Goal: Task Accomplishment & Management: Manage account settings

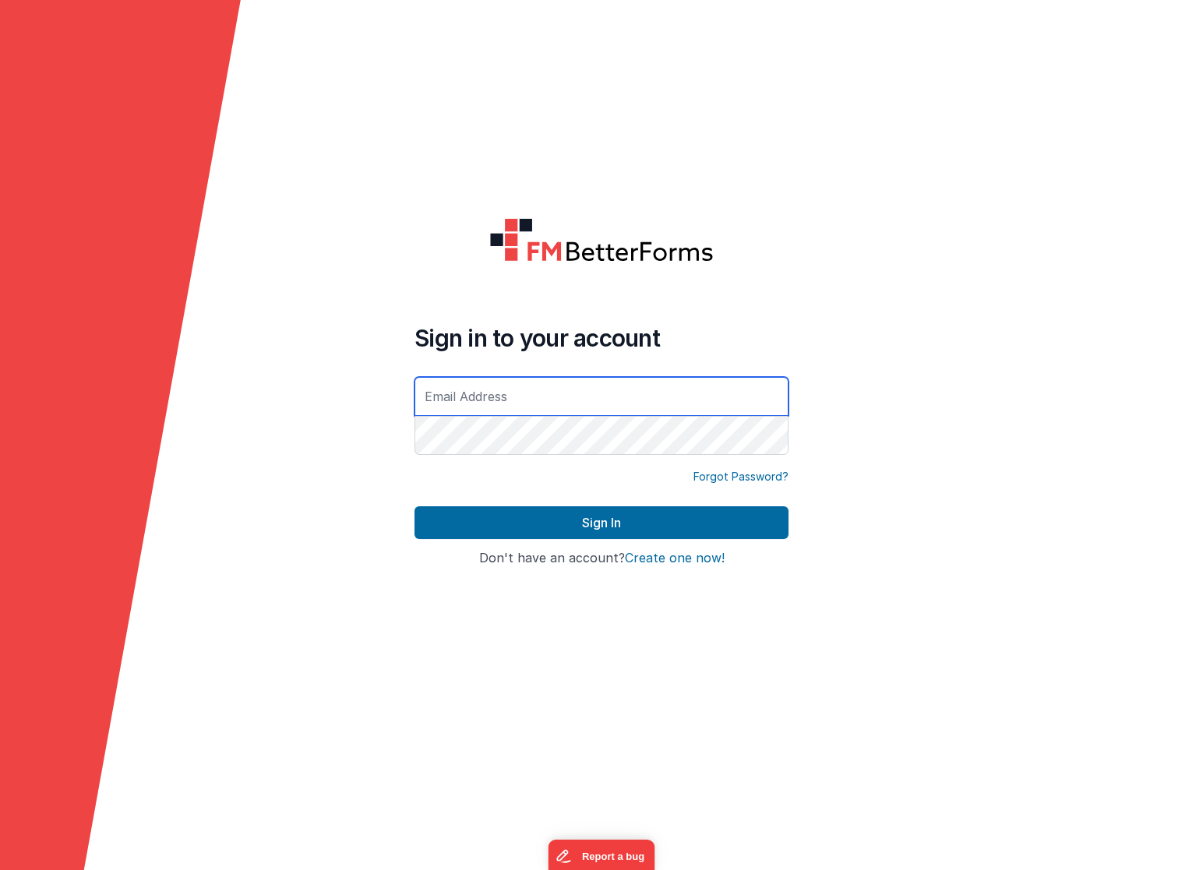
type input "[EMAIL_ADDRESS][DOMAIN_NAME]"
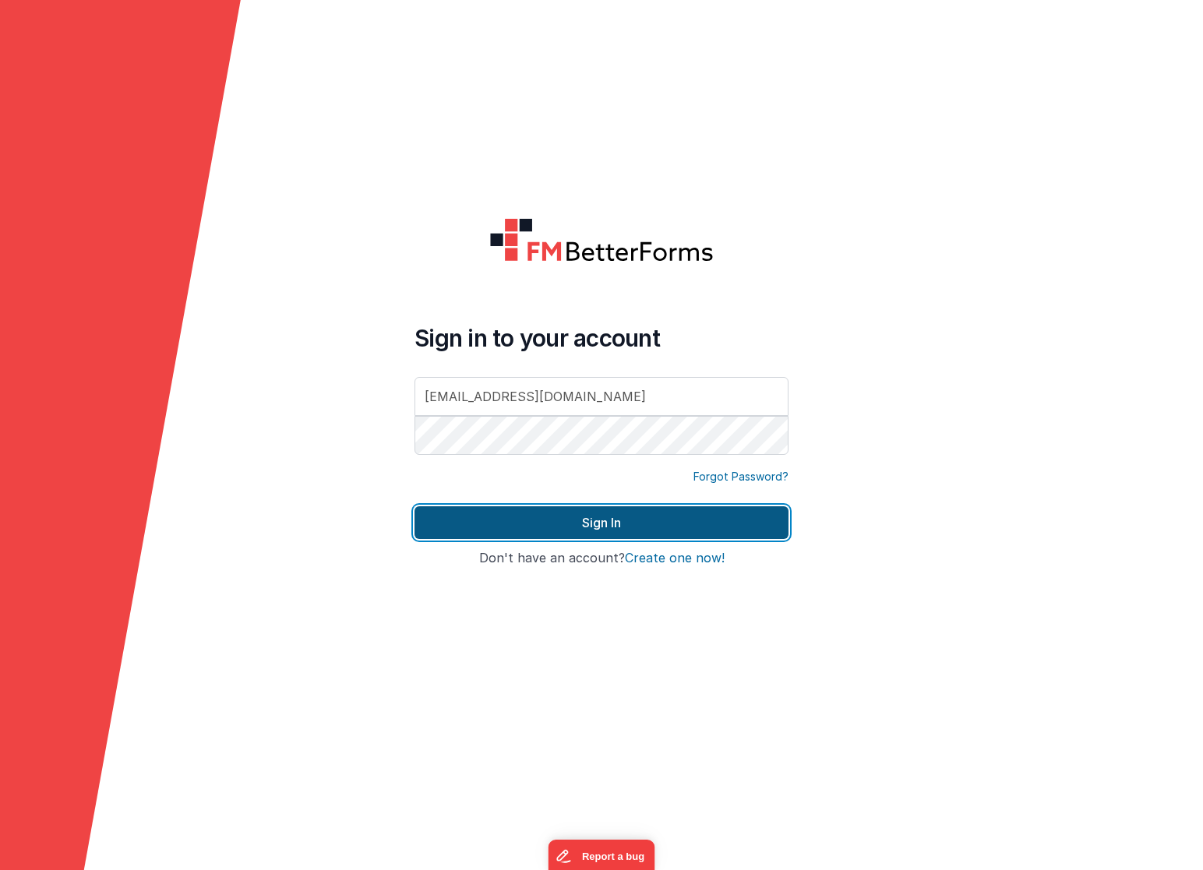
click at [578, 528] on button "Sign In" at bounding box center [602, 522] width 374 height 33
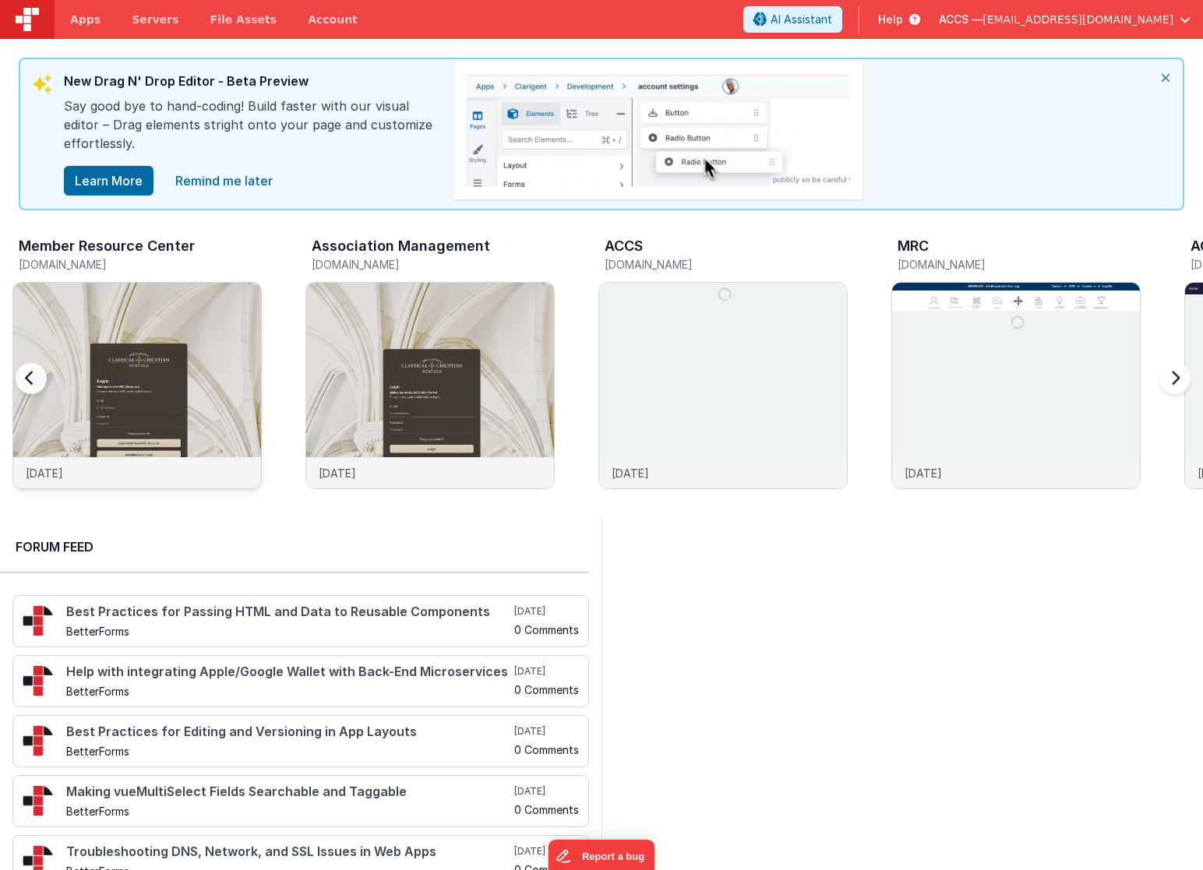
click at [230, 361] on img at bounding box center [137, 407] width 248 height 248
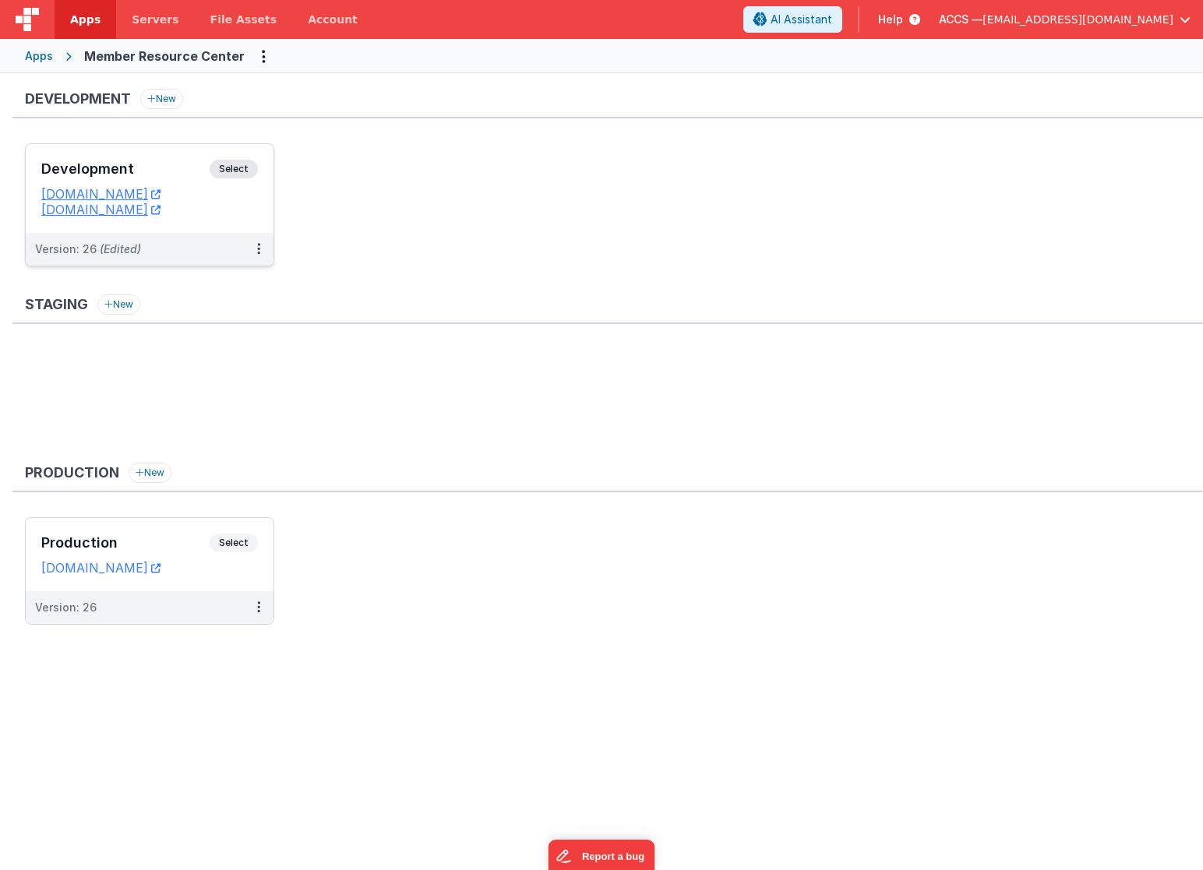
click at [160, 170] on h3 "Development" at bounding box center [125, 169] width 168 height 16
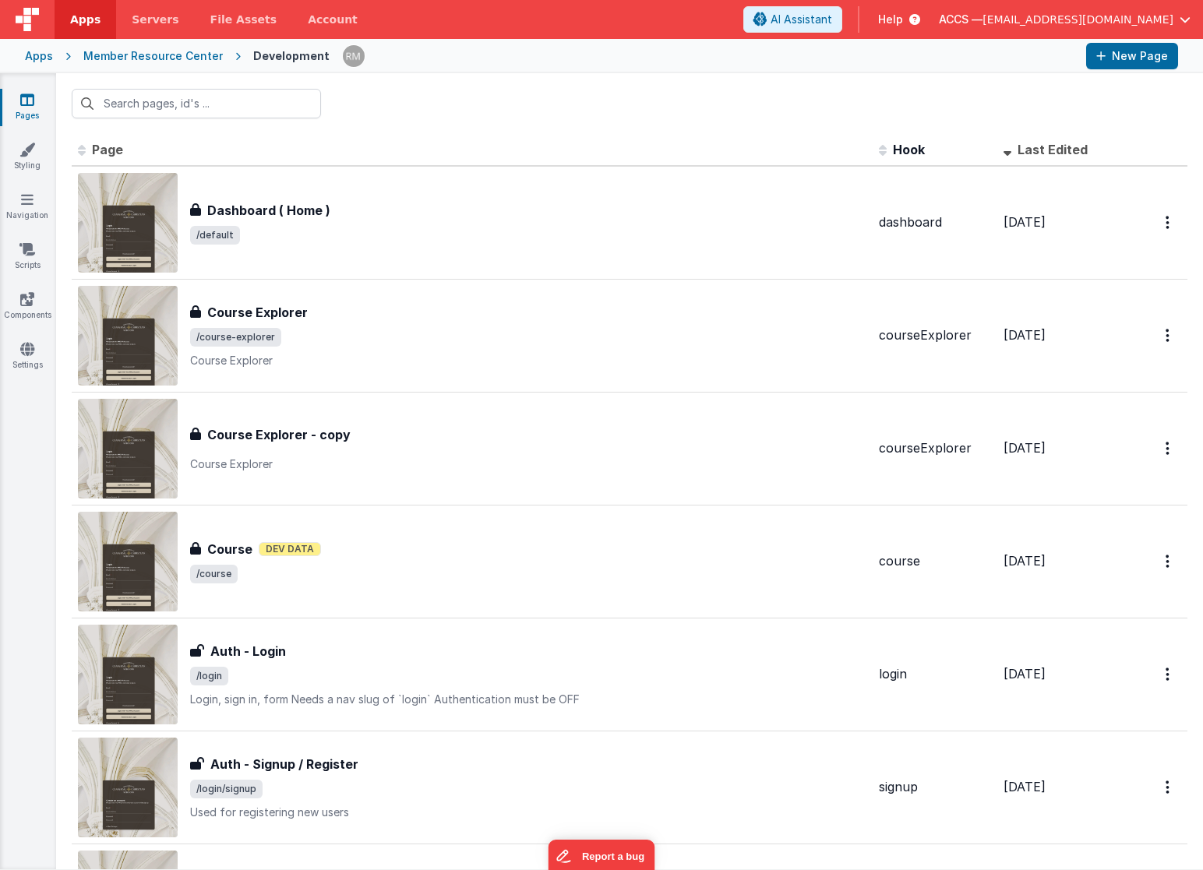
click at [40, 117] on link "Pages" at bounding box center [27, 107] width 56 height 31
click at [29, 206] on icon at bounding box center [27, 200] width 12 height 16
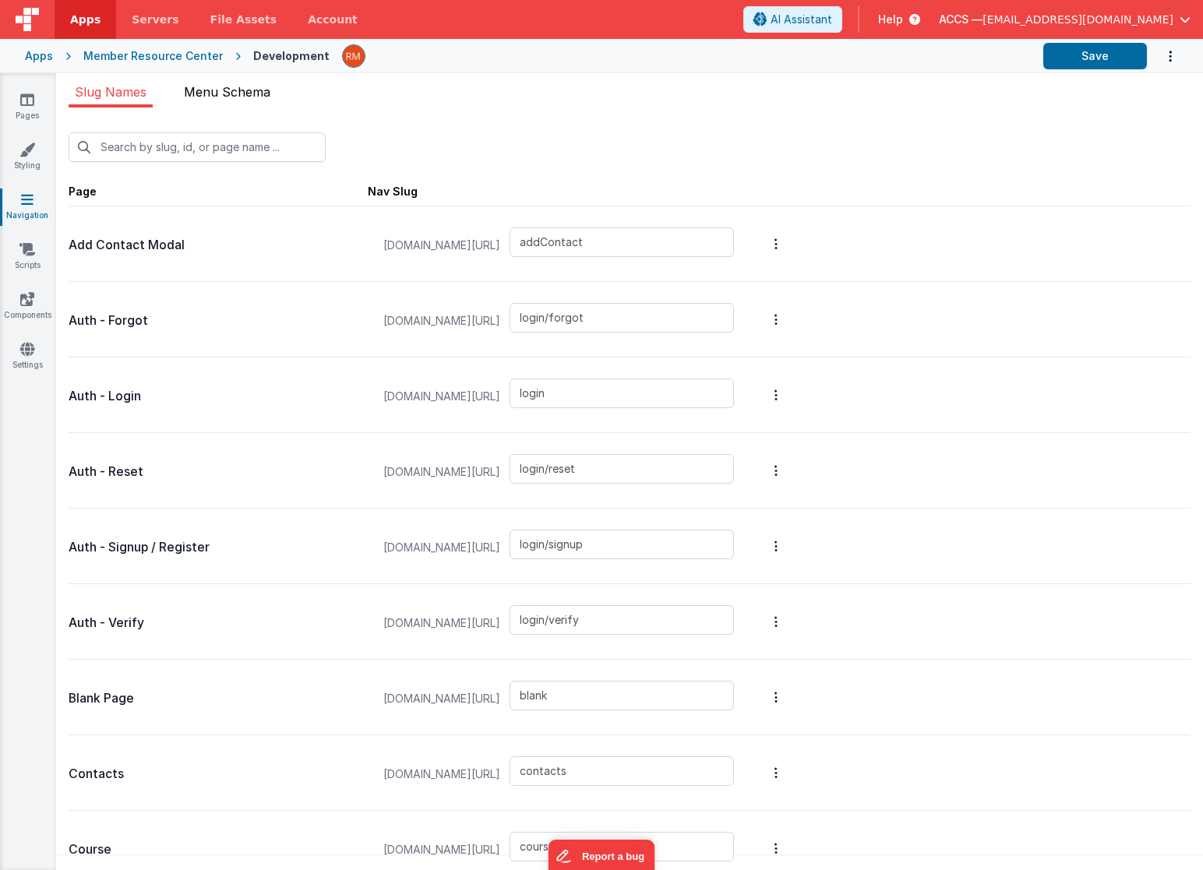
click at [199, 94] on span "Menu Schema" at bounding box center [227, 92] width 86 height 16
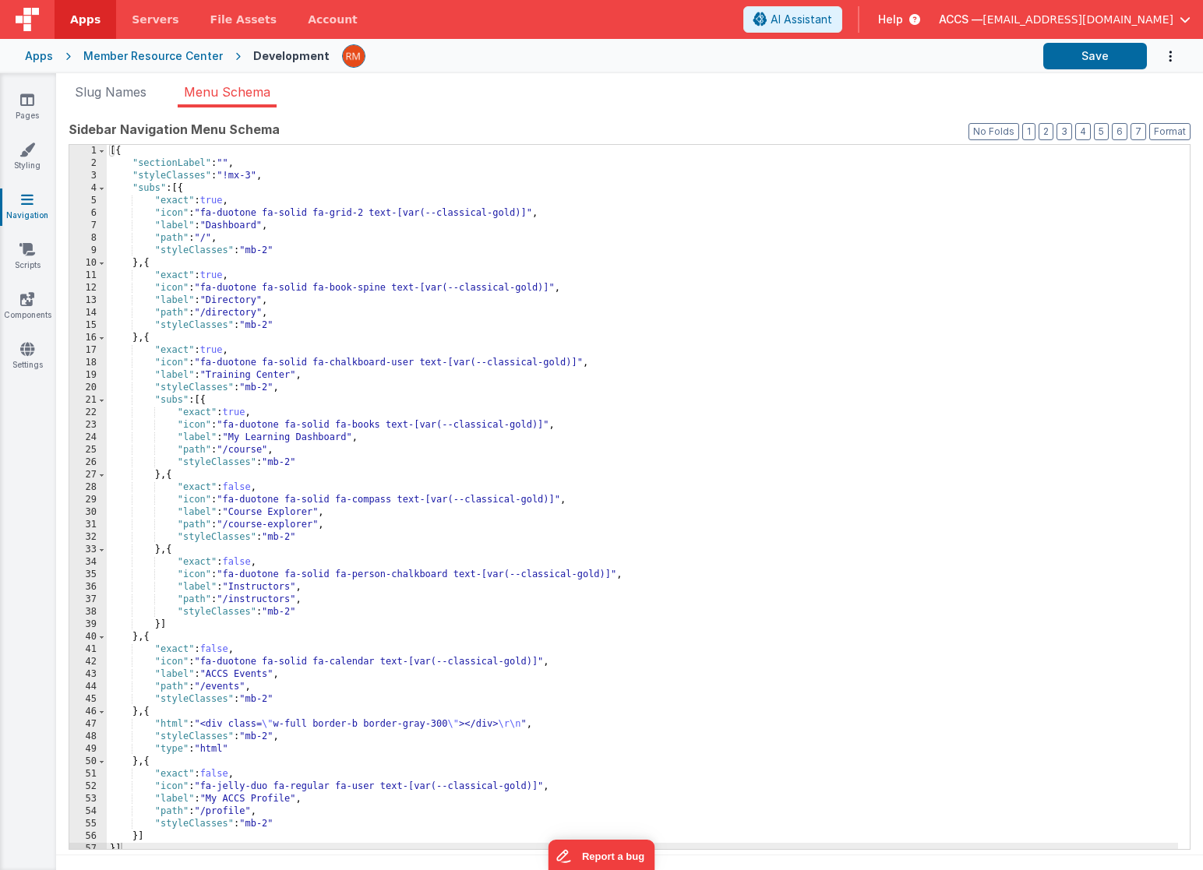
click at [48, 58] on div "Apps" at bounding box center [39, 56] width 28 height 16
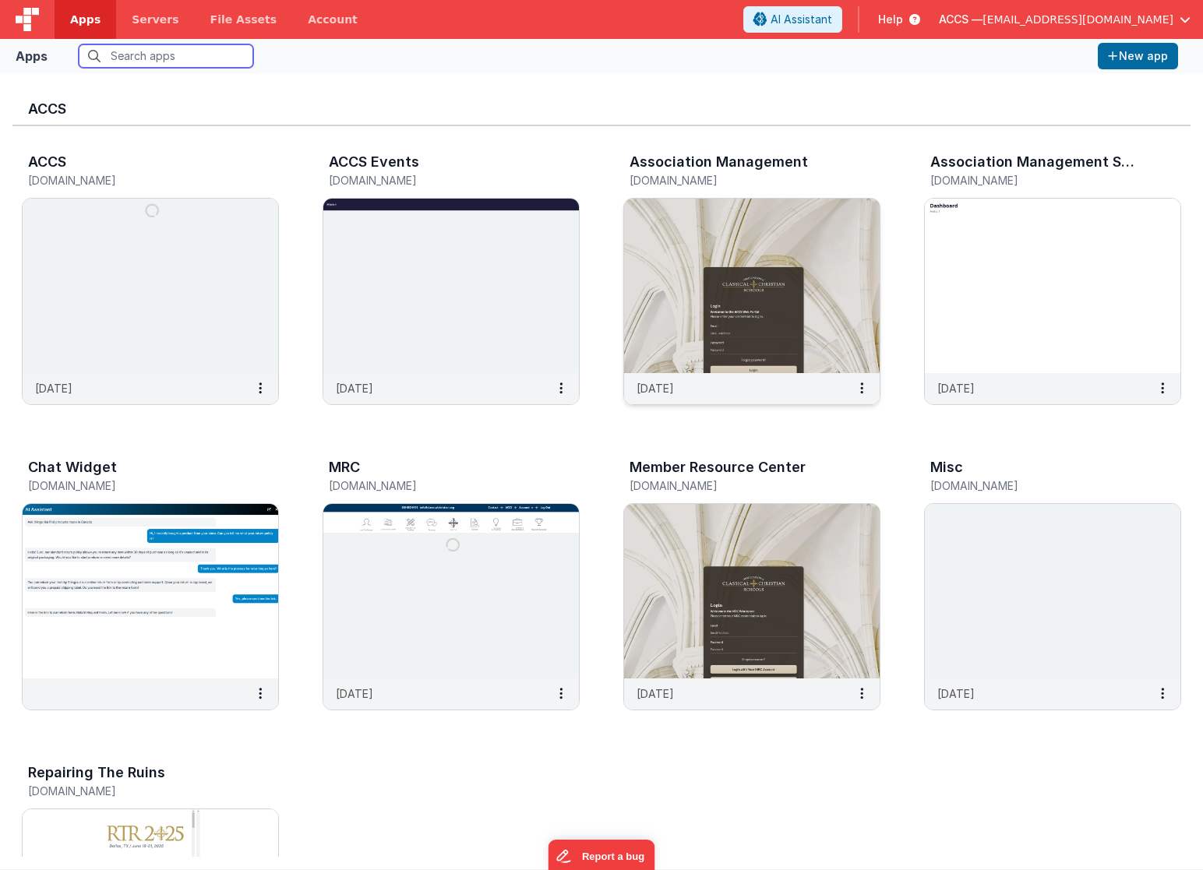
scroll to position [175, 0]
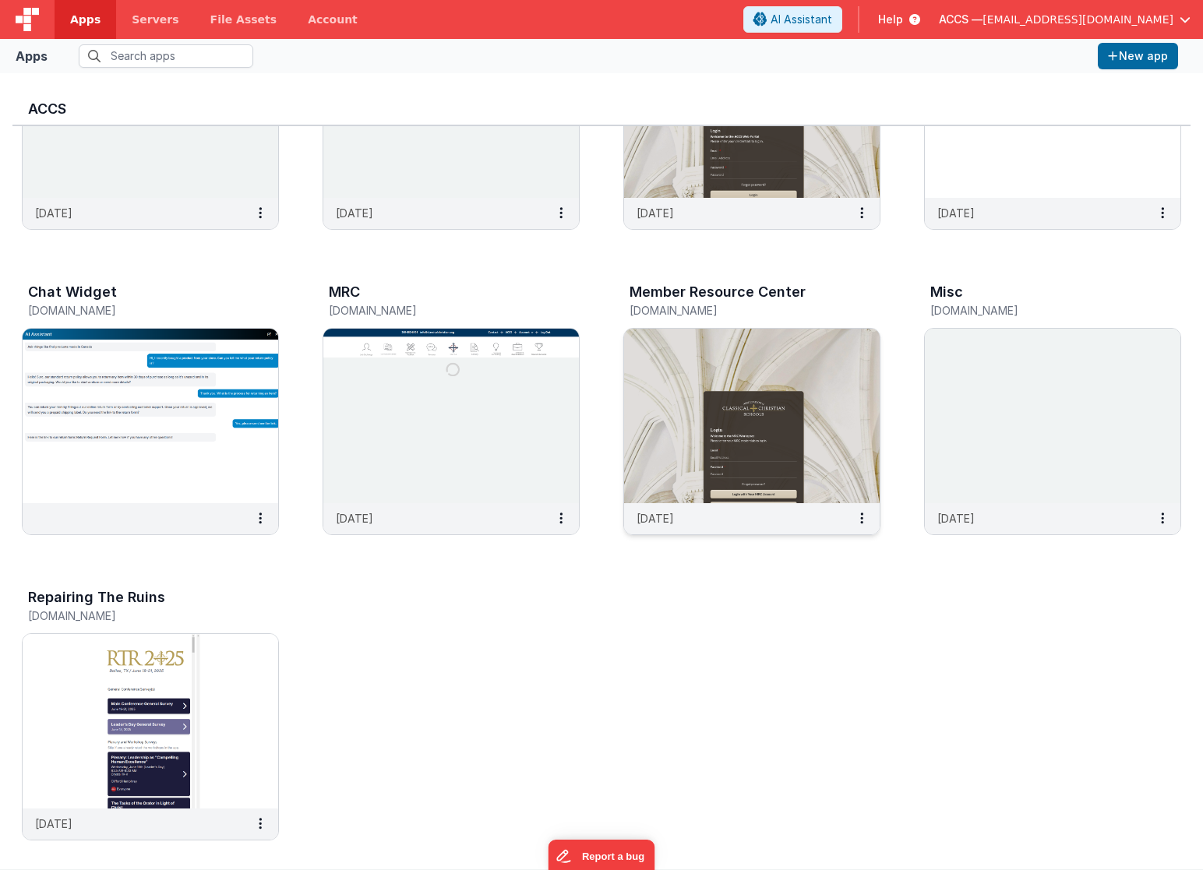
click at [725, 376] on img at bounding box center [752, 416] width 256 height 175
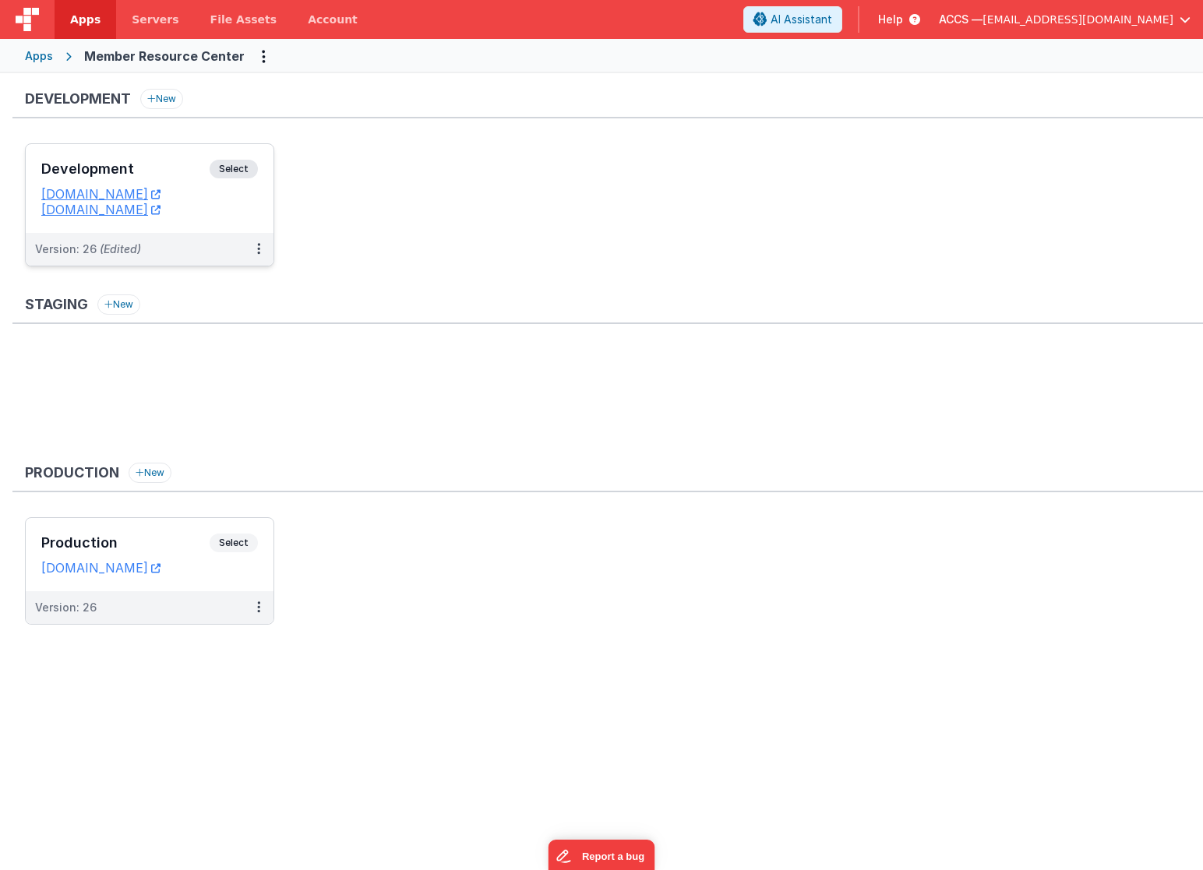
click at [185, 174] on h3 "Development" at bounding box center [125, 169] width 168 height 16
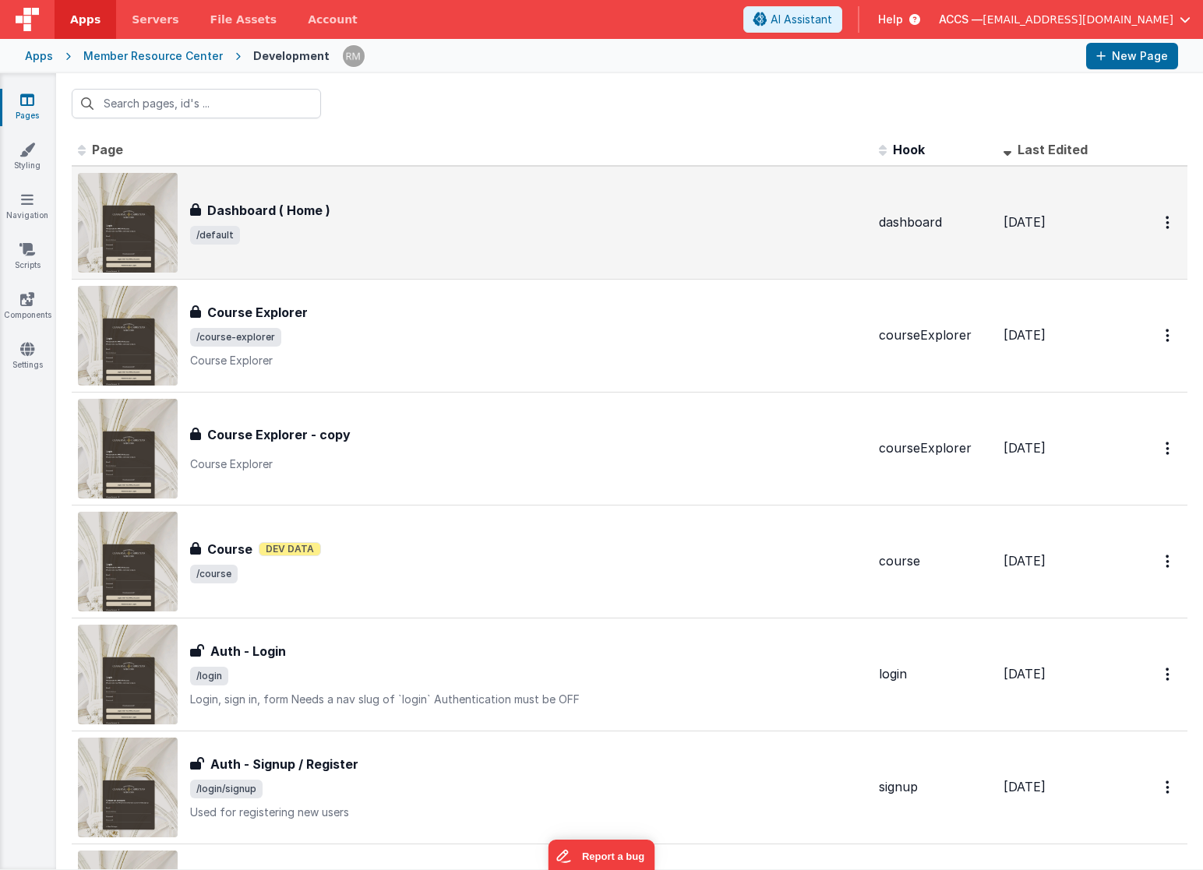
click at [340, 263] on div "Dashboard ( Home ) Dashboard ( Home ) /default" at bounding box center [472, 223] width 789 height 100
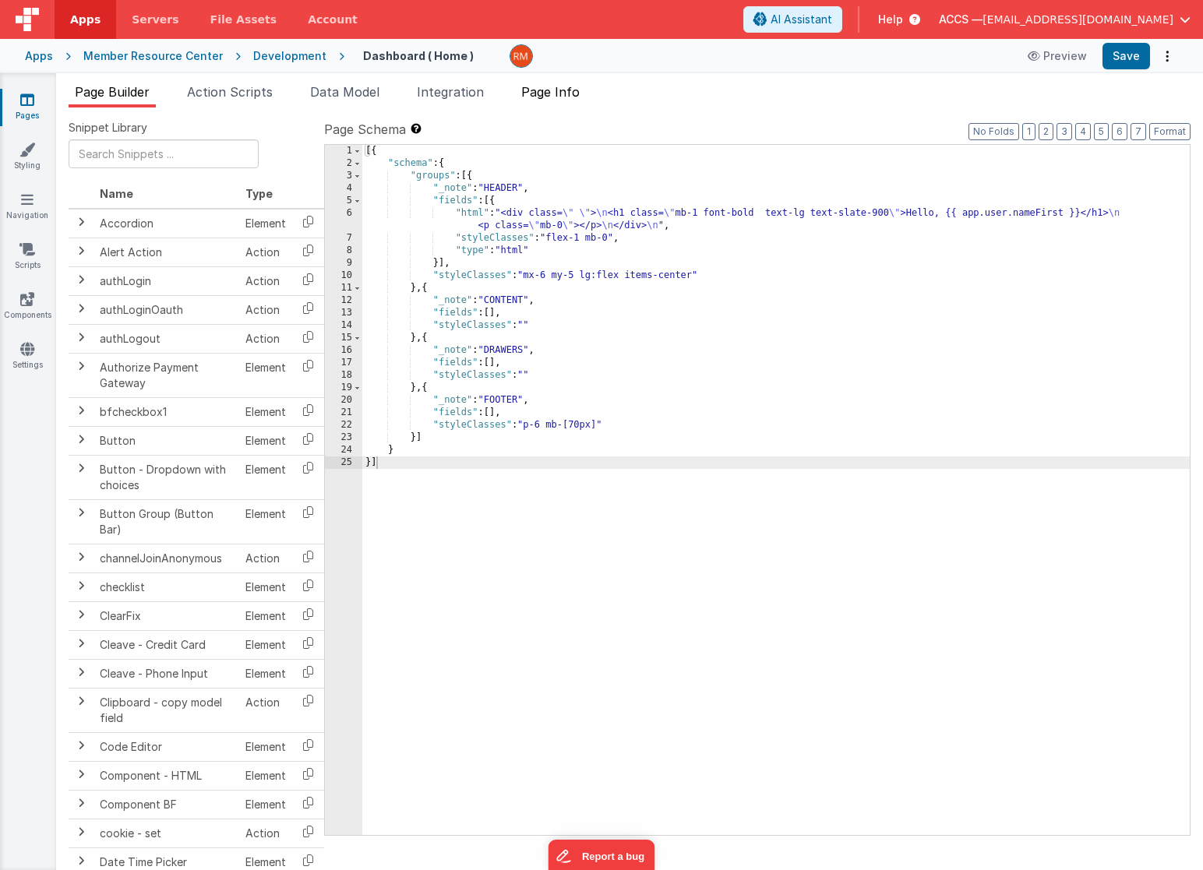
click at [555, 88] on span "Page Info" at bounding box center [550, 92] width 58 height 16
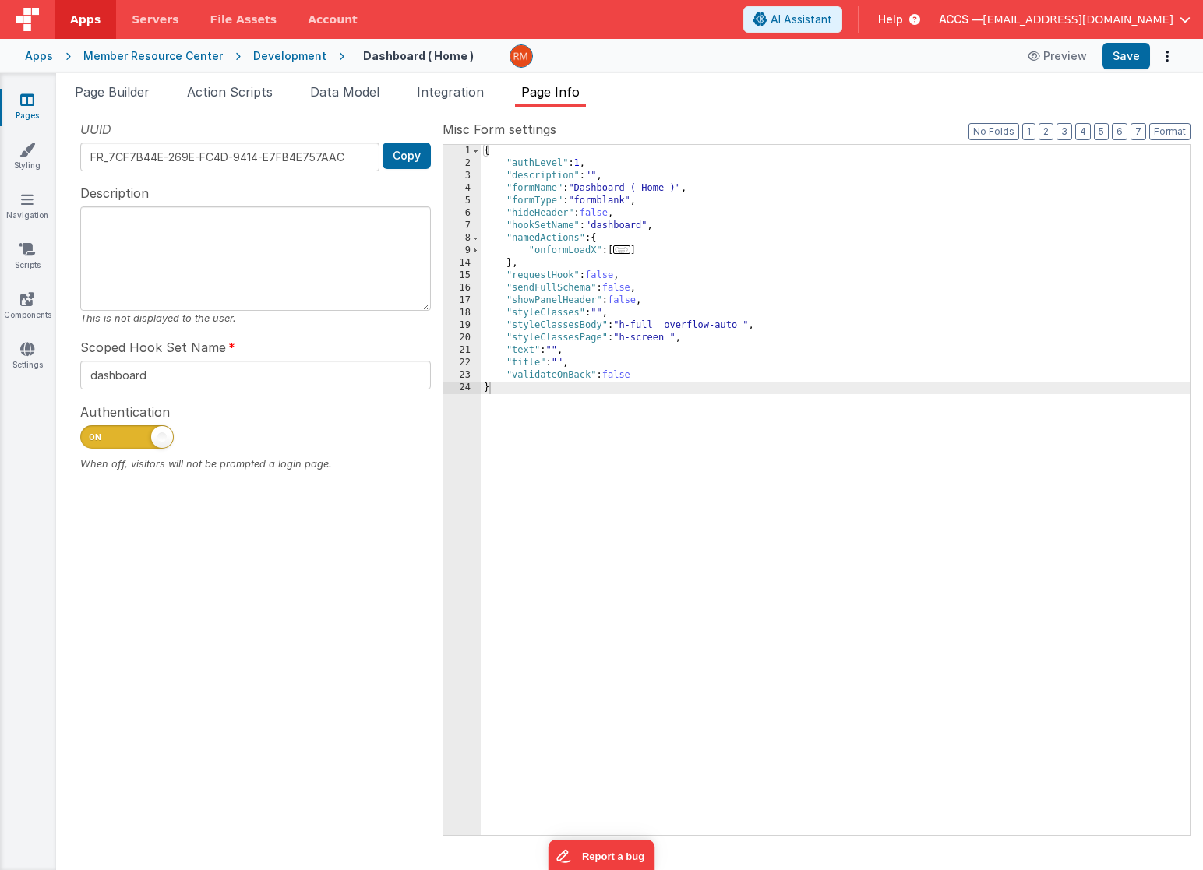
click at [142, 442] on span at bounding box center [127, 436] width 94 height 23
click at [93, 441] on input "checkbox" at bounding box center [86, 435] width 12 height 12
checkbox input "false"
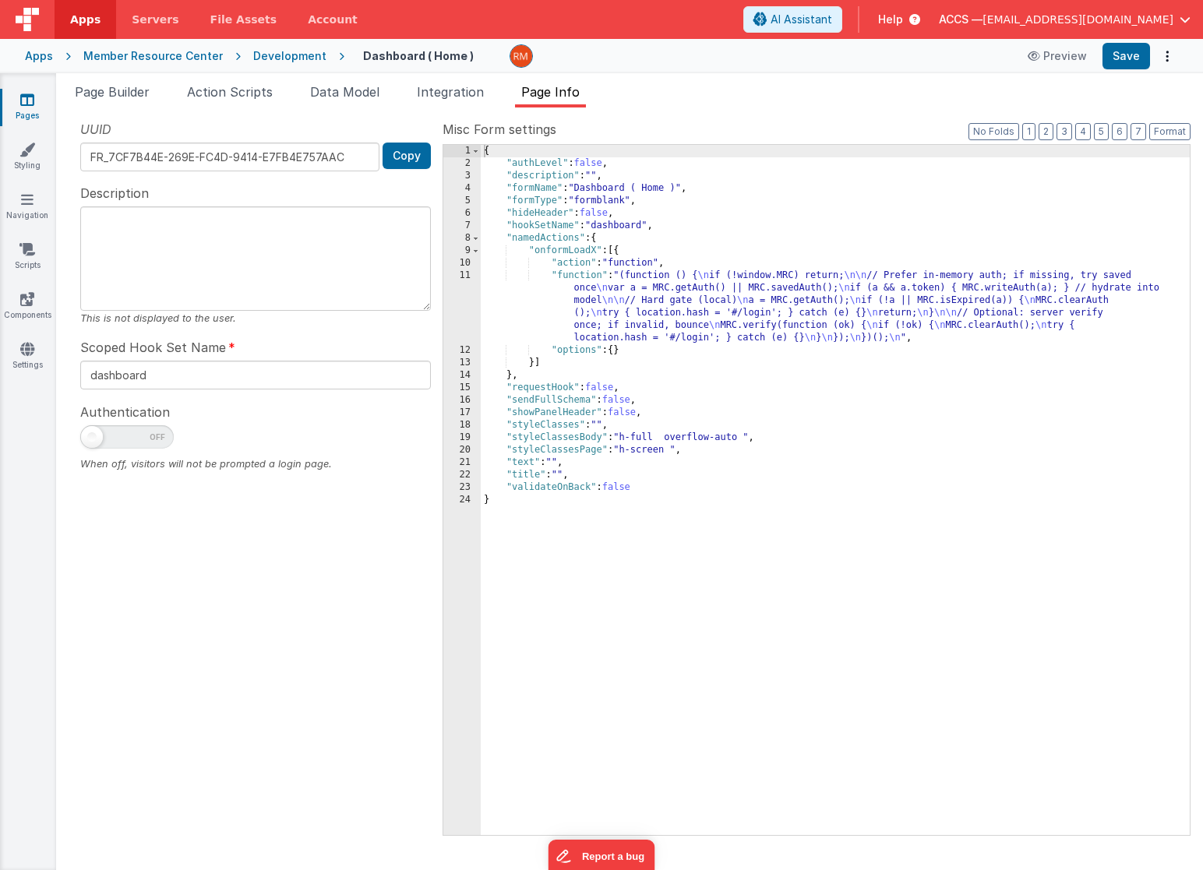
click at [594, 253] on div "{ "authLevel" : false , "description" : "" , "formName" : "Dashboard ( Home )" …" at bounding box center [835, 502] width 709 height 715
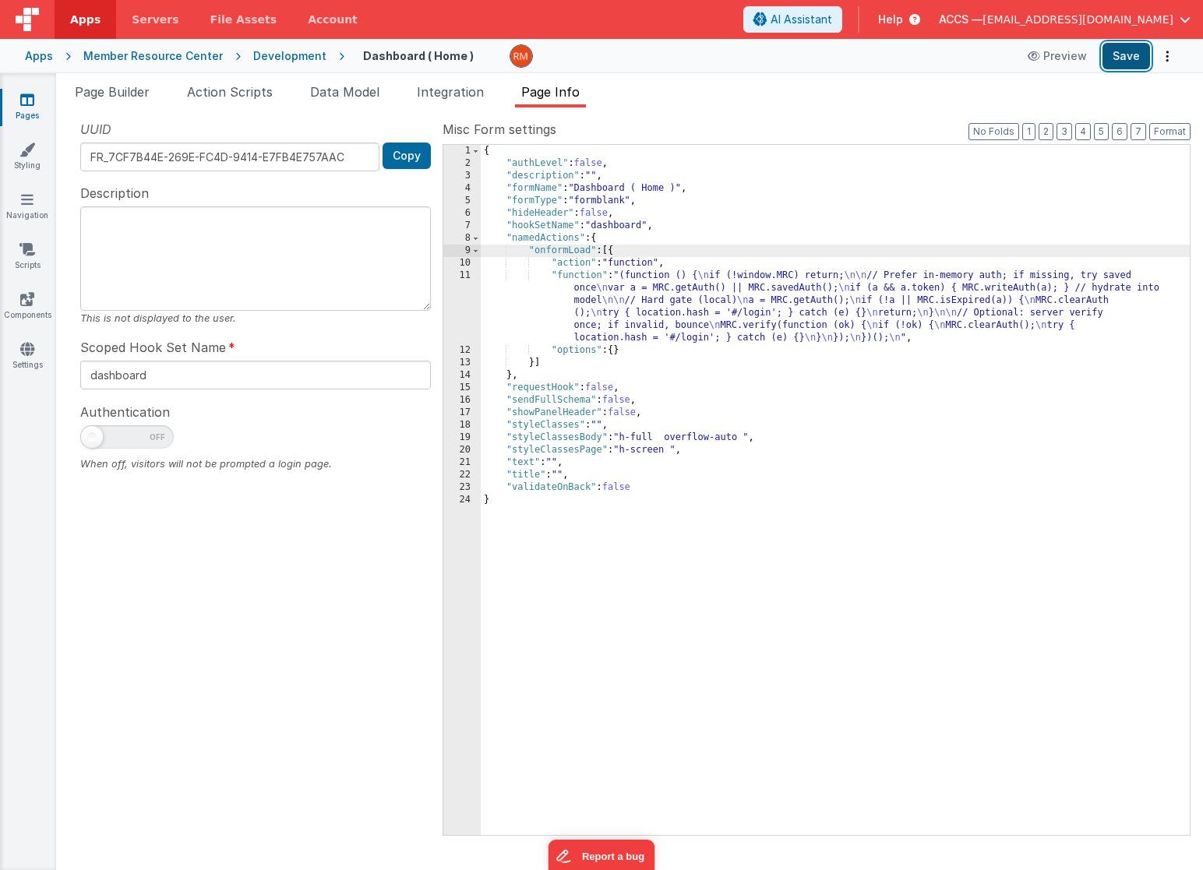
click at [1133, 52] on button "Save" at bounding box center [1127, 56] width 48 height 26
click at [129, 87] on span "Page Builder" at bounding box center [112, 92] width 75 height 16
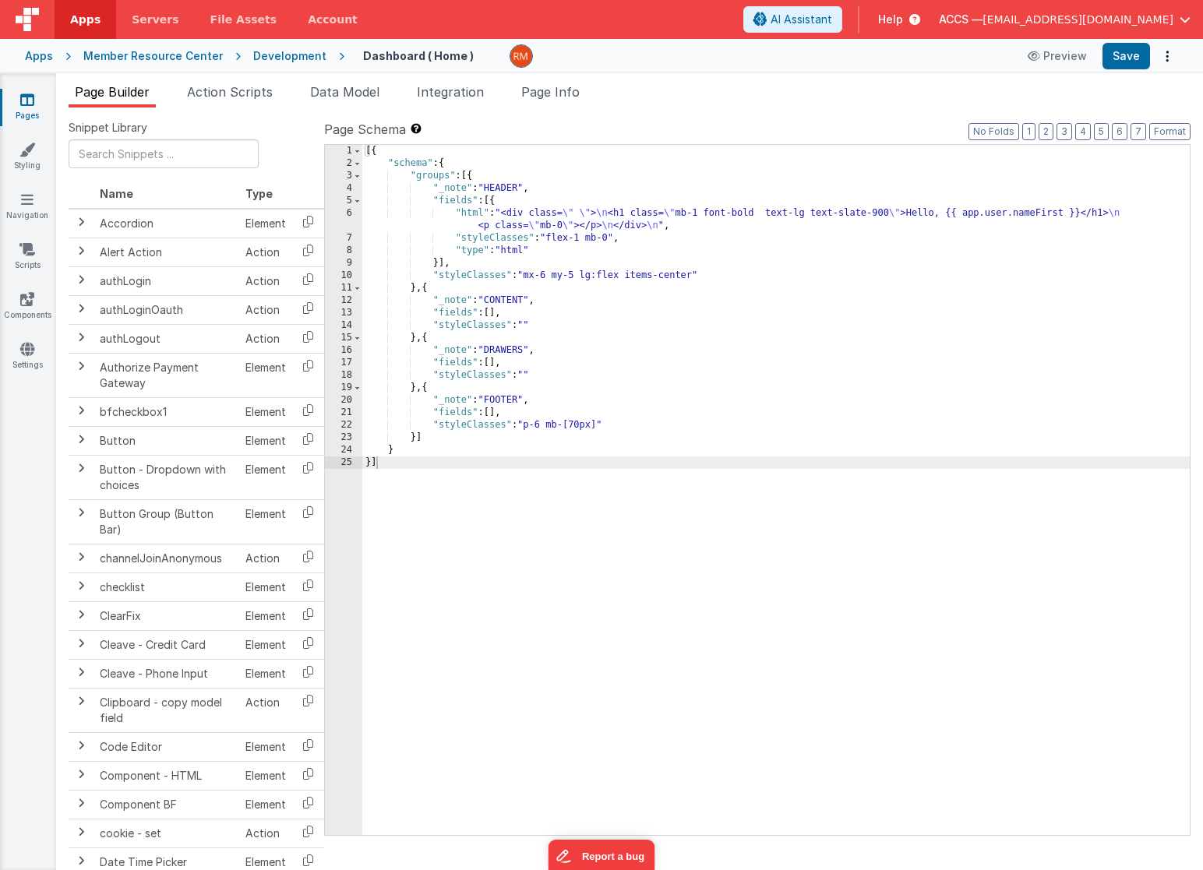
click at [28, 100] on icon at bounding box center [27, 100] width 14 height 16
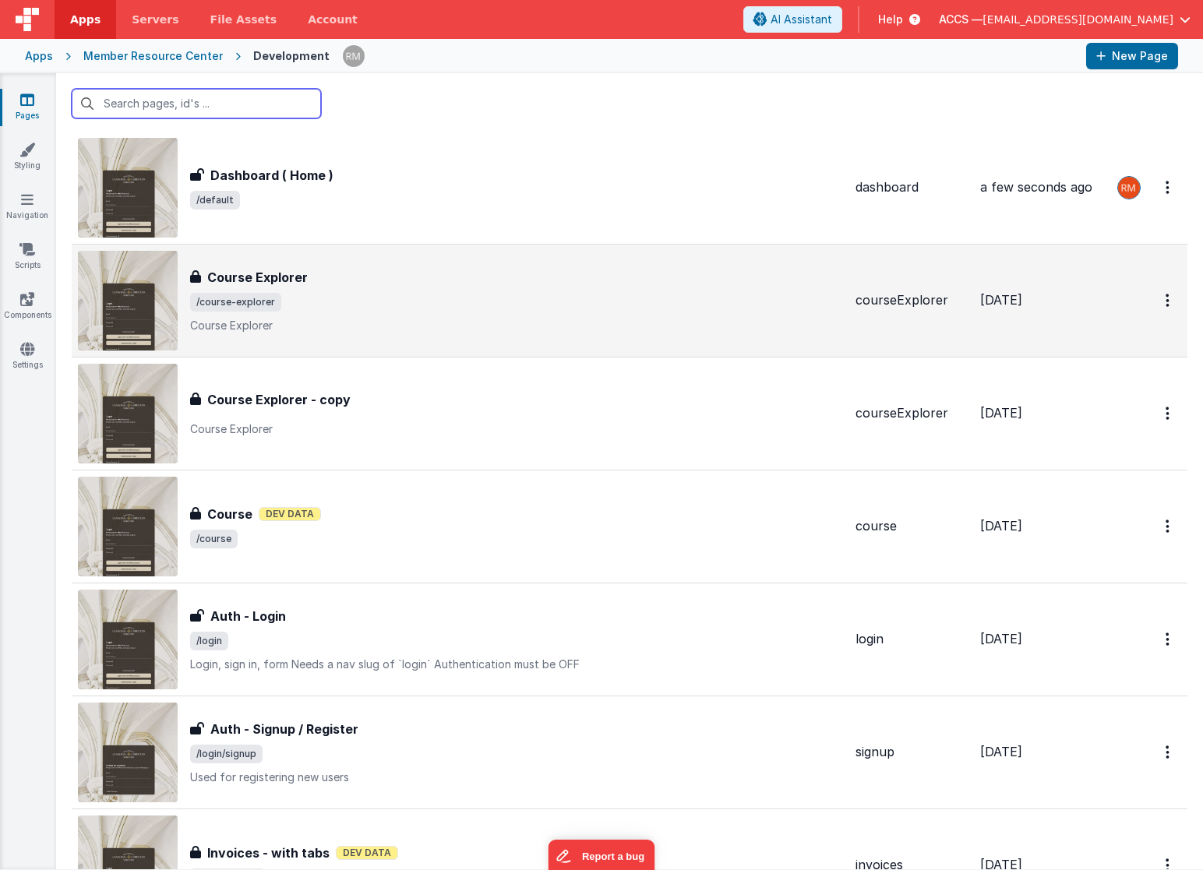
scroll to position [124, 0]
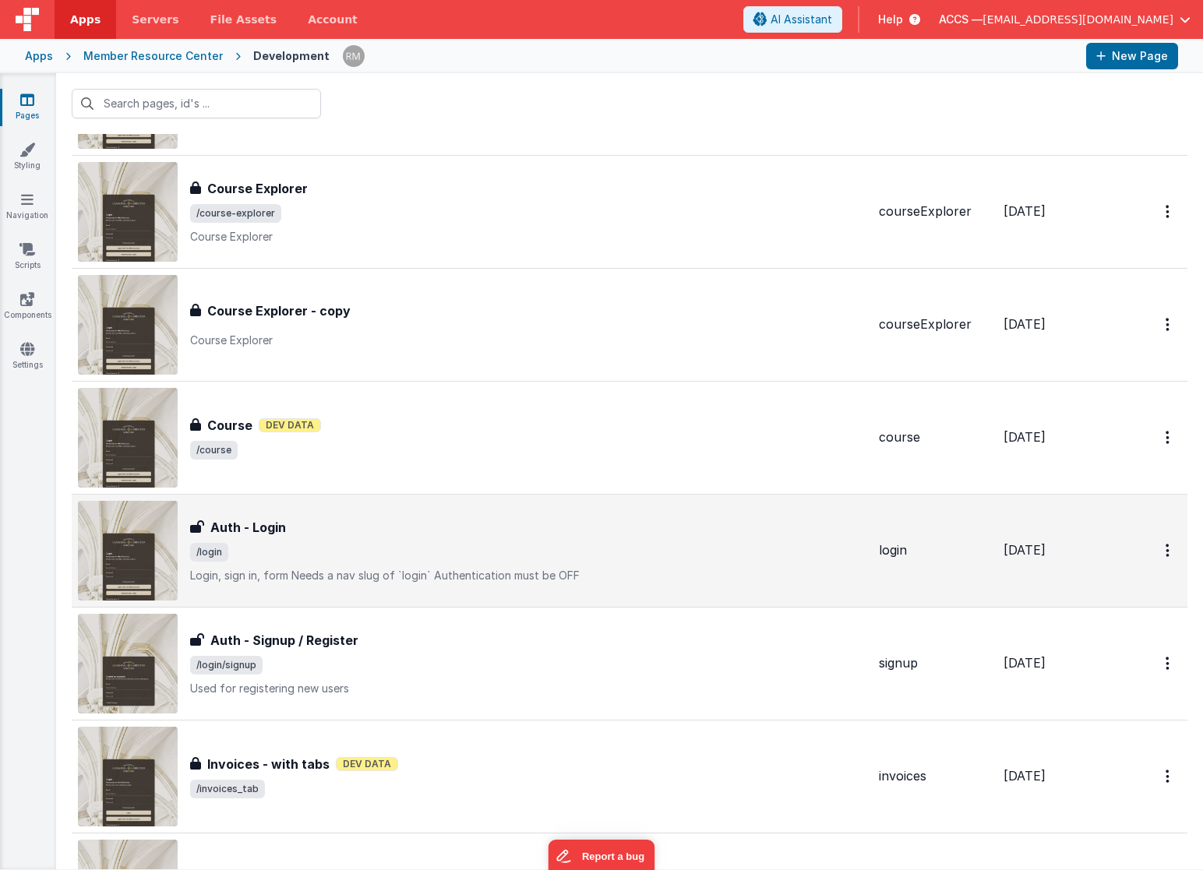
click at [360, 524] on div "Auth - Login" at bounding box center [528, 527] width 676 height 19
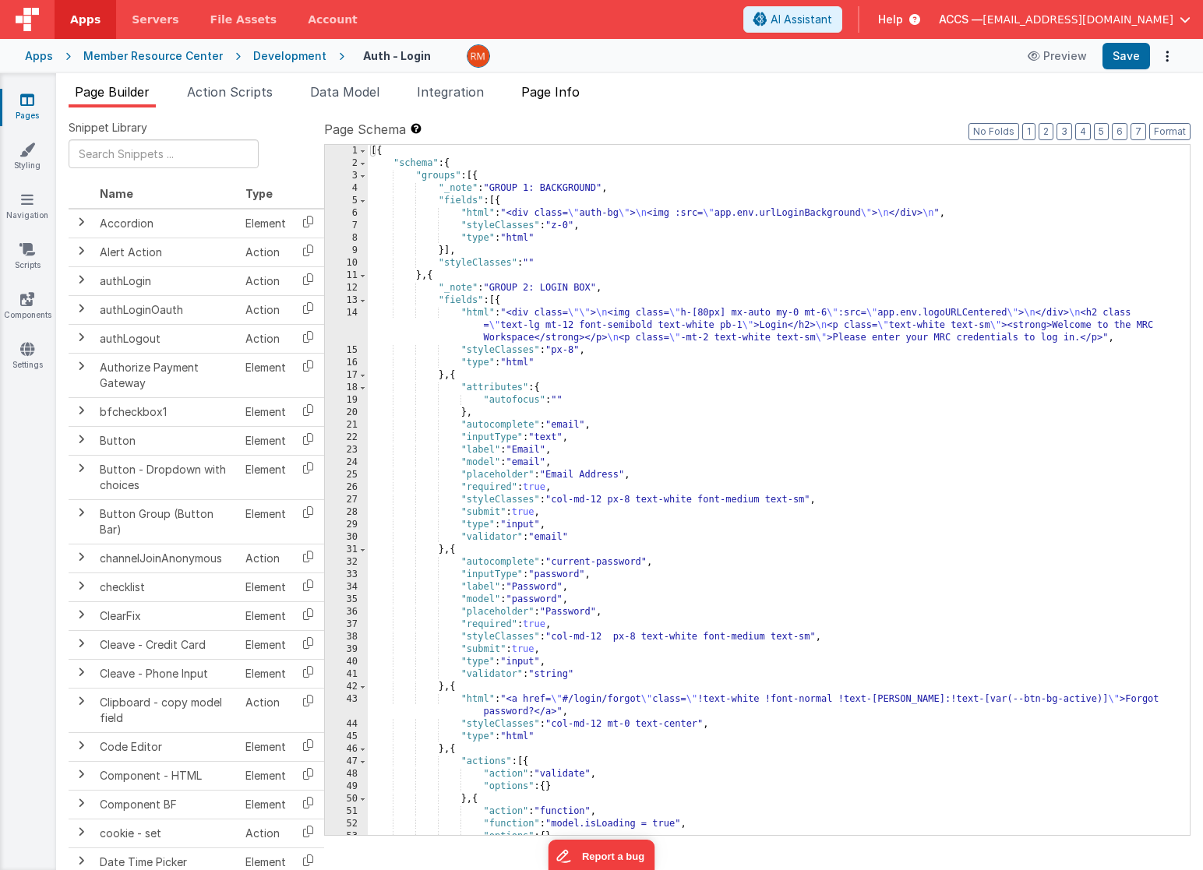
click at [547, 100] on li "Page Info" at bounding box center [550, 95] width 71 height 25
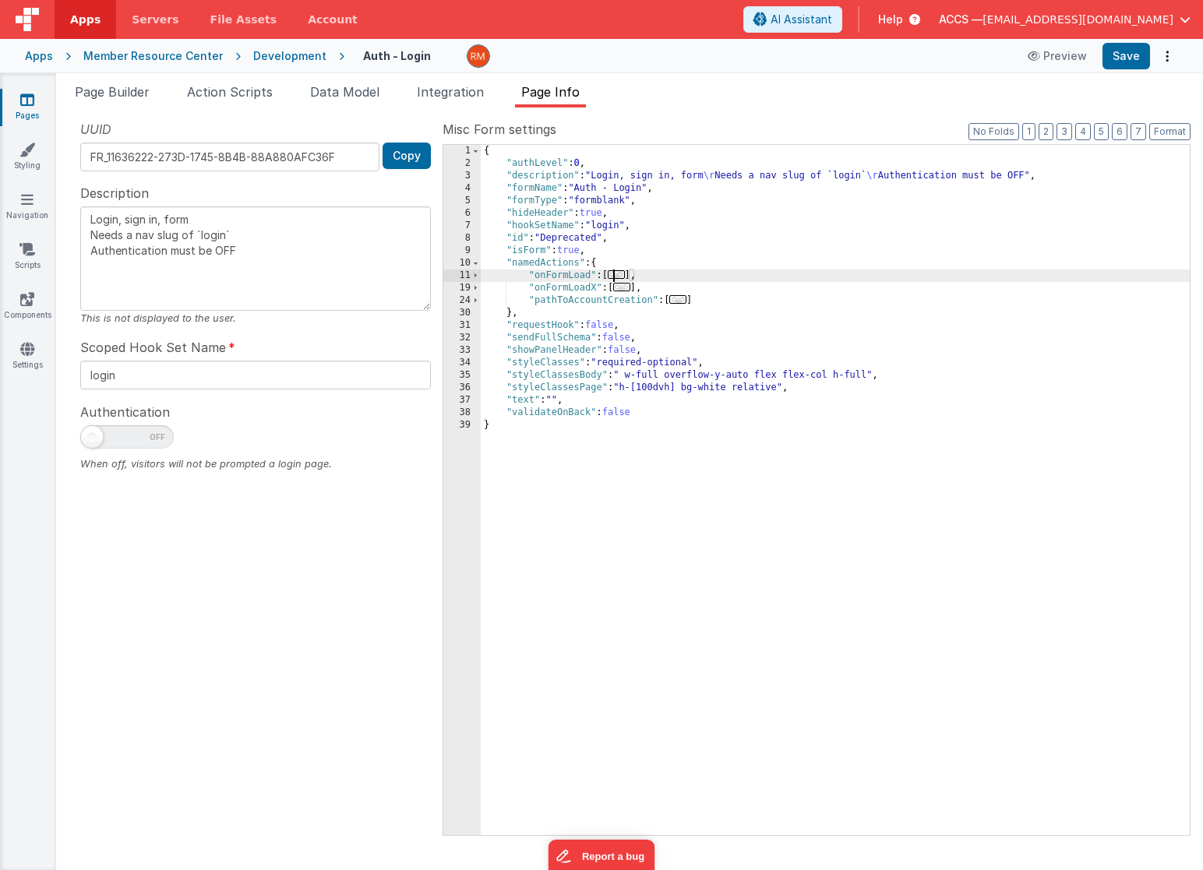
click at [619, 279] on span "..." at bounding box center [616, 274] width 17 height 9
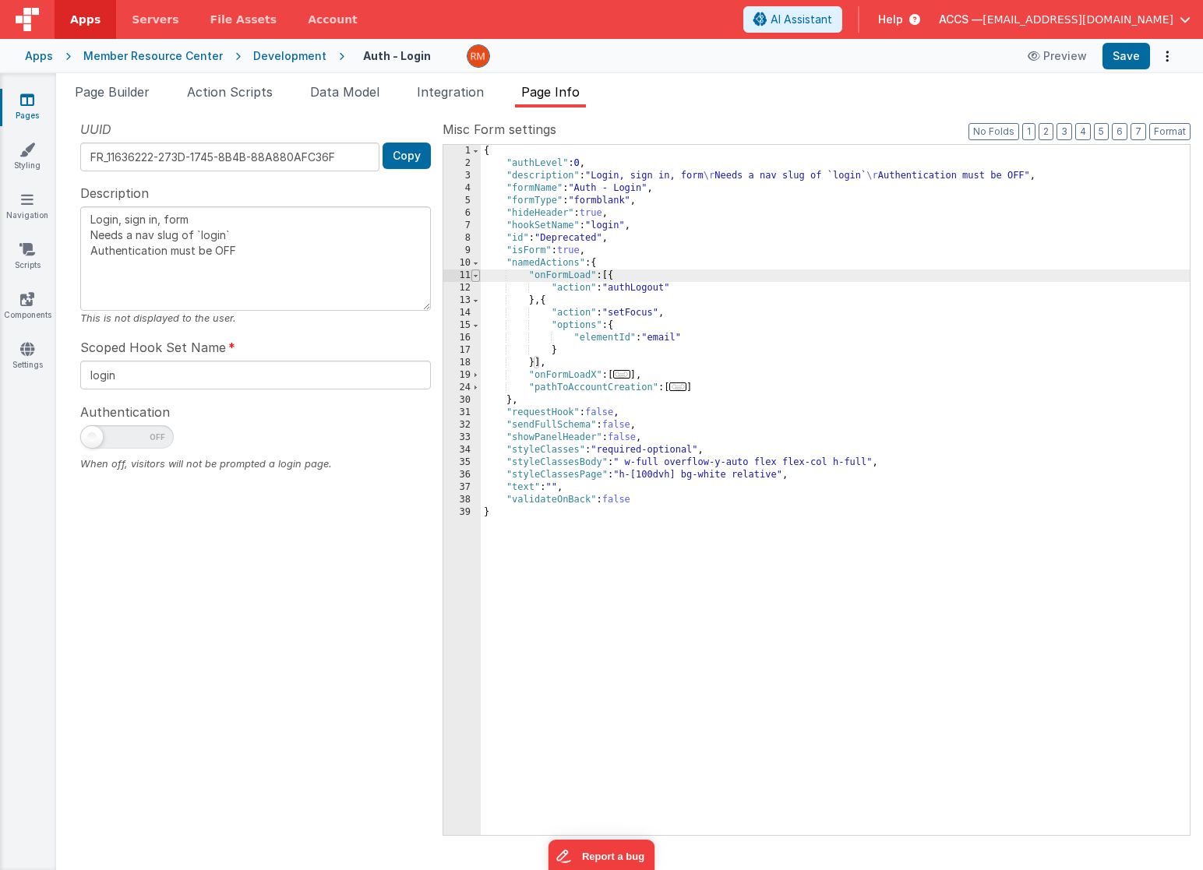
click at [477, 276] on span at bounding box center [475, 276] width 9 height 12
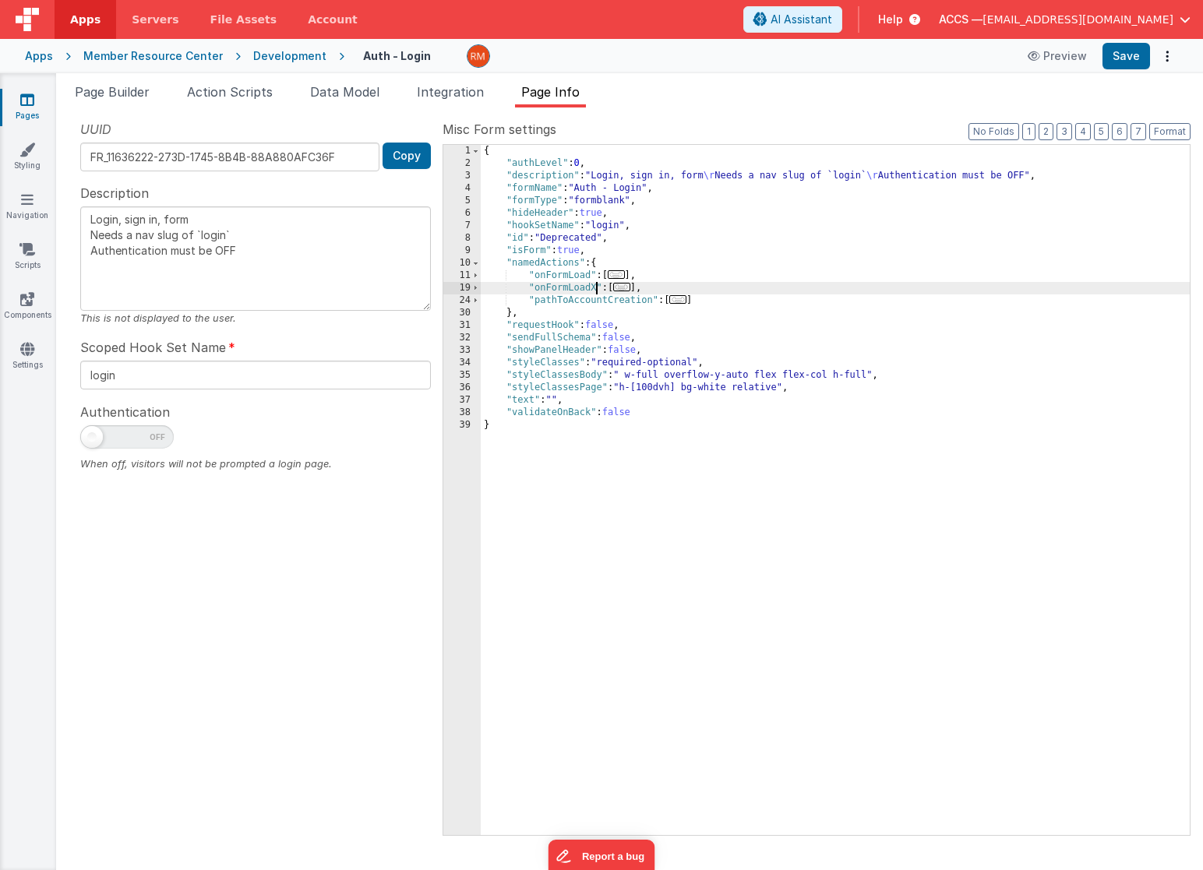
click at [595, 288] on div "{ "authLevel" : 0 , "description" : "Login, sign in, form \r Needs a nav slug o…" at bounding box center [835, 502] width 709 height 715
click at [629, 290] on span "..." at bounding box center [621, 287] width 17 height 9
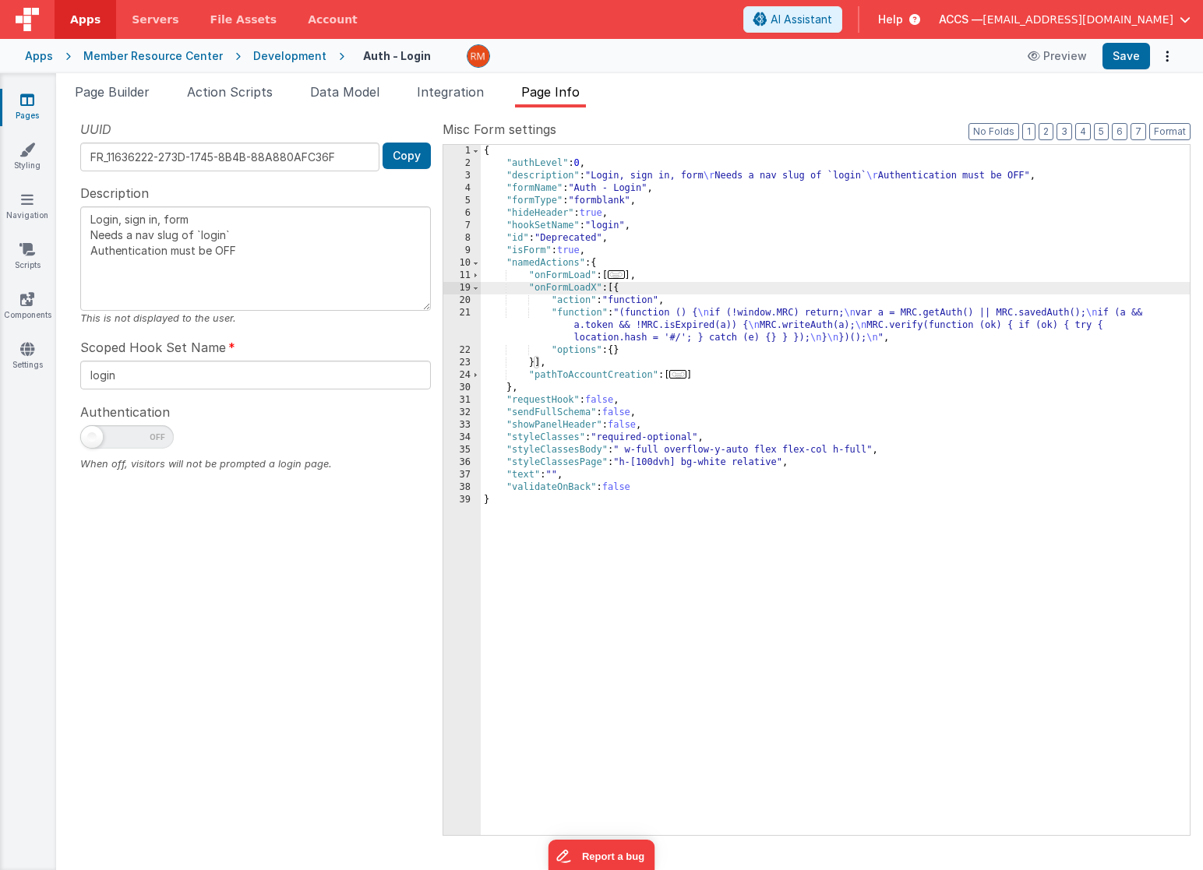
click at [595, 288] on div "{ "authLevel" : 0 , "description" : "Login, sign in, form \r Needs a nav slug o…" at bounding box center [835, 502] width 709 height 715
click at [589, 276] on div "{ "authLevel" : 0 , "description" : "Login, sign in, form \r Needs a nav slug o…" at bounding box center [835, 502] width 709 height 715
type textarea "Login, sign in, form Needs a nav slug of `login` Authentication must be OFF"
click at [595, 287] on div "{ "authLevel" : 0 , "description" : "Login, sign in, form \r Needs a nav slug o…" at bounding box center [835, 502] width 709 height 715
type textarea "Login, sign in, form Needs a nav slug of `login` Authentication must be OFF"
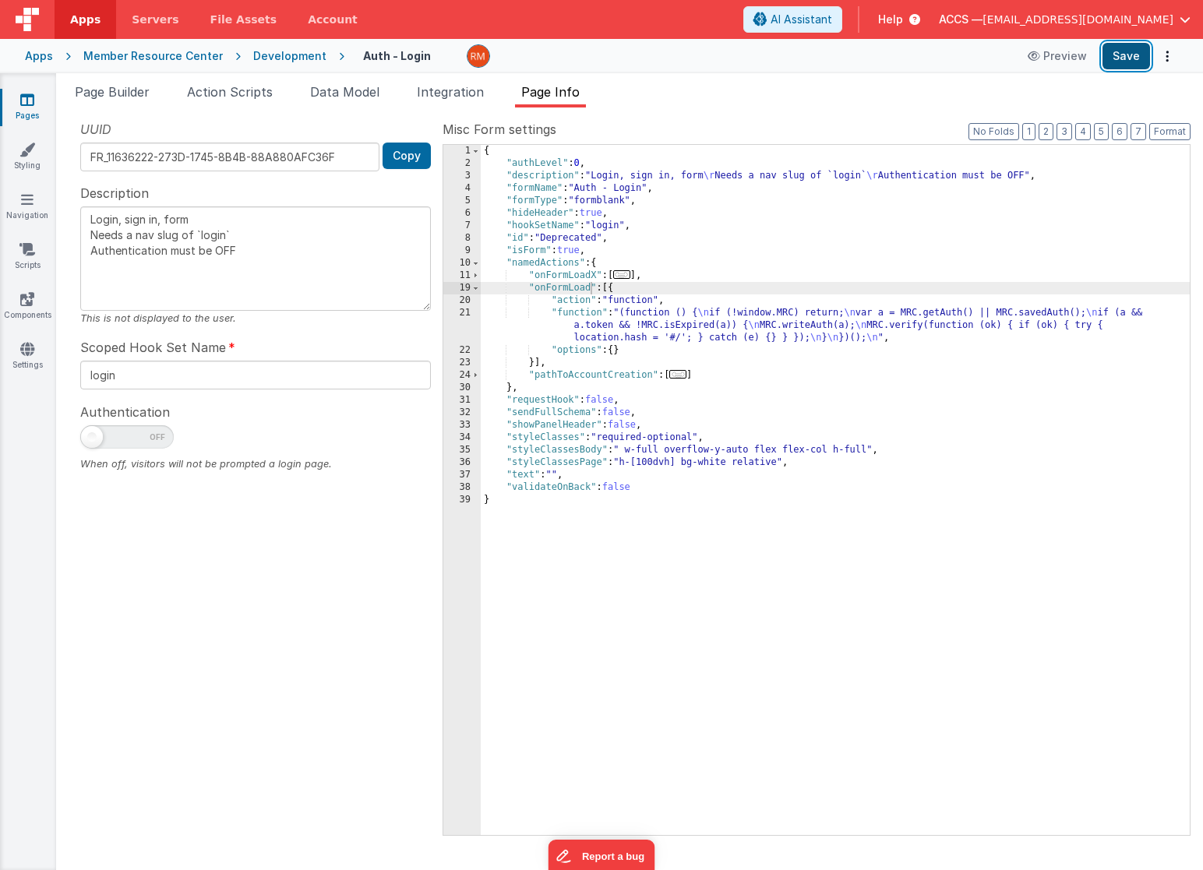
click at [1117, 53] on button "Save" at bounding box center [1127, 56] width 48 height 26
click at [97, 91] on span "Page Builder" at bounding box center [112, 92] width 75 height 16
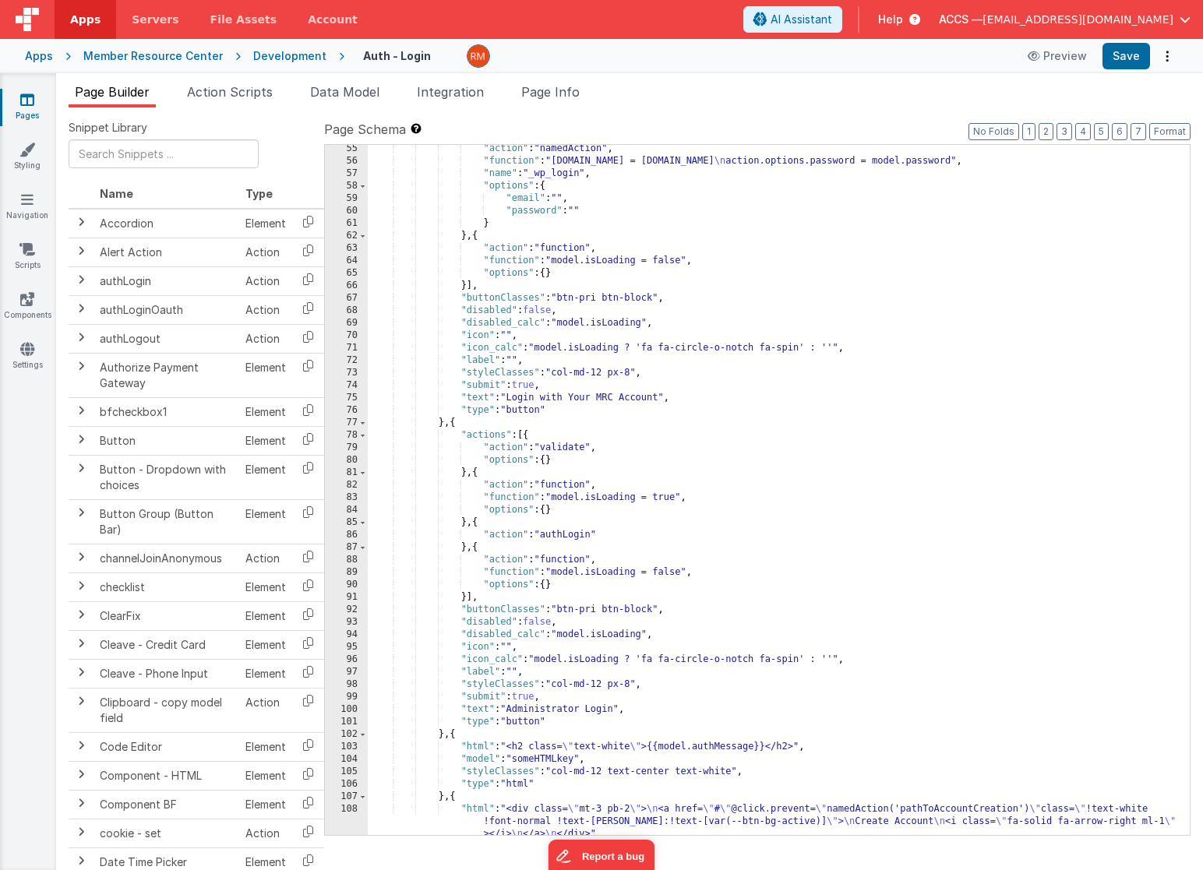
scroll to position [713, 0]
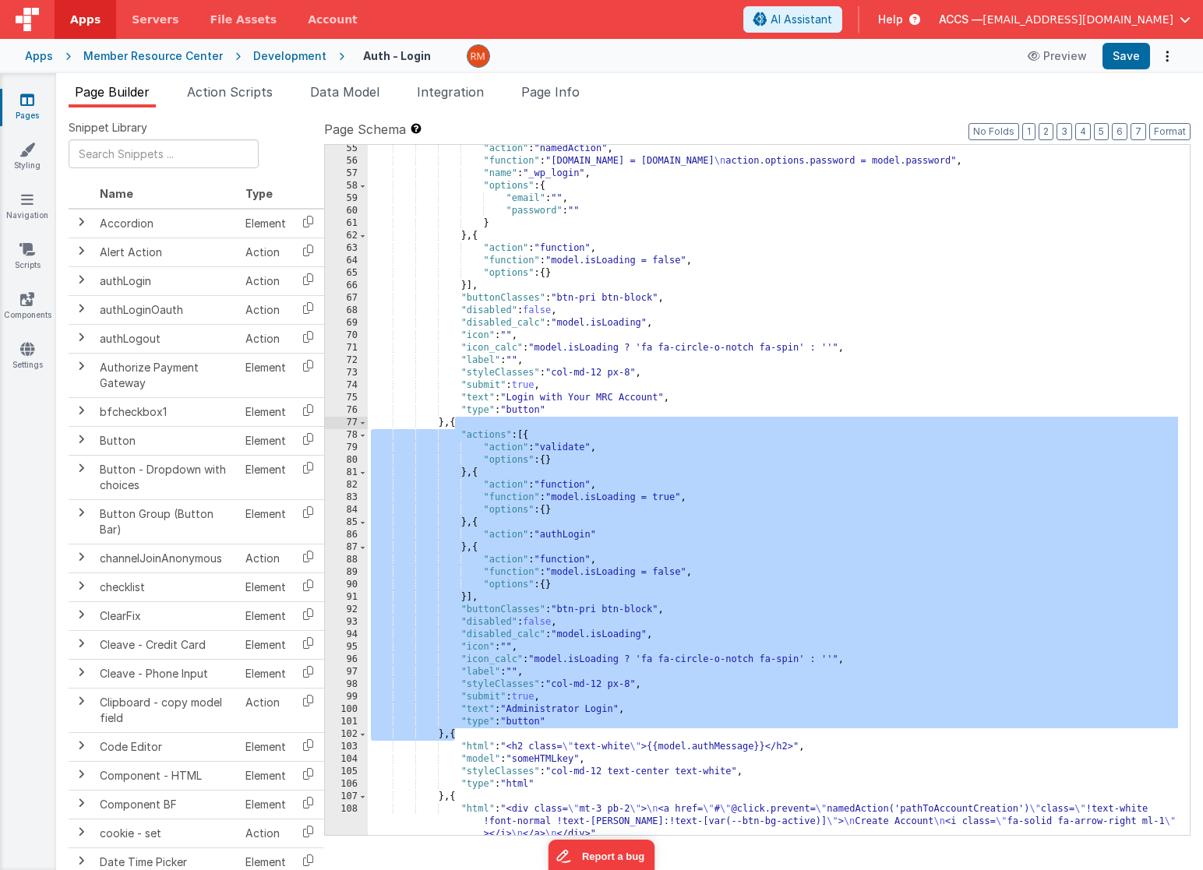
drag, startPoint x: 456, startPoint y: 737, endPoint x: 457, endPoint y: 427, distance: 310.1
click at [457, 427] on div ""action" : "namedAction" , "function" : "[DOMAIN_NAME] = [DOMAIN_NAME] \n [DOMA…" at bounding box center [773, 500] width 810 height 715
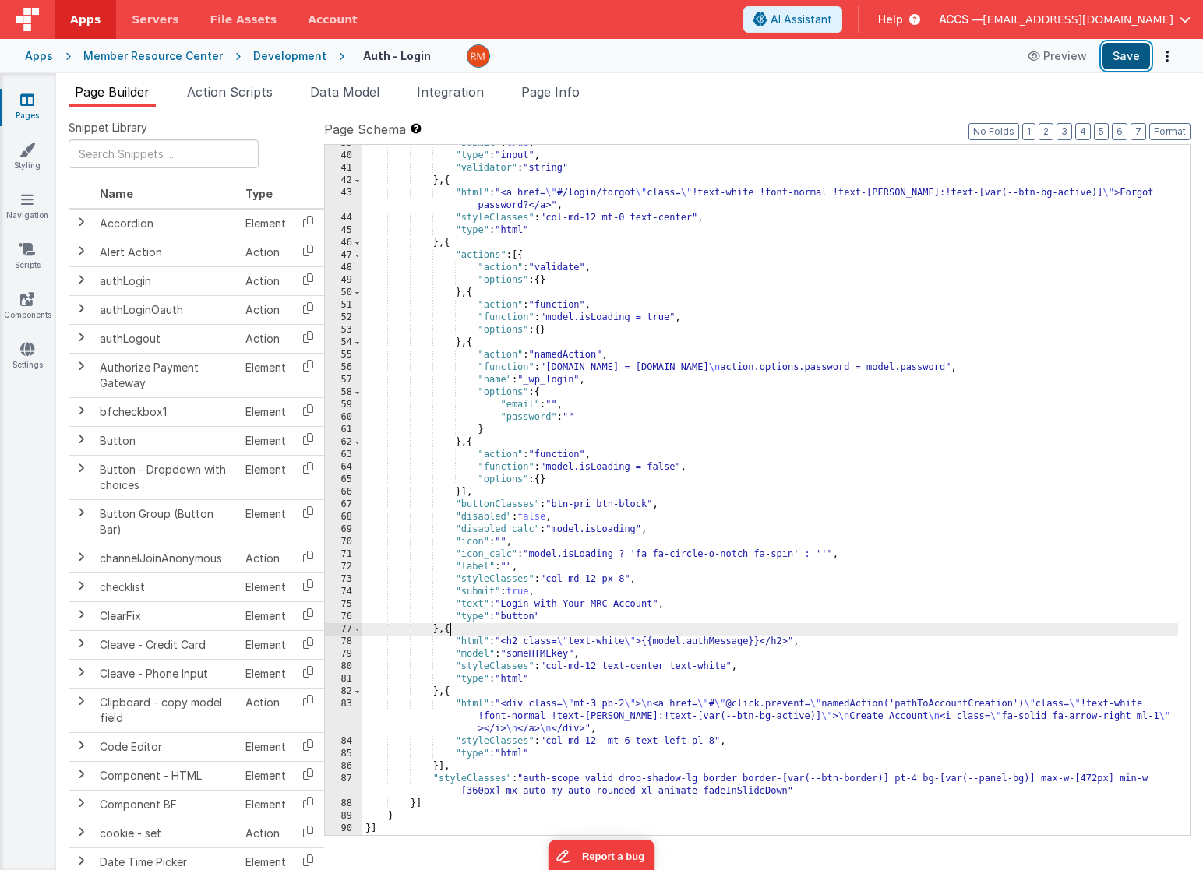
click at [1120, 58] on button "Save" at bounding box center [1127, 56] width 48 height 26
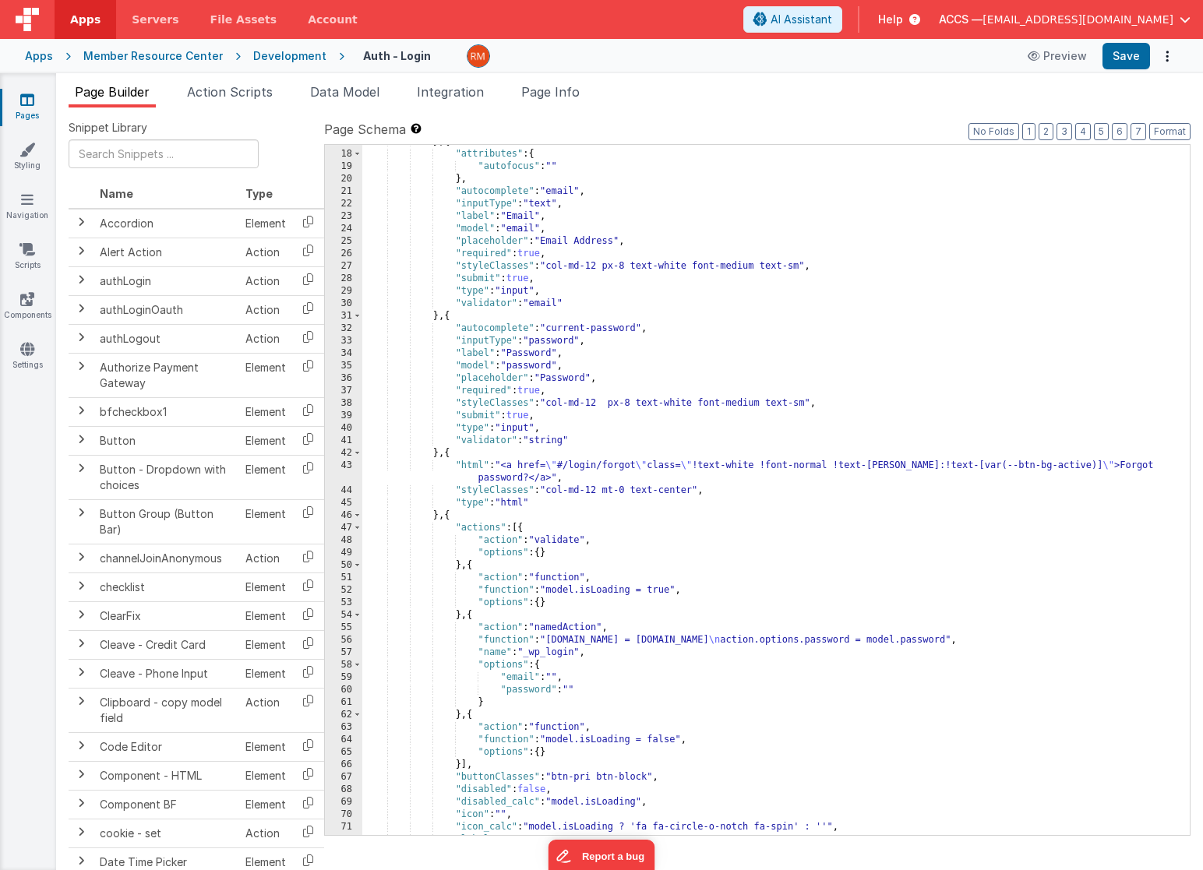
scroll to position [0, 0]
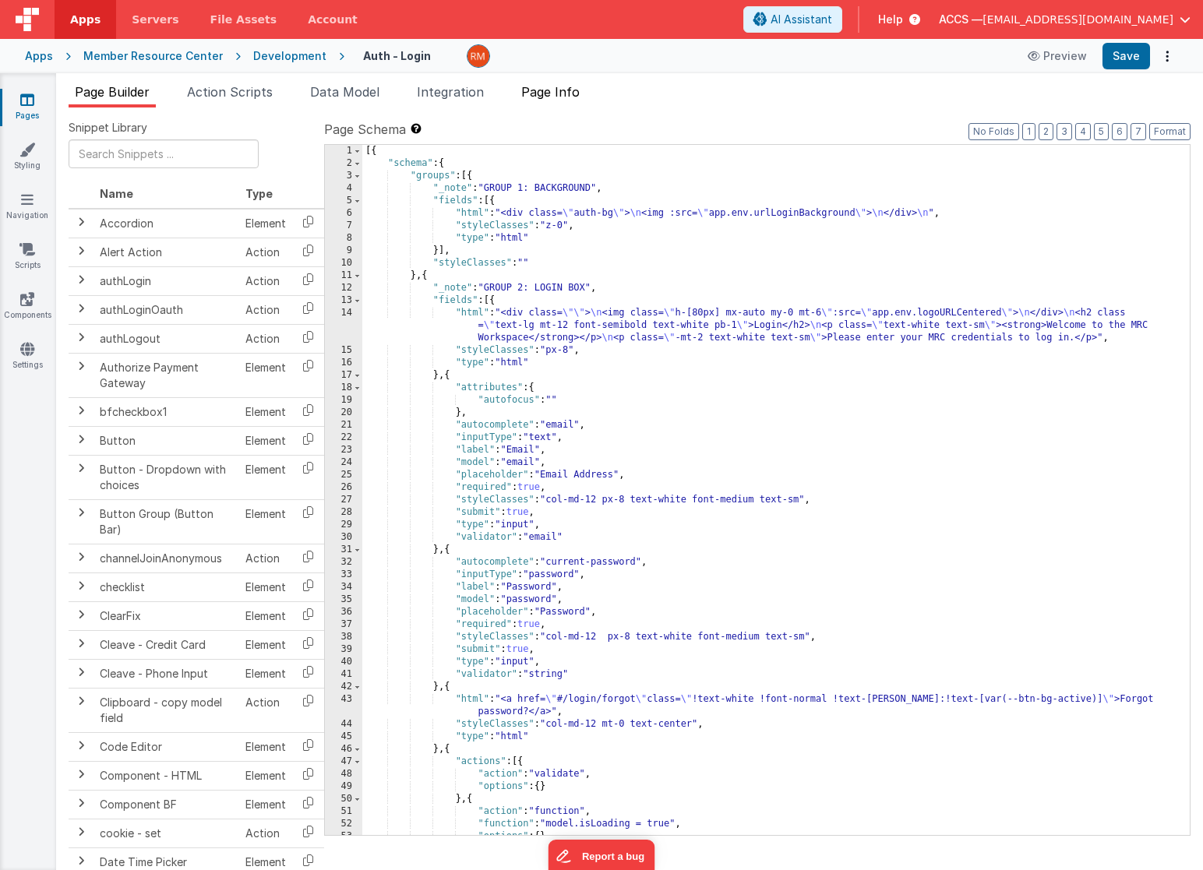
click at [559, 96] on span "Page Info" at bounding box center [550, 92] width 58 height 16
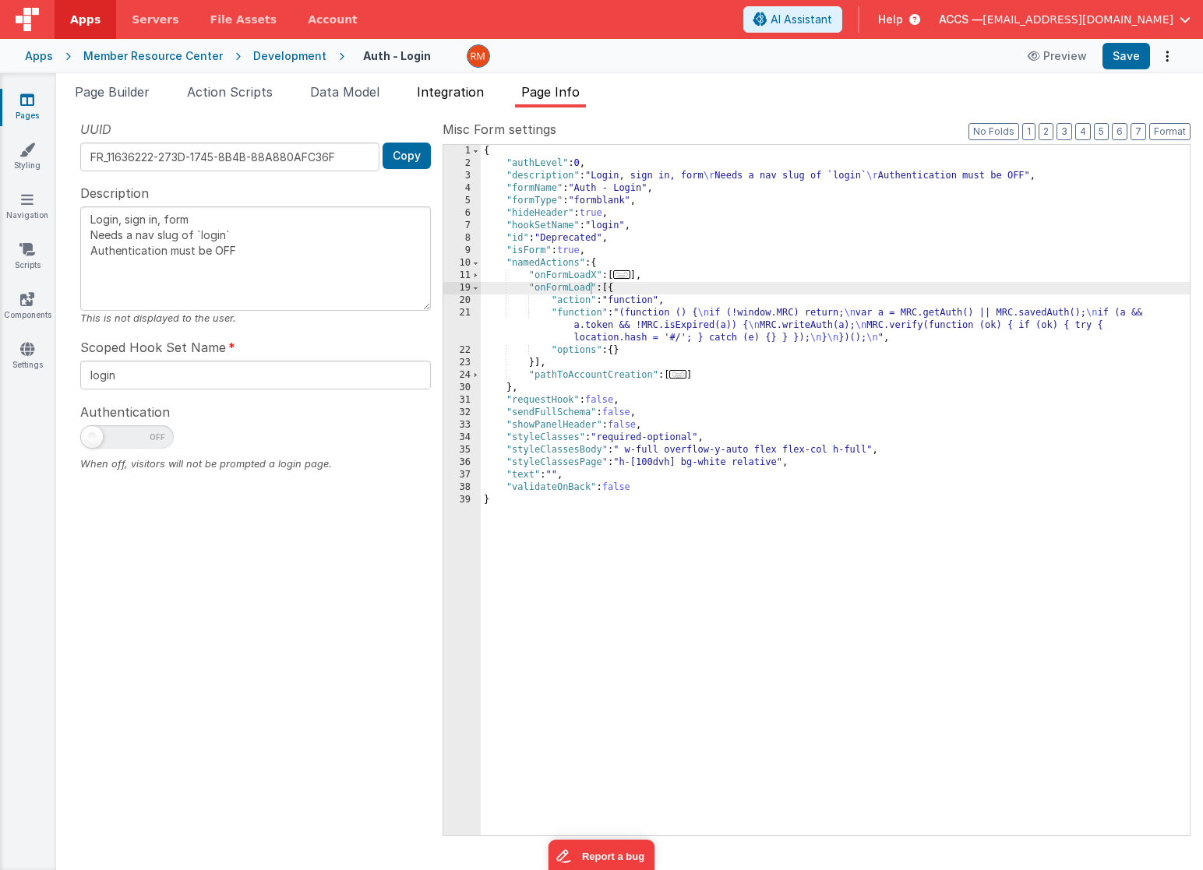
click at [441, 90] on span "Integration" at bounding box center [450, 92] width 67 height 16
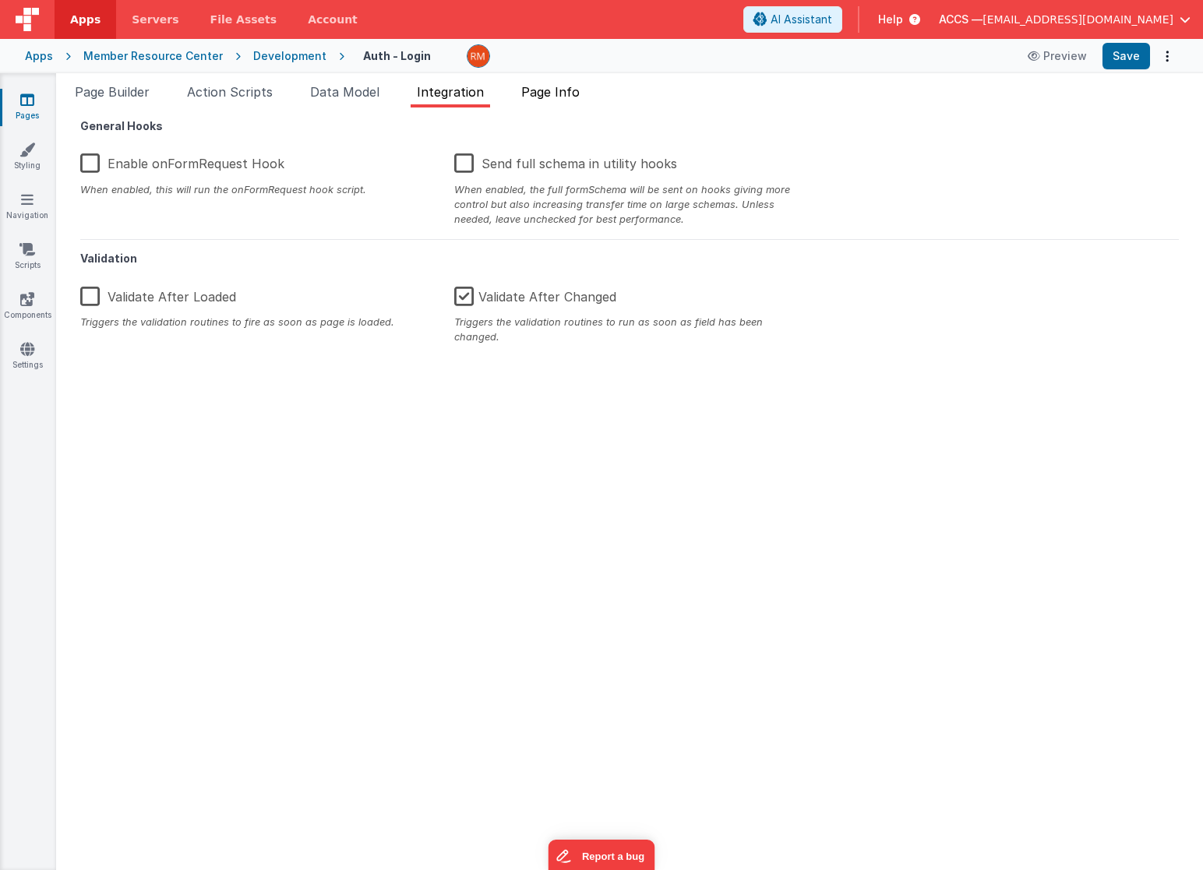
click at [563, 95] on span "Page Info" at bounding box center [550, 92] width 58 height 16
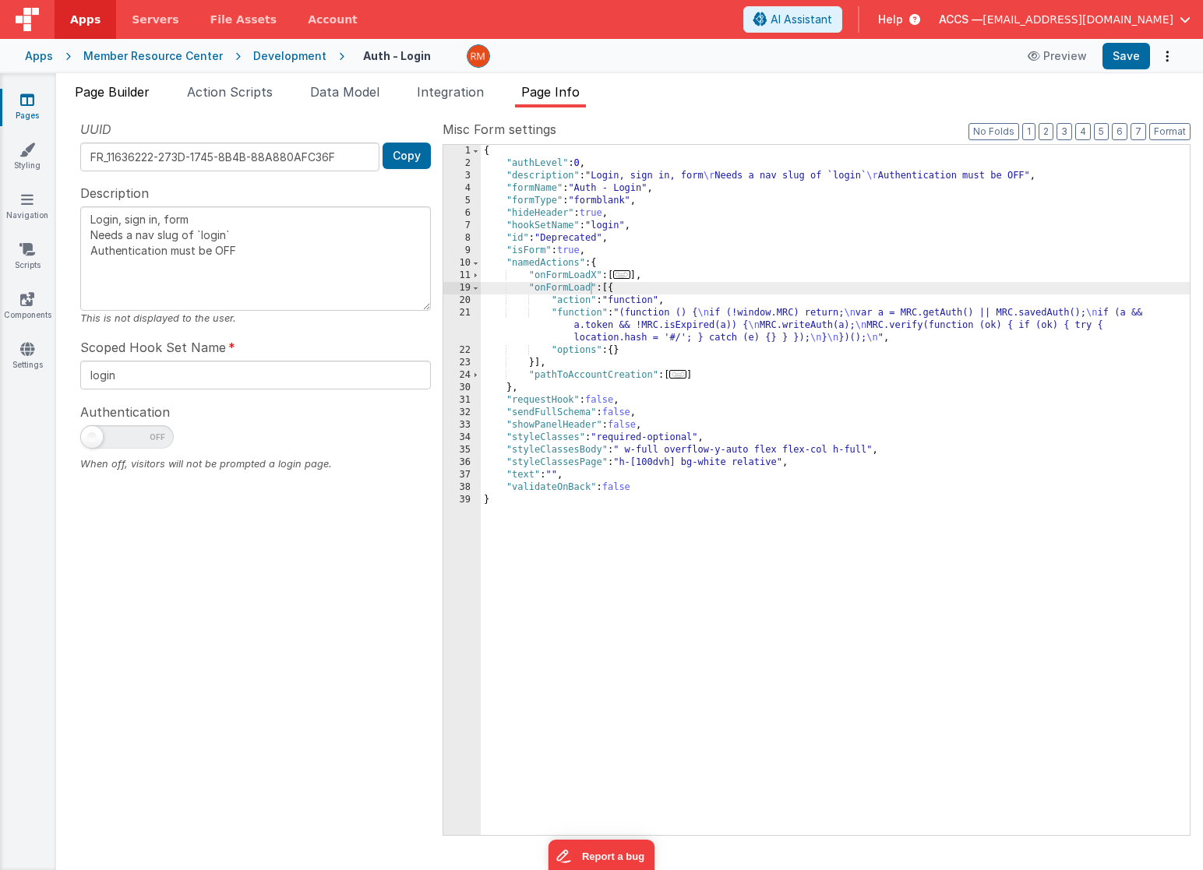
click at [129, 90] on span "Page Builder" at bounding box center [112, 92] width 75 height 16
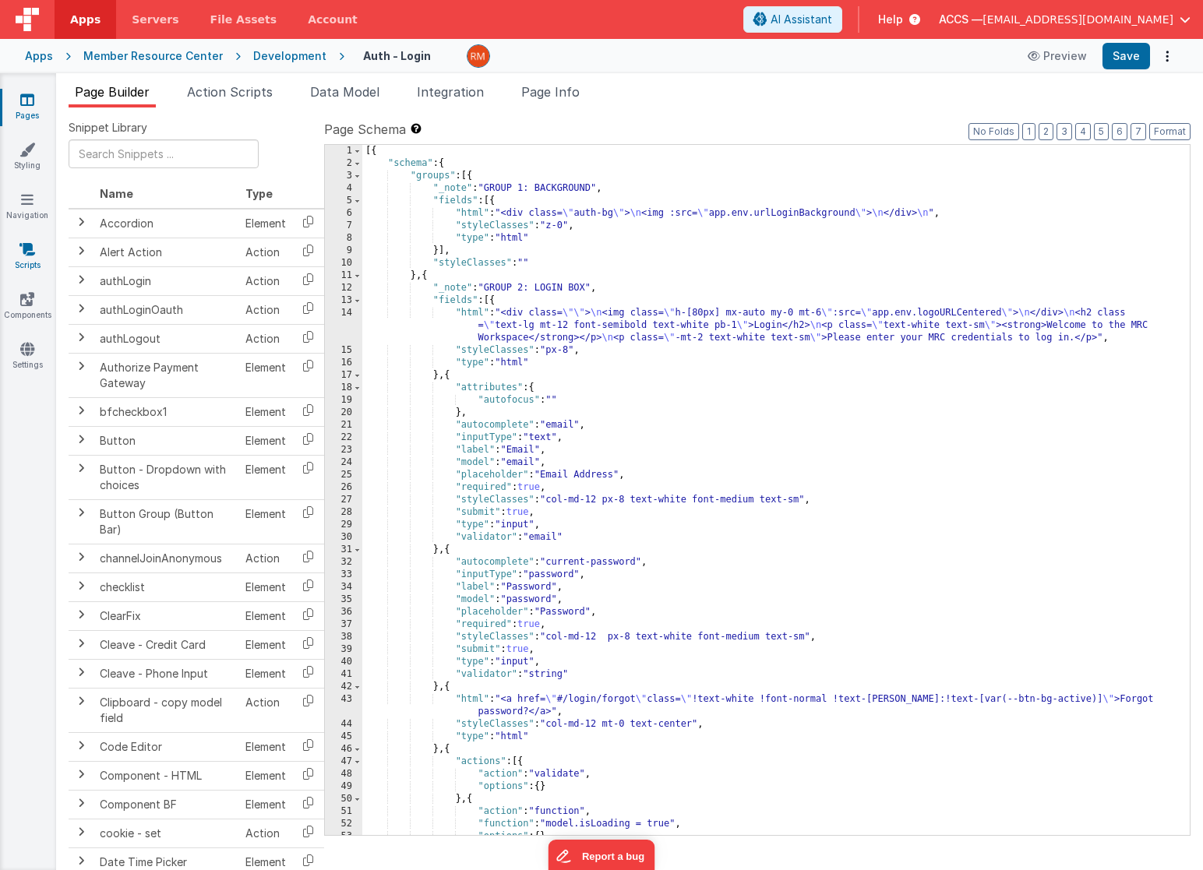
click at [22, 258] on link "Scripts" at bounding box center [27, 257] width 56 height 31
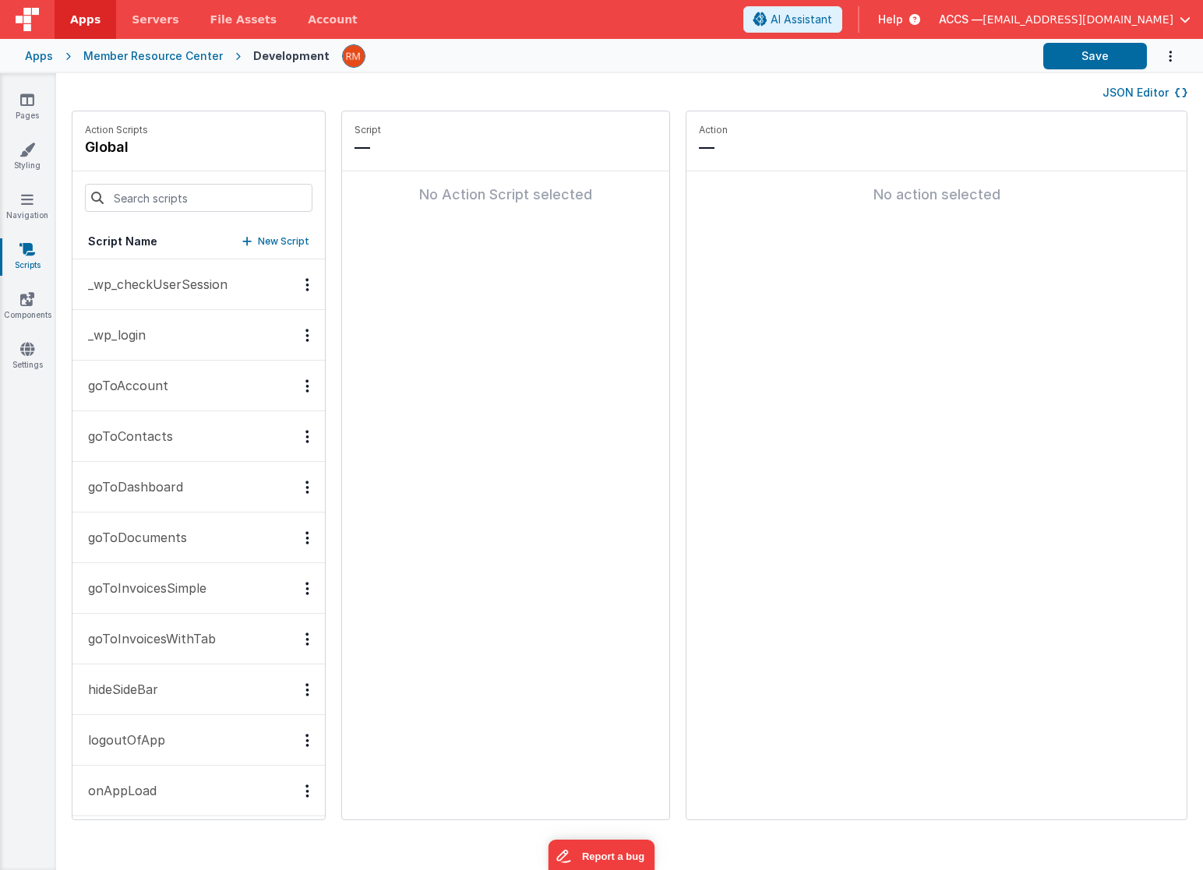
click at [135, 333] on p "_wp_login" at bounding box center [112, 335] width 67 height 19
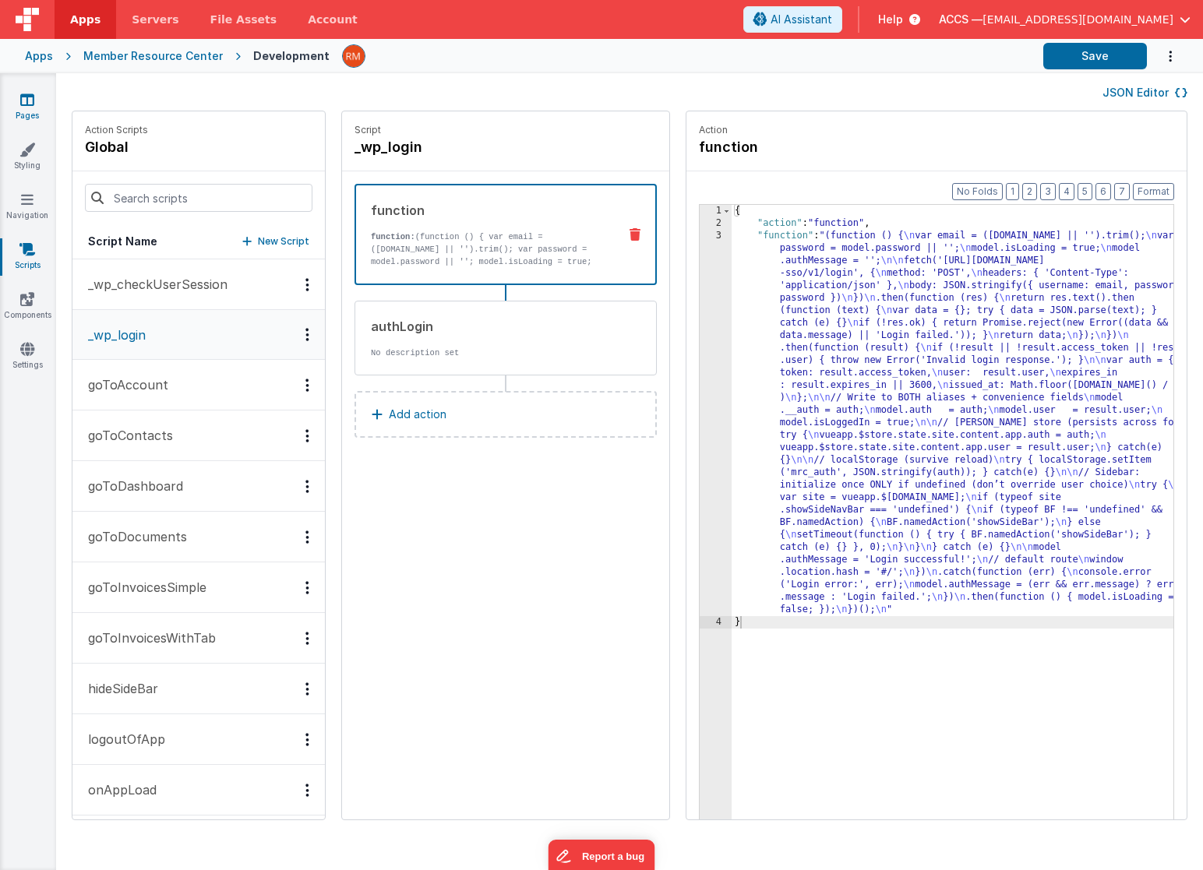
click at [23, 102] on icon at bounding box center [27, 100] width 14 height 16
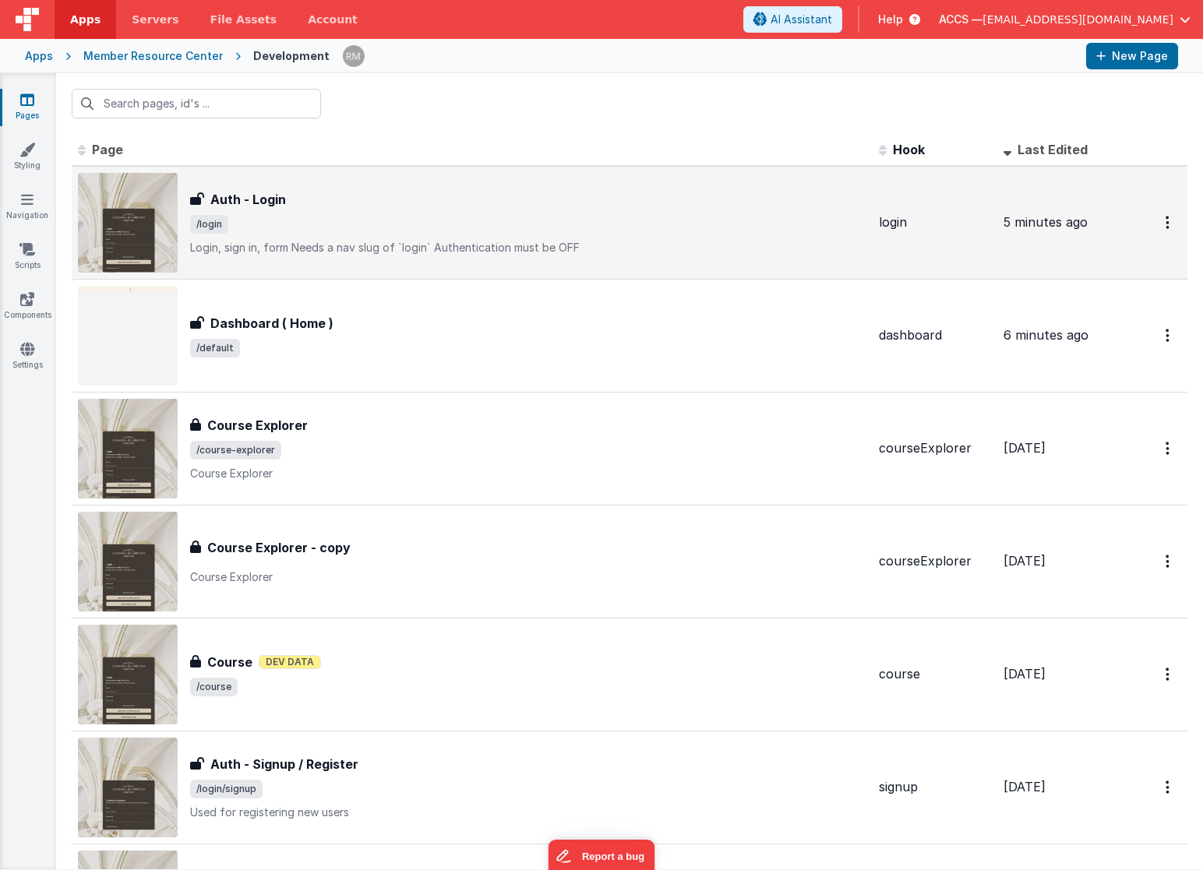
click at [261, 229] on span "/login" at bounding box center [528, 224] width 676 height 19
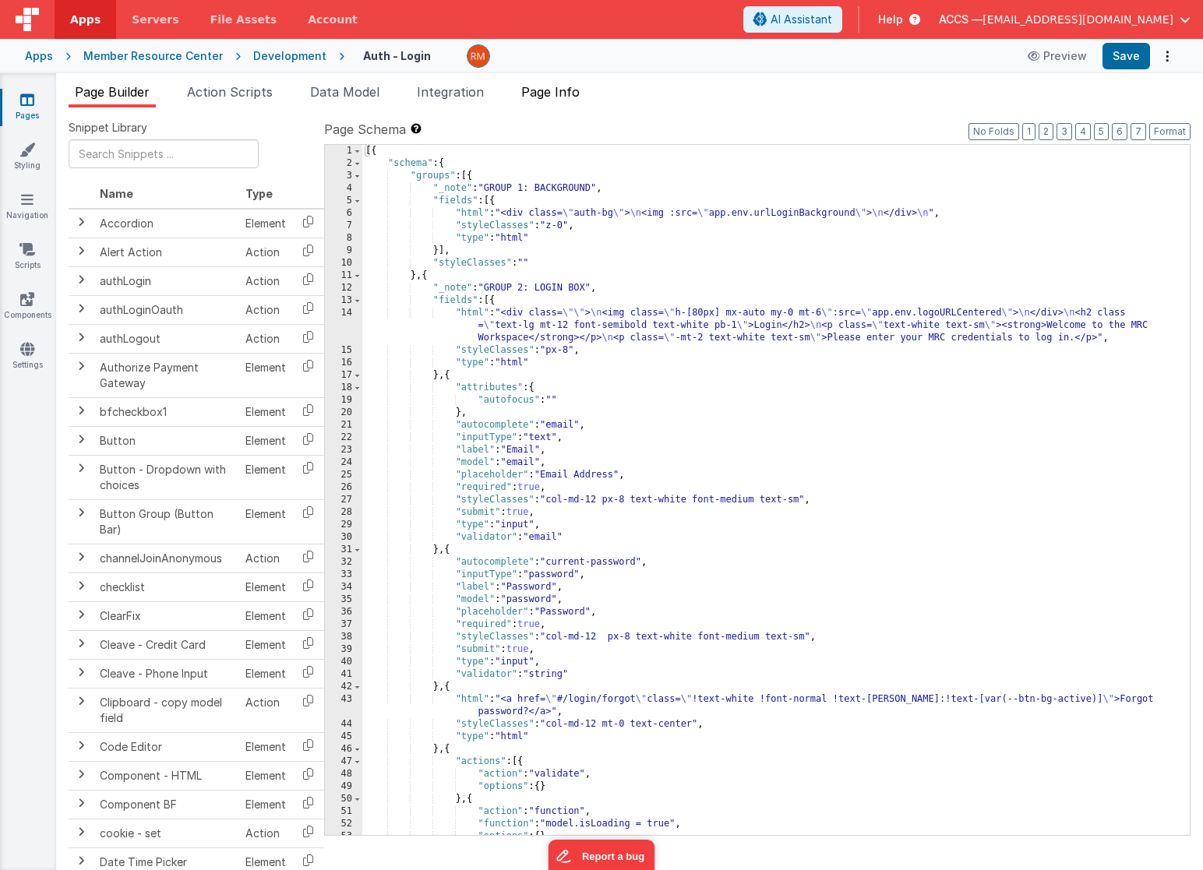
click at [545, 98] on span "Page Info" at bounding box center [550, 92] width 58 height 16
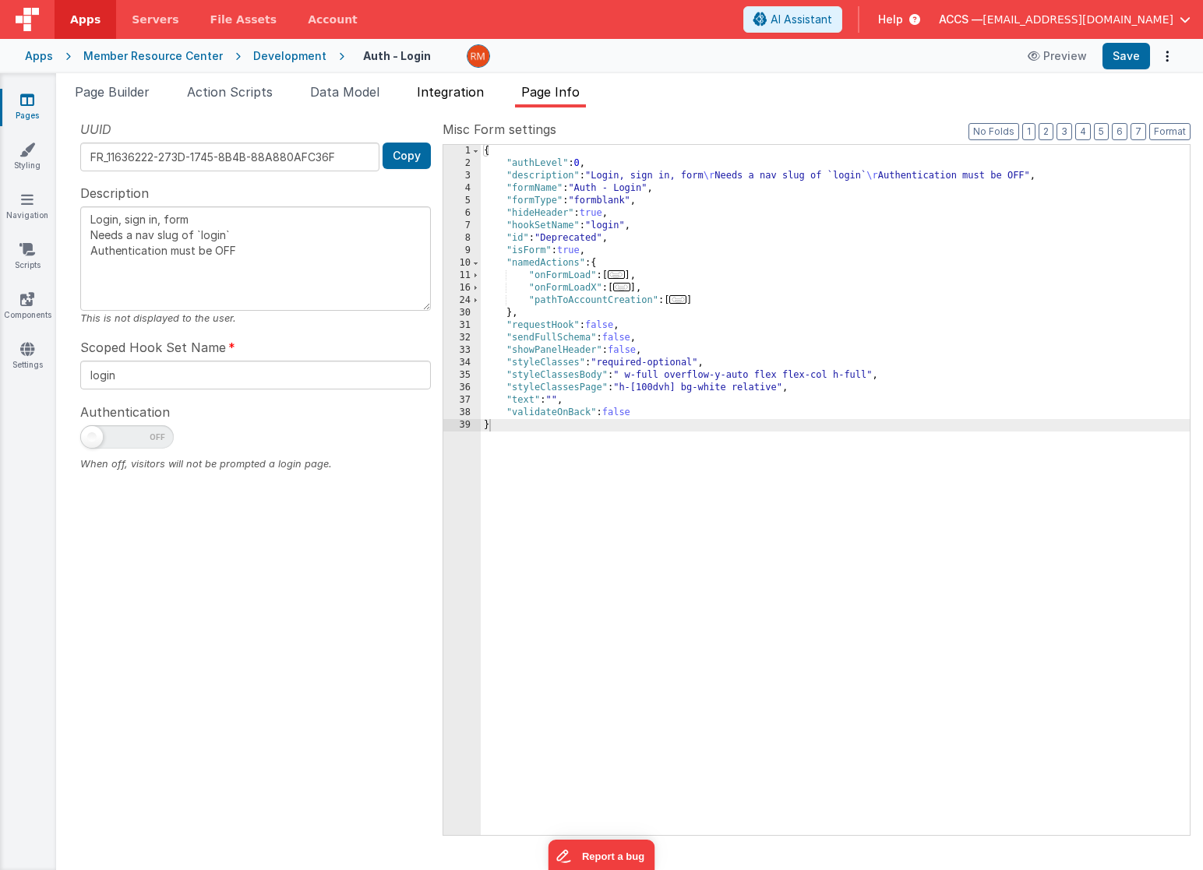
click at [461, 94] on span "Integration" at bounding box center [450, 92] width 67 height 16
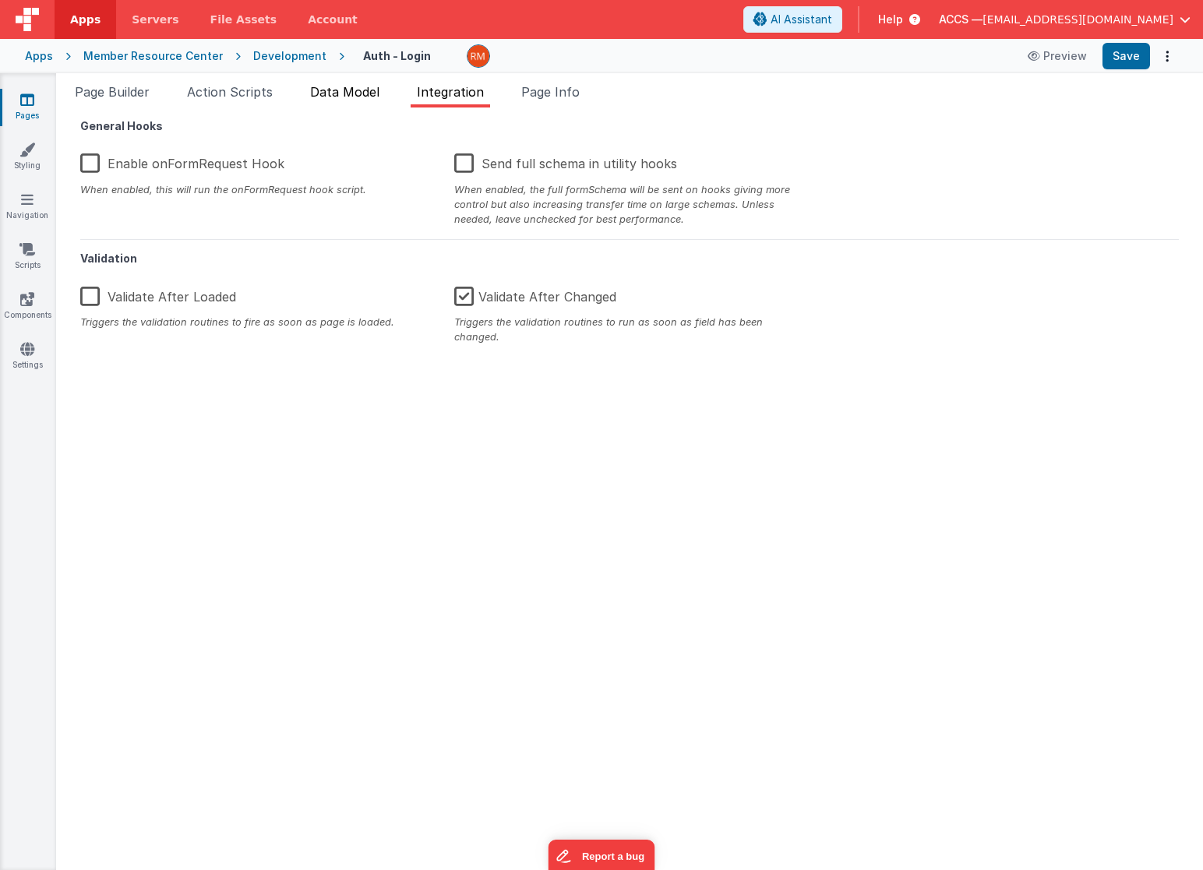
click at [337, 99] on span "Data Model" at bounding box center [344, 92] width 69 height 16
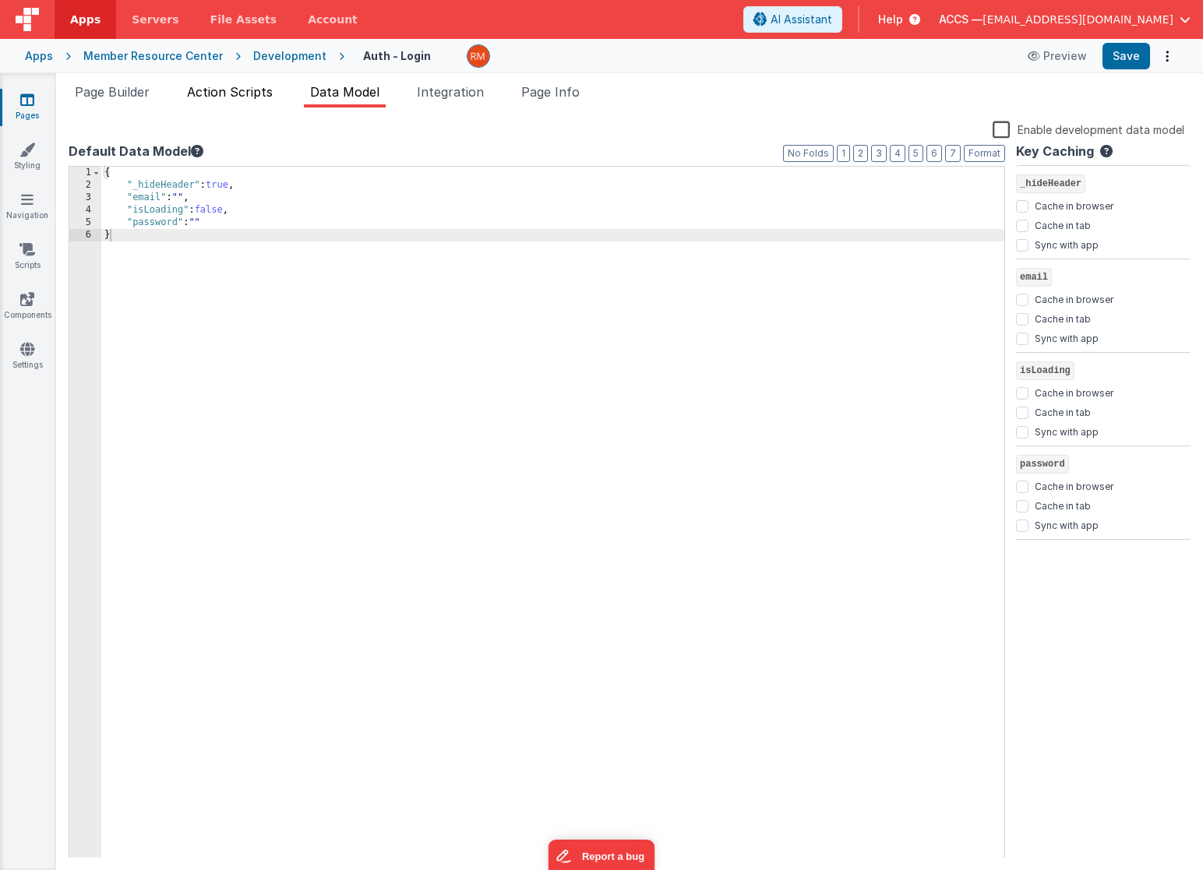
click at [249, 104] on li "Action Scripts" at bounding box center [230, 95] width 98 height 25
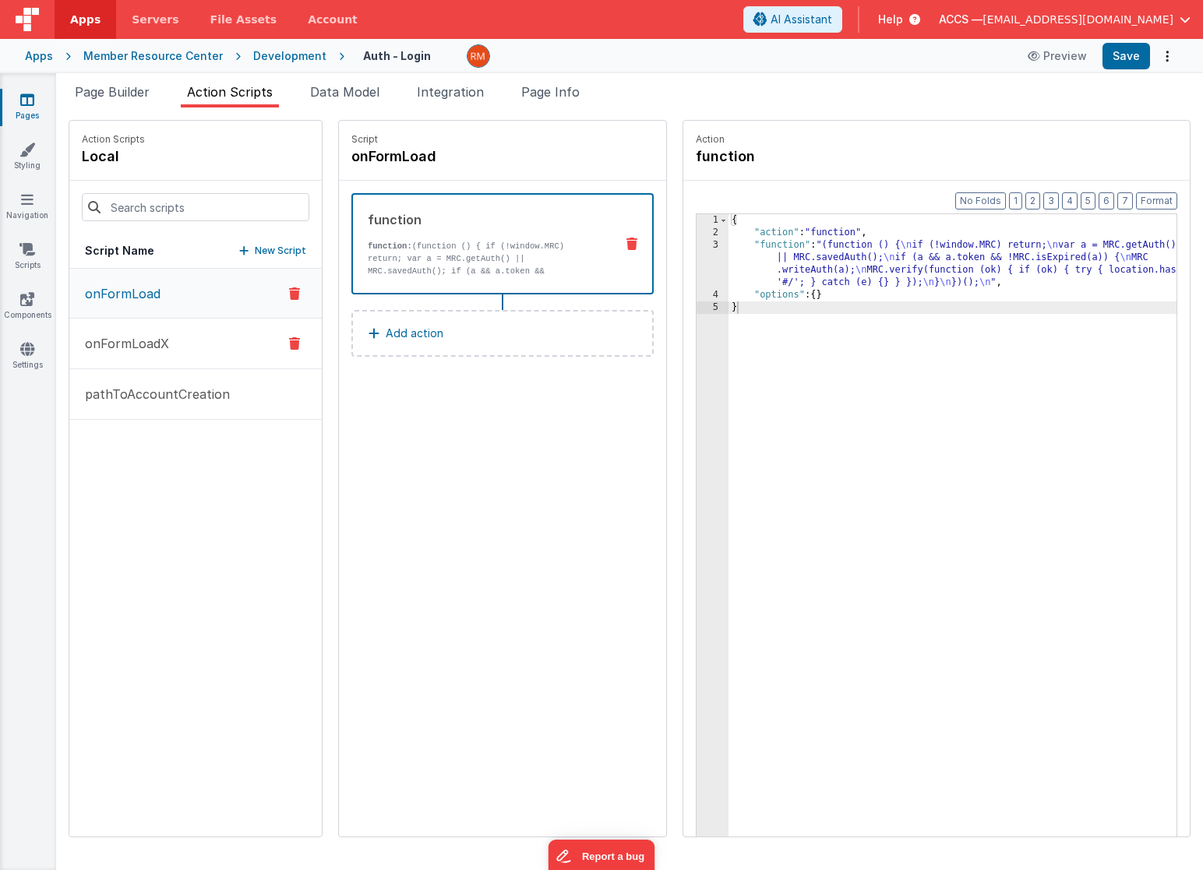
click at [168, 335] on p "onFormLoadX" at bounding box center [123, 343] width 94 height 19
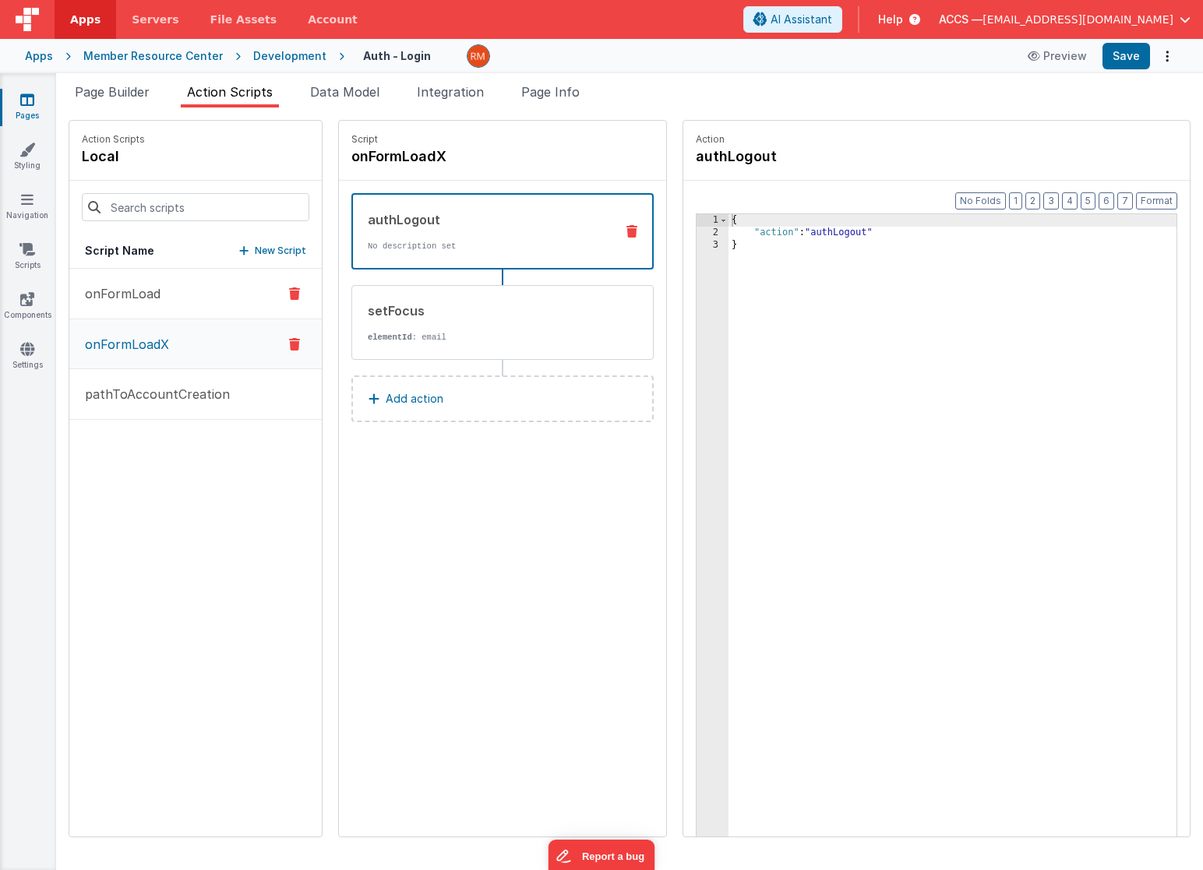
click at [164, 308] on button "onFormLoad" at bounding box center [195, 294] width 252 height 51
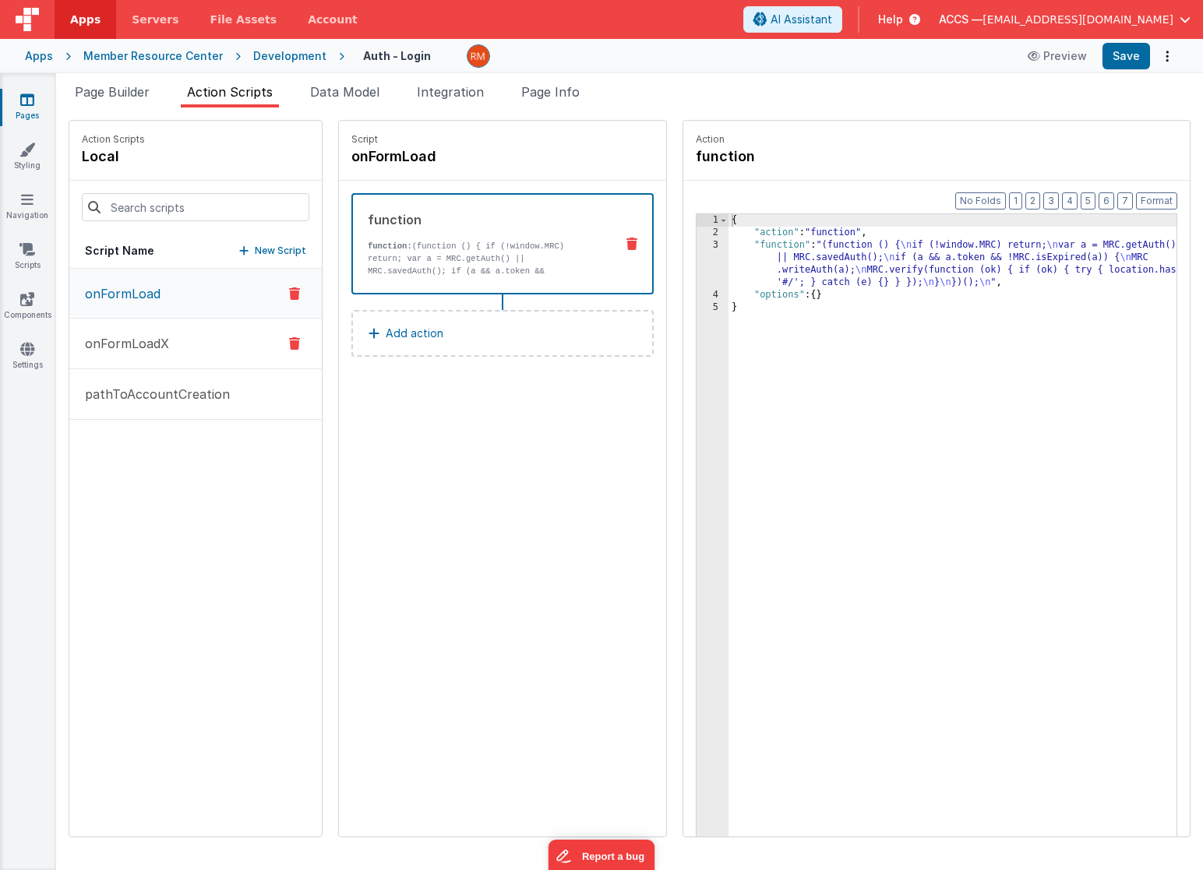
click at [165, 344] on p "onFormLoadX" at bounding box center [123, 343] width 94 height 19
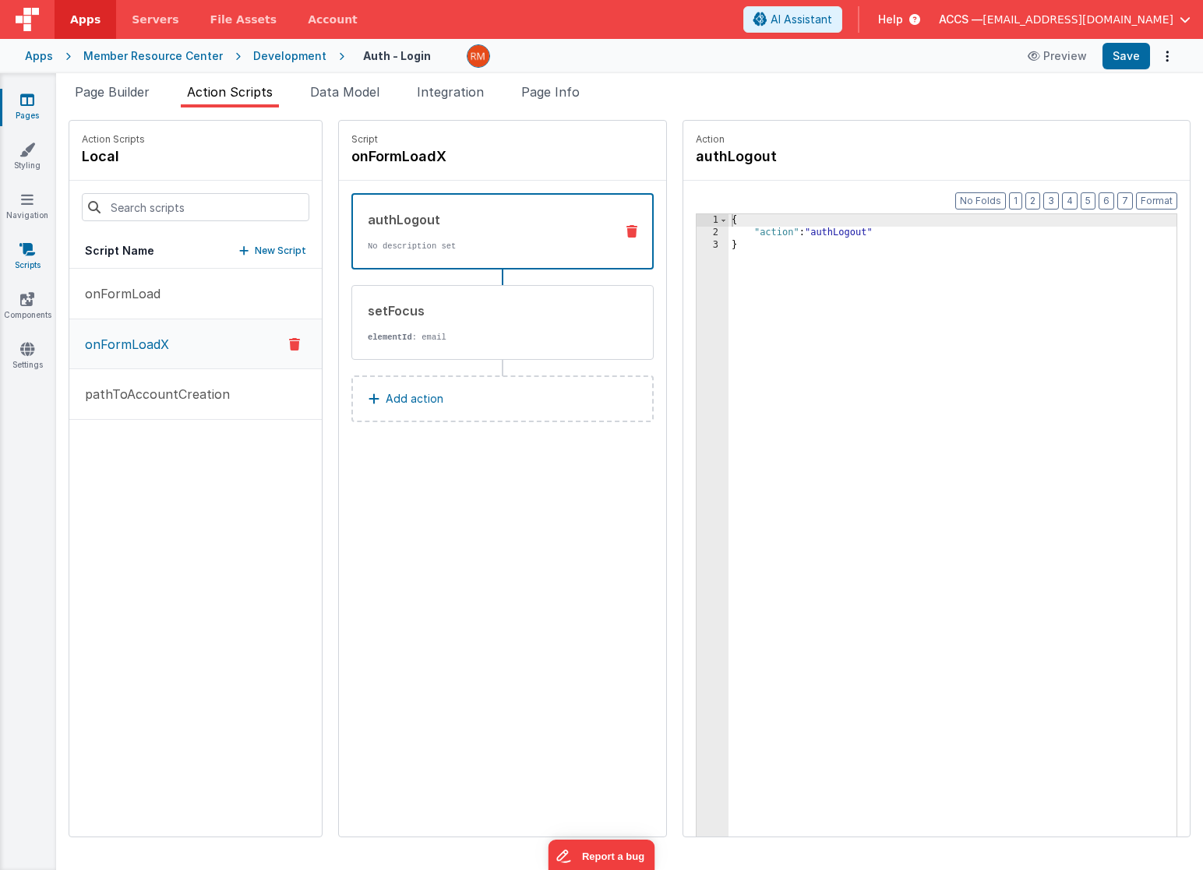
click at [27, 259] on link "Scripts" at bounding box center [27, 257] width 56 height 31
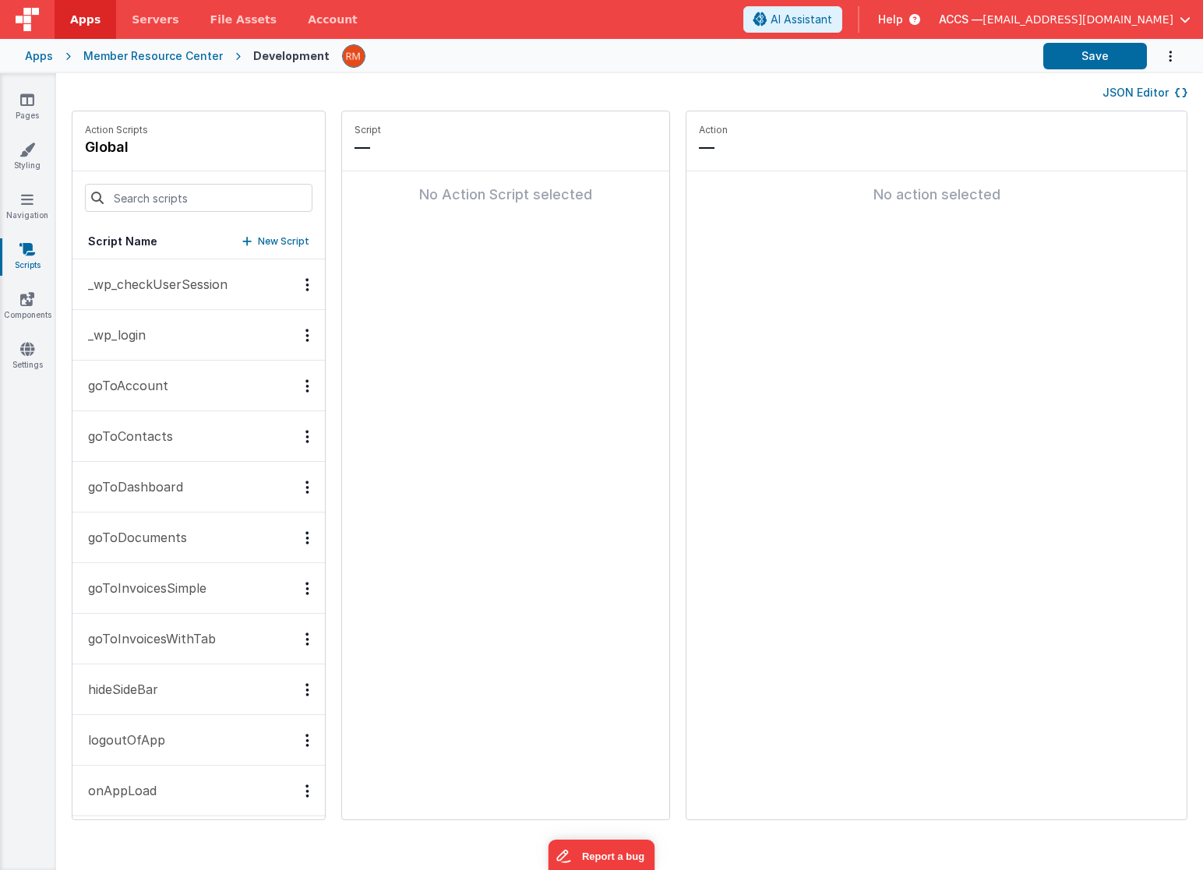
click at [146, 334] on p "_wp_login" at bounding box center [112, 335] width 67 height 19
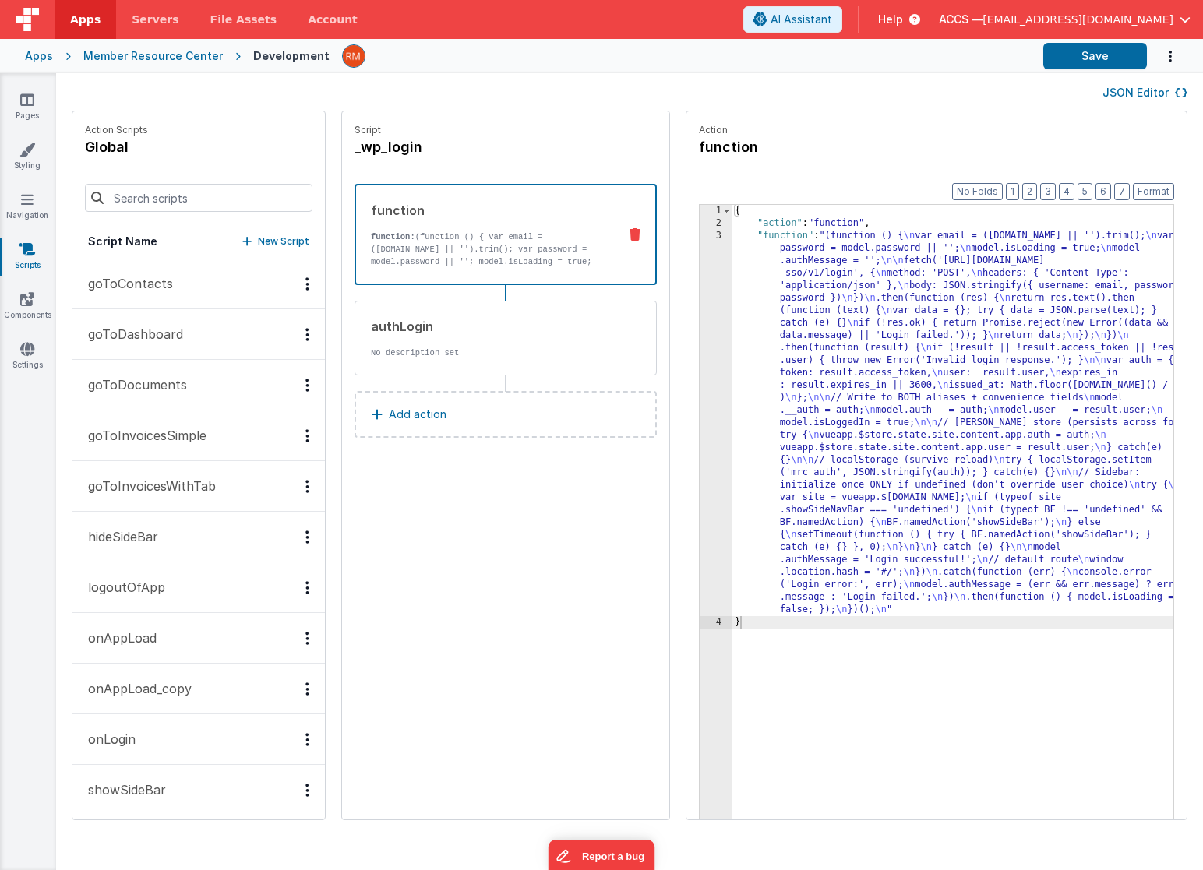
scroll to position [232, 0]
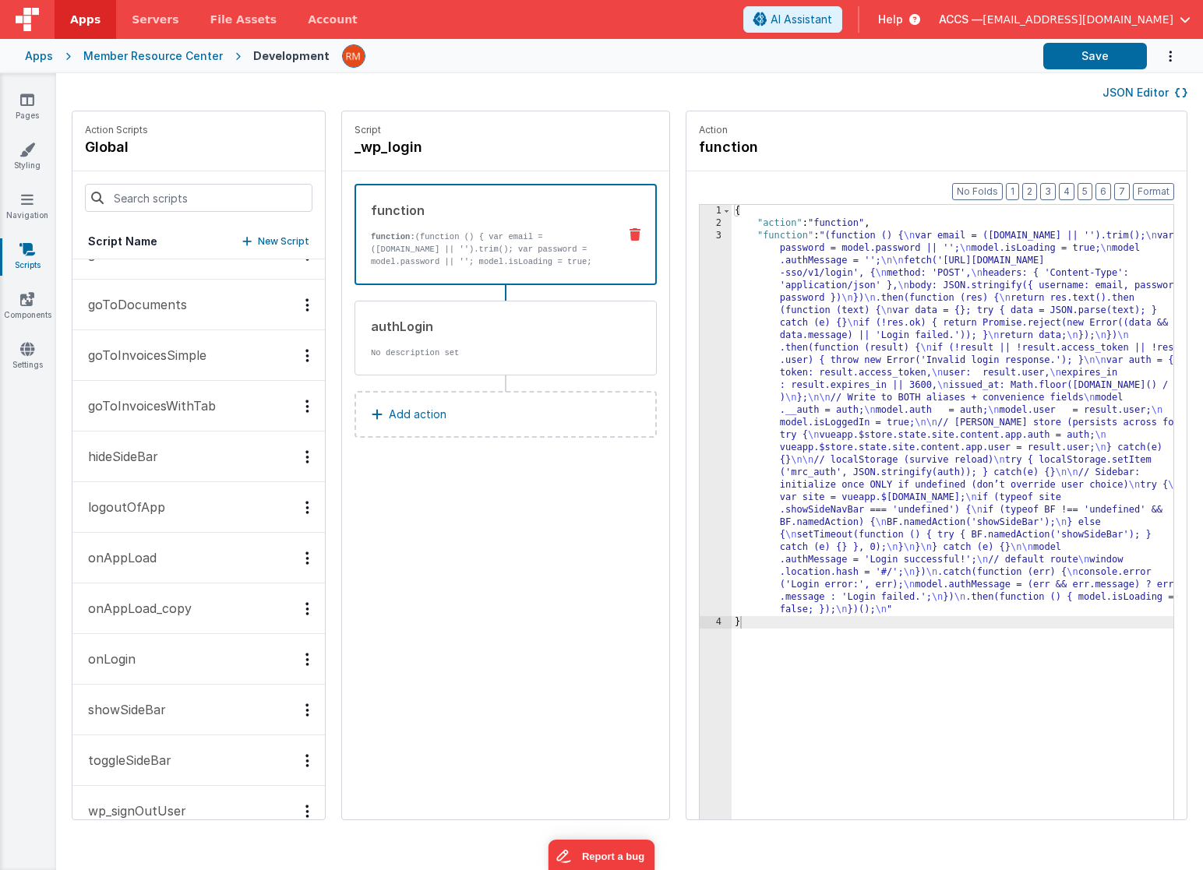
click at [174, 553] on button "onAppLoad" at bounding box center [198, 558] width 252 height 51
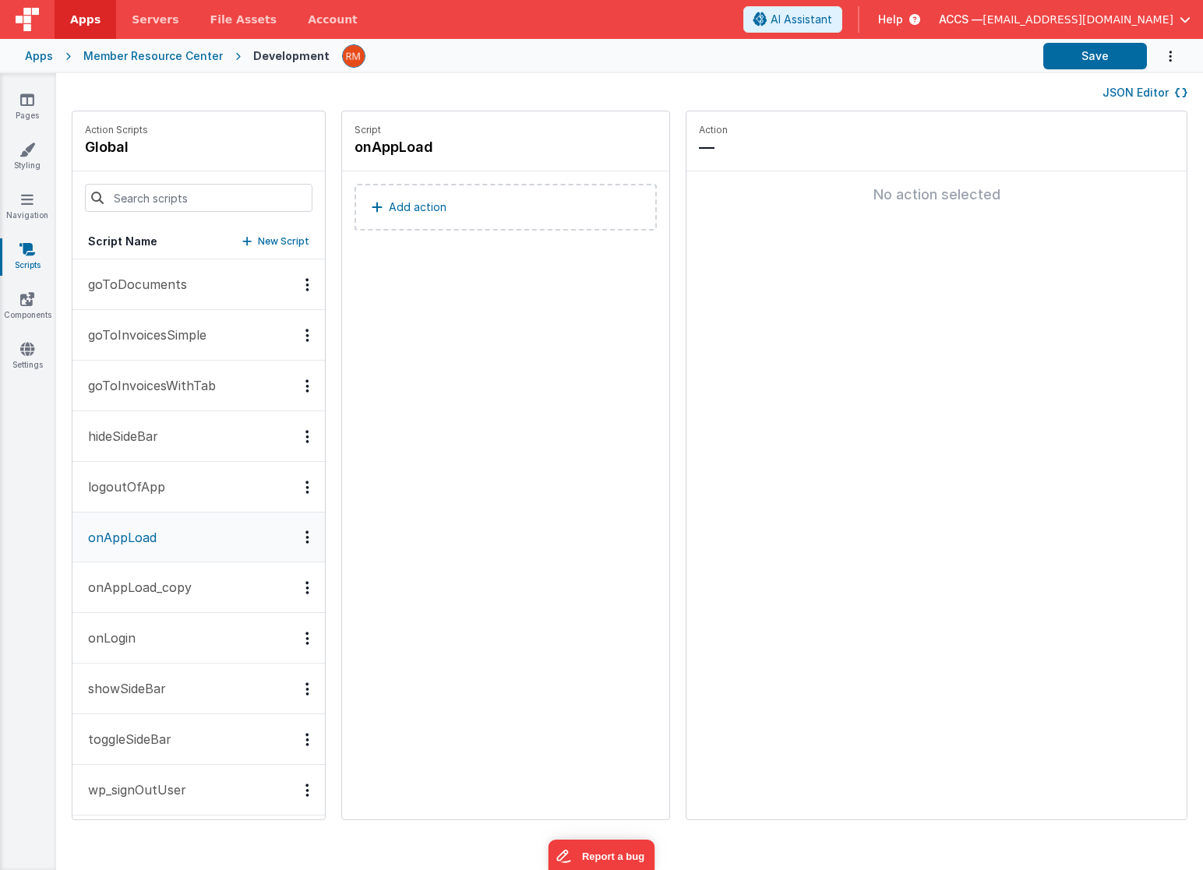
scroll to position [262, 0]
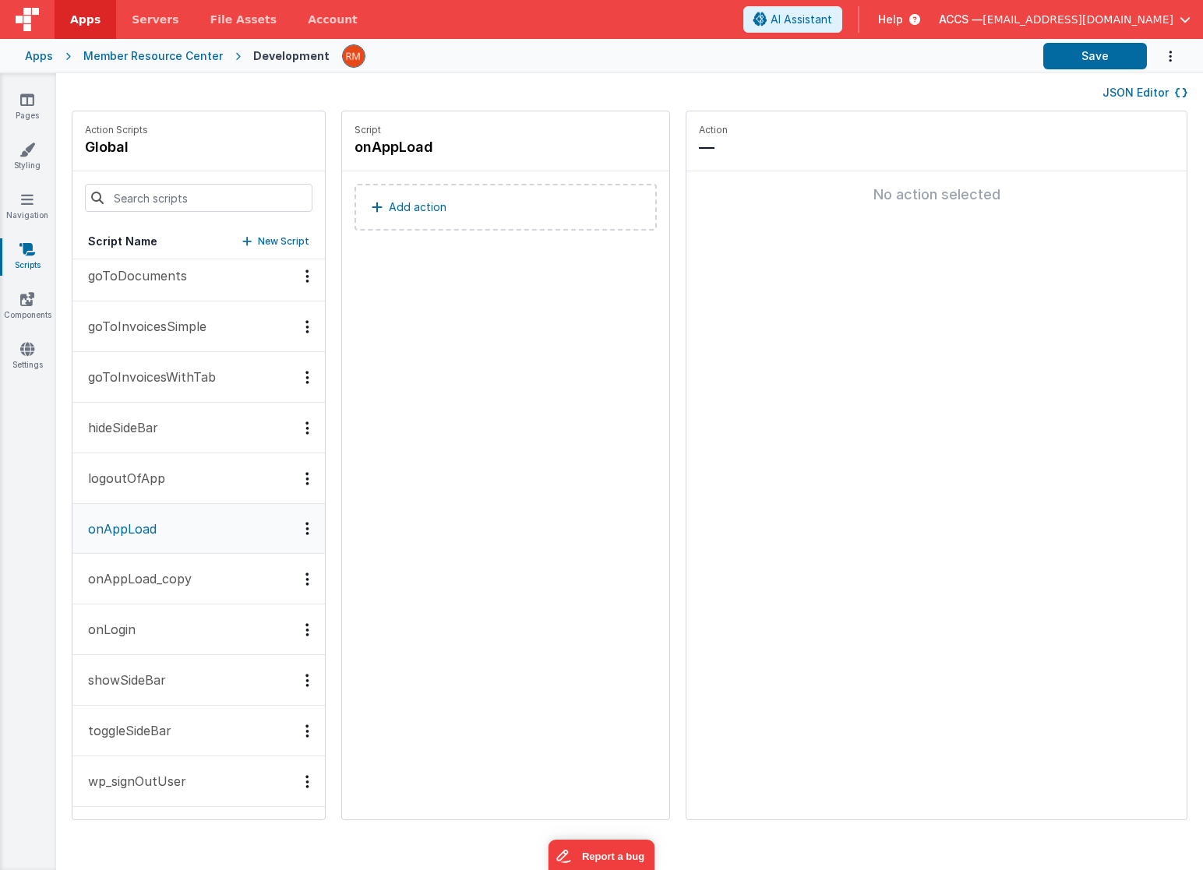
click at [174, 586] on p "onAppLoad_copy" at bounding box center [135, 579] width 113 height 19
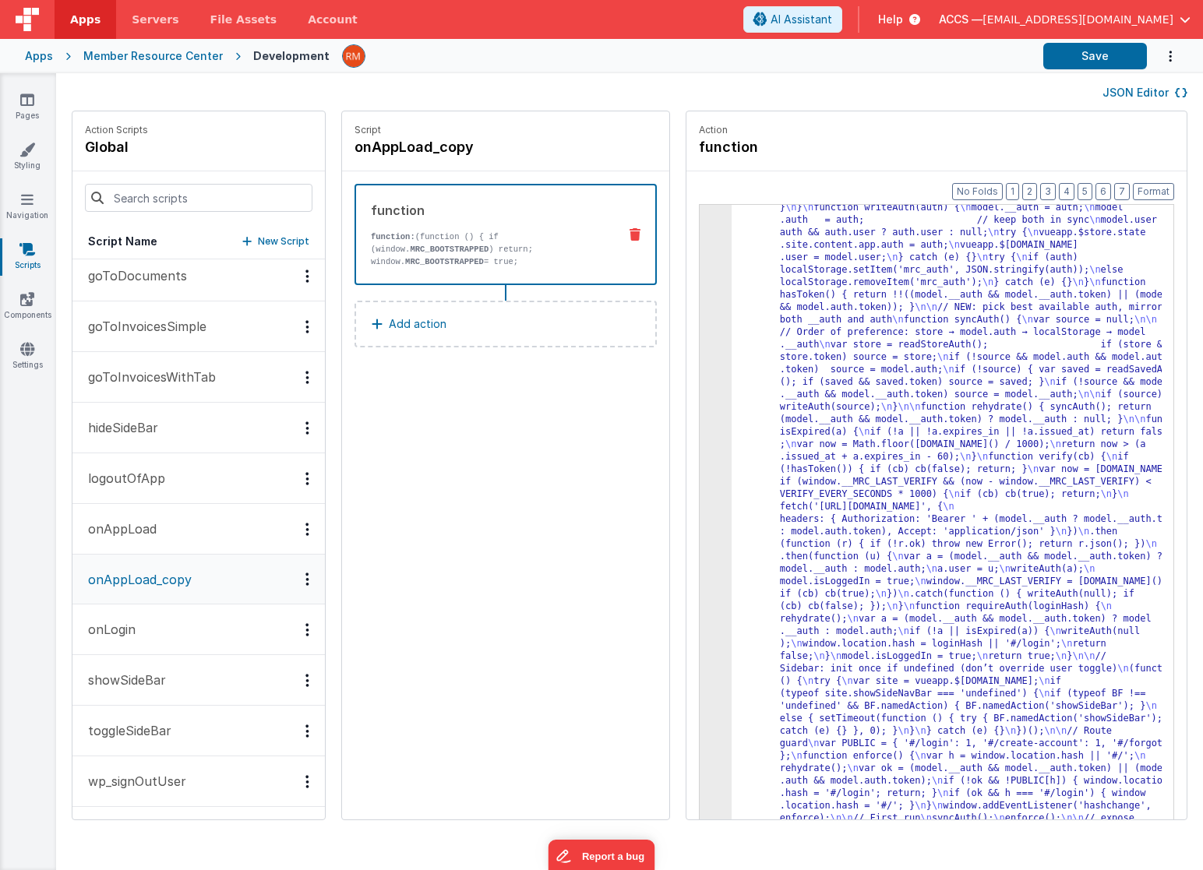
scroll to position [147, 0]
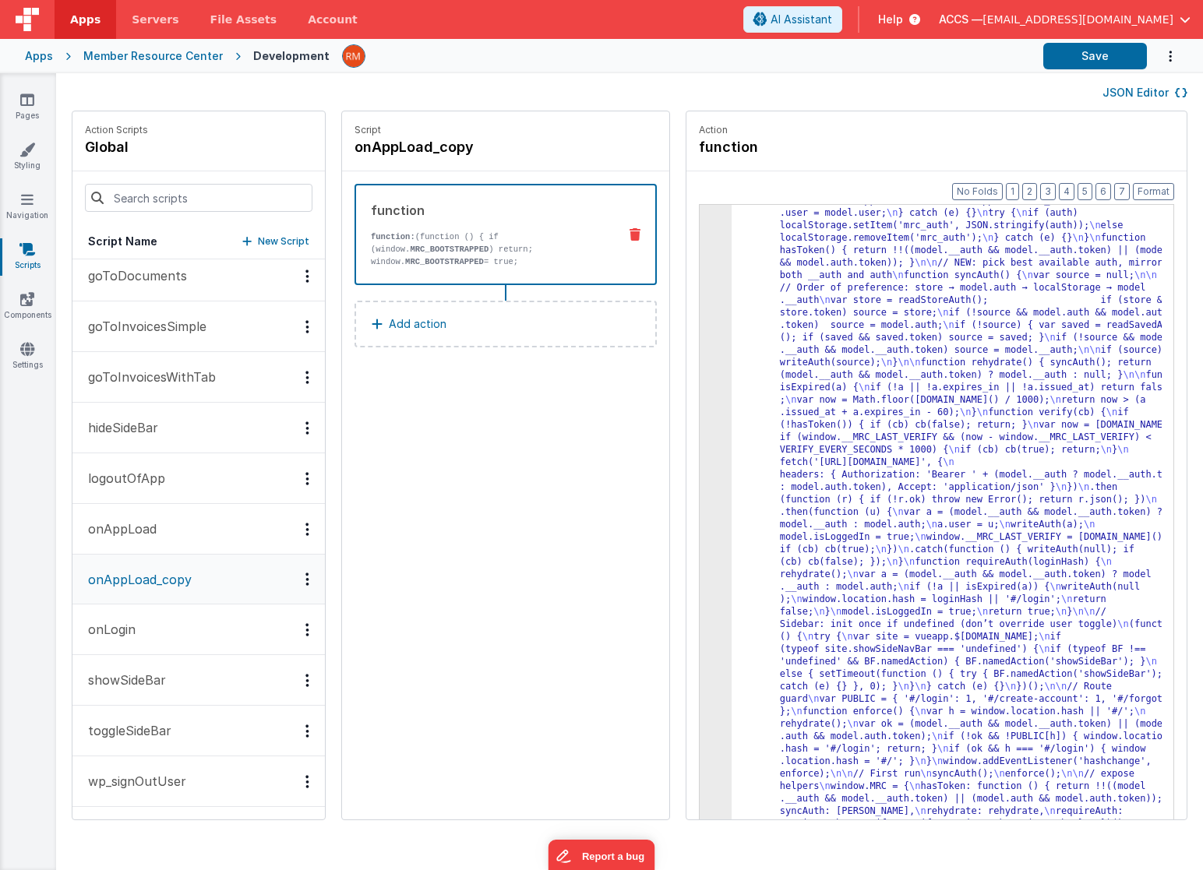
click at [185, 541] on button "onAppLoad" at bounding box center [198, 529] width 252 height 51
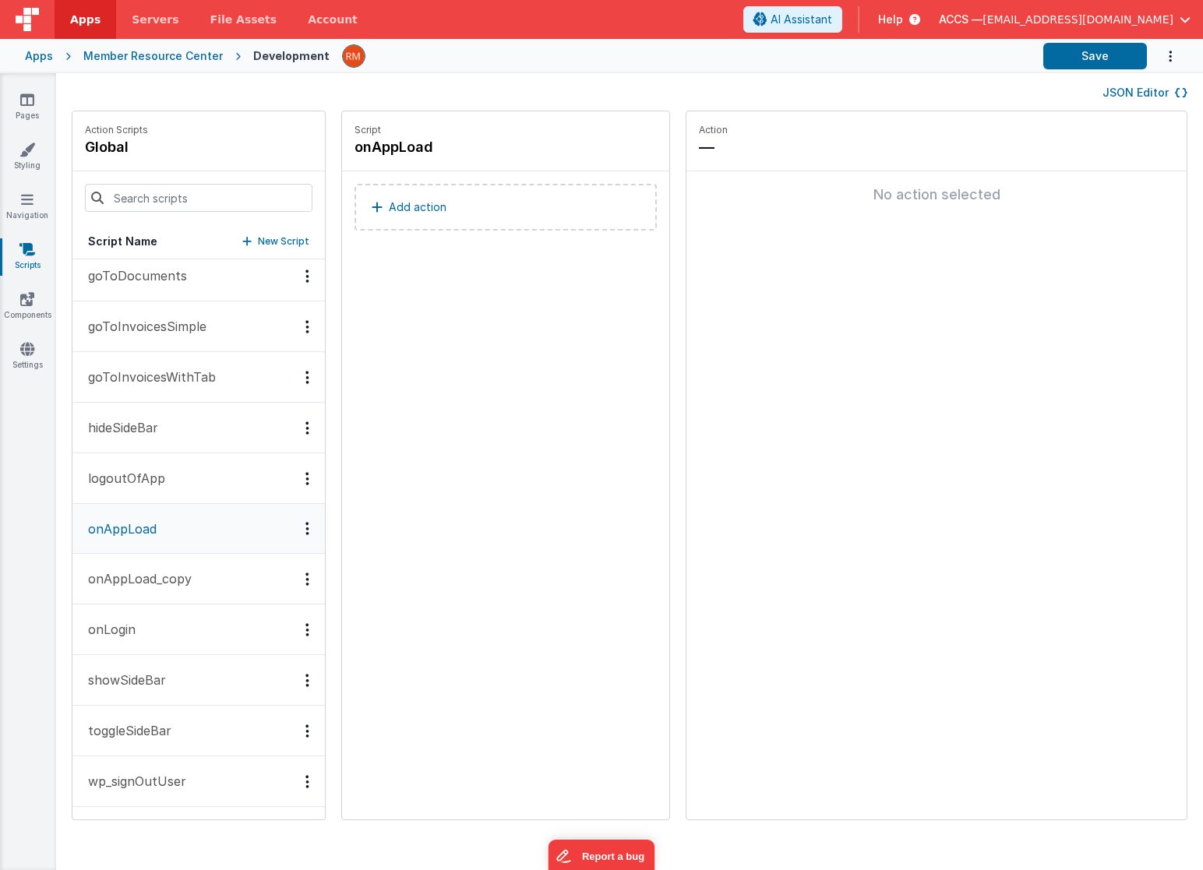
click at [296, 526] on div "Options" at bounding box center [307, 528] width 23 height 13
click at [196, 527] on div at bounding box center [601, 435] width 1203 height 870
click at [439, 145] on icon at bounding box center [444, 148] width 11 height 16
click at [401, 149] on input "onAppLoad" at bounding box center [433, 147] width 156 height 22
type input "onAppLoadx"
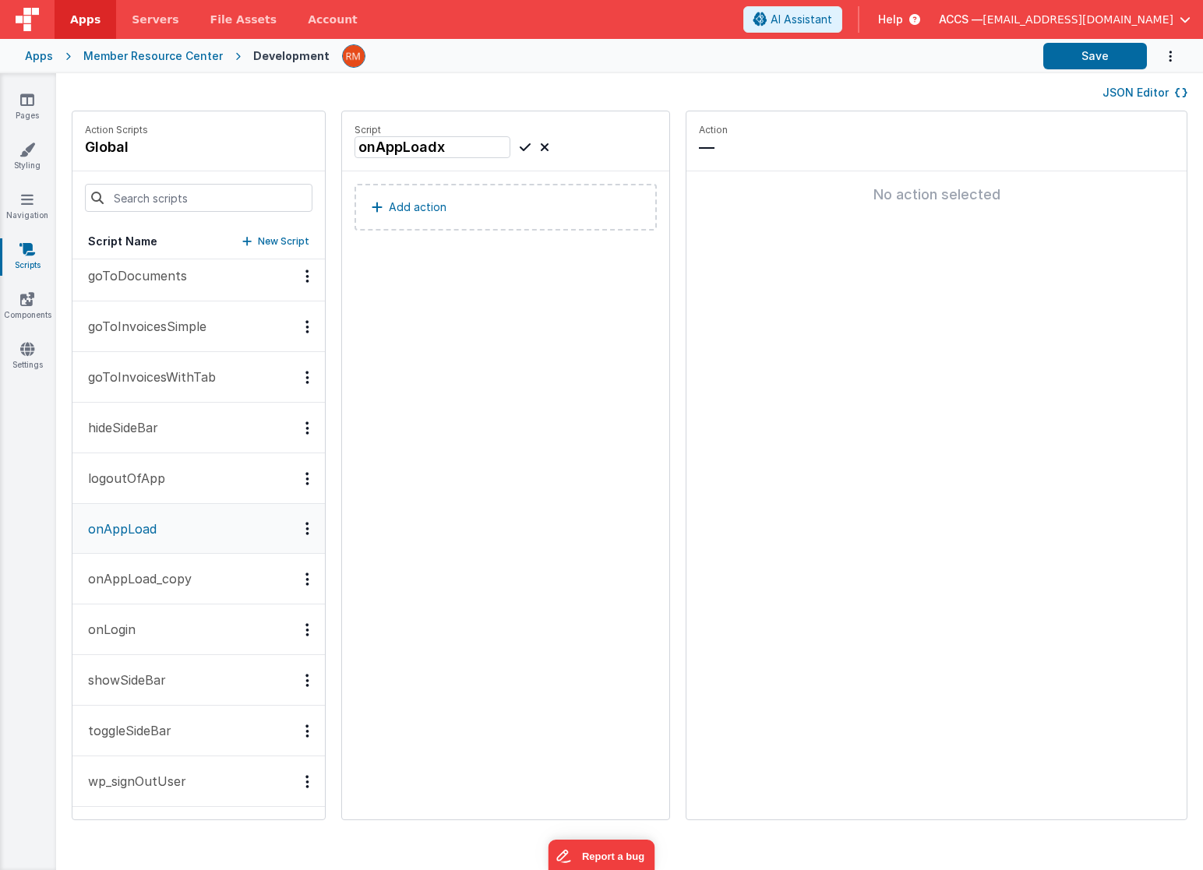
click at [520, 146] on icon at bounding box center [525, 147] width 11 height 19
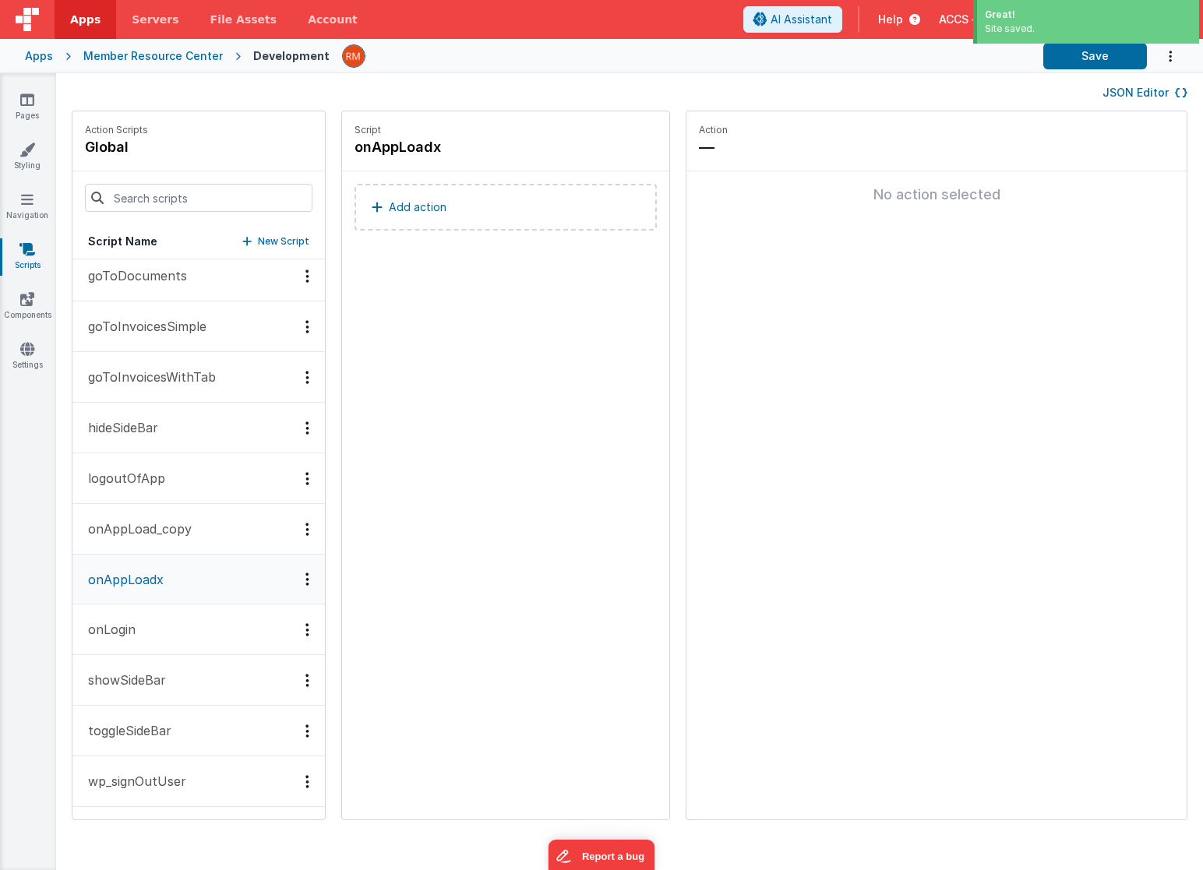
click at [194, 538] on button "onAppLoad_copy" at bounding box center [198, 529] width 252 height 51
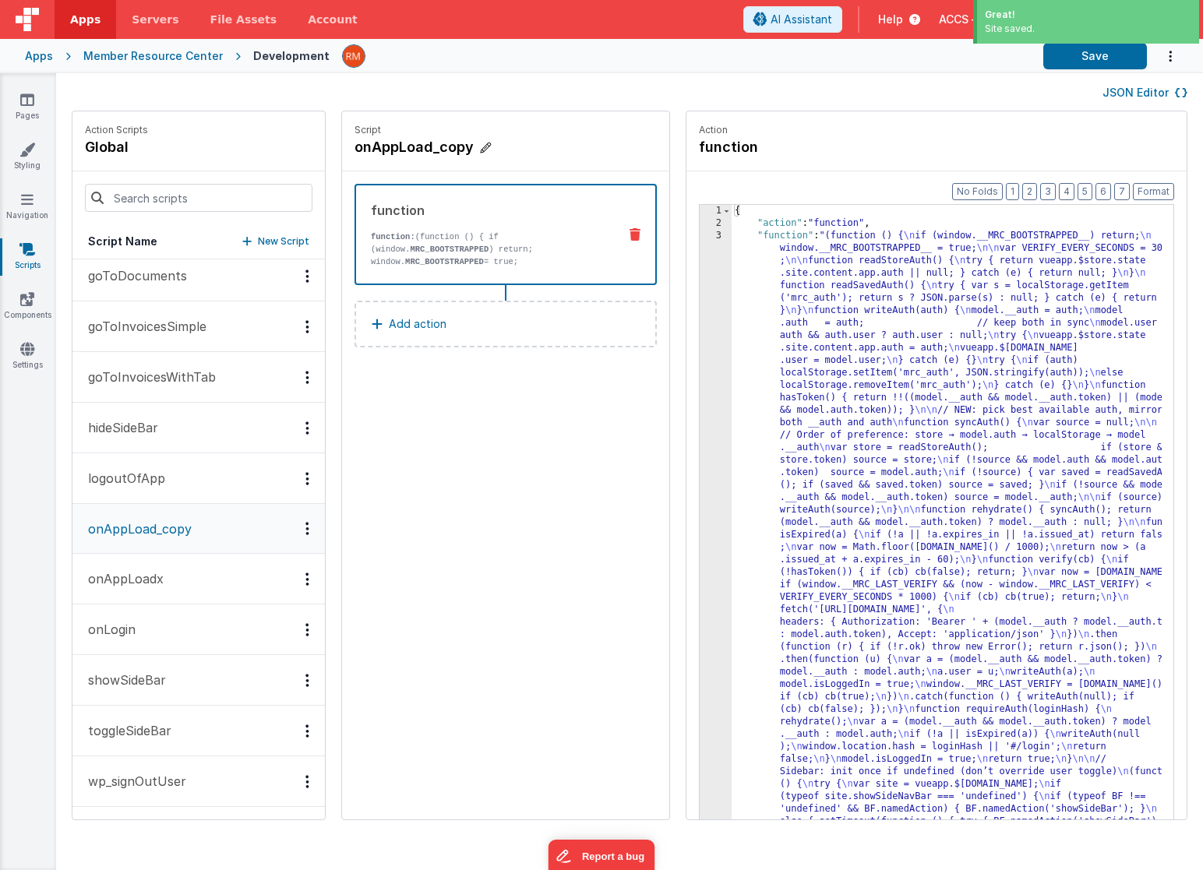
click at [480, 146] on icon at bounding box center [485, 148] width 11 height 16
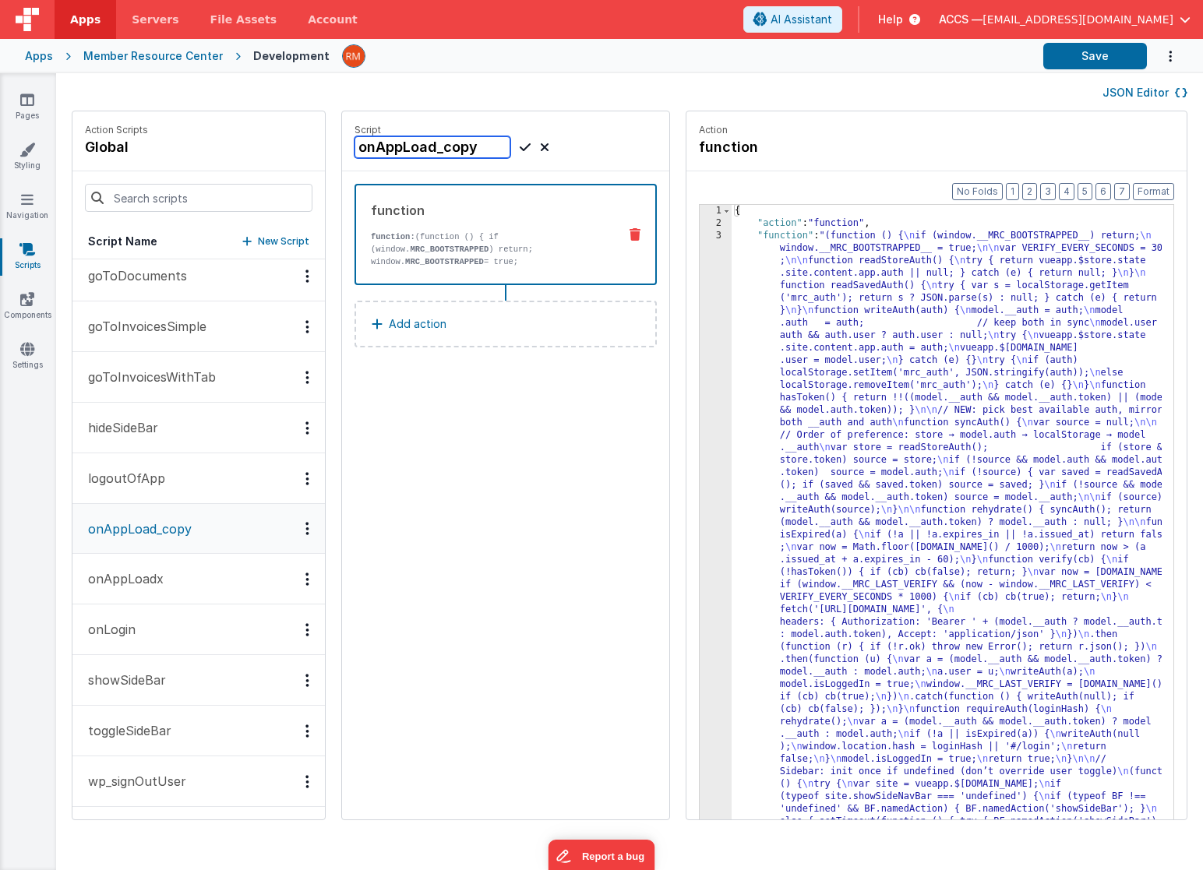
click at [442, 149] on input "onAppLoad_copy" at bounding box center [433, 147] width 156 height 22
type input "onAppLoad"
click at [520, 144] on icon at bounding box center [525, 147] width 11 height 19
click at [181, 637] on button "onLogin" at bounding box center [198, 630] width 252 height 51
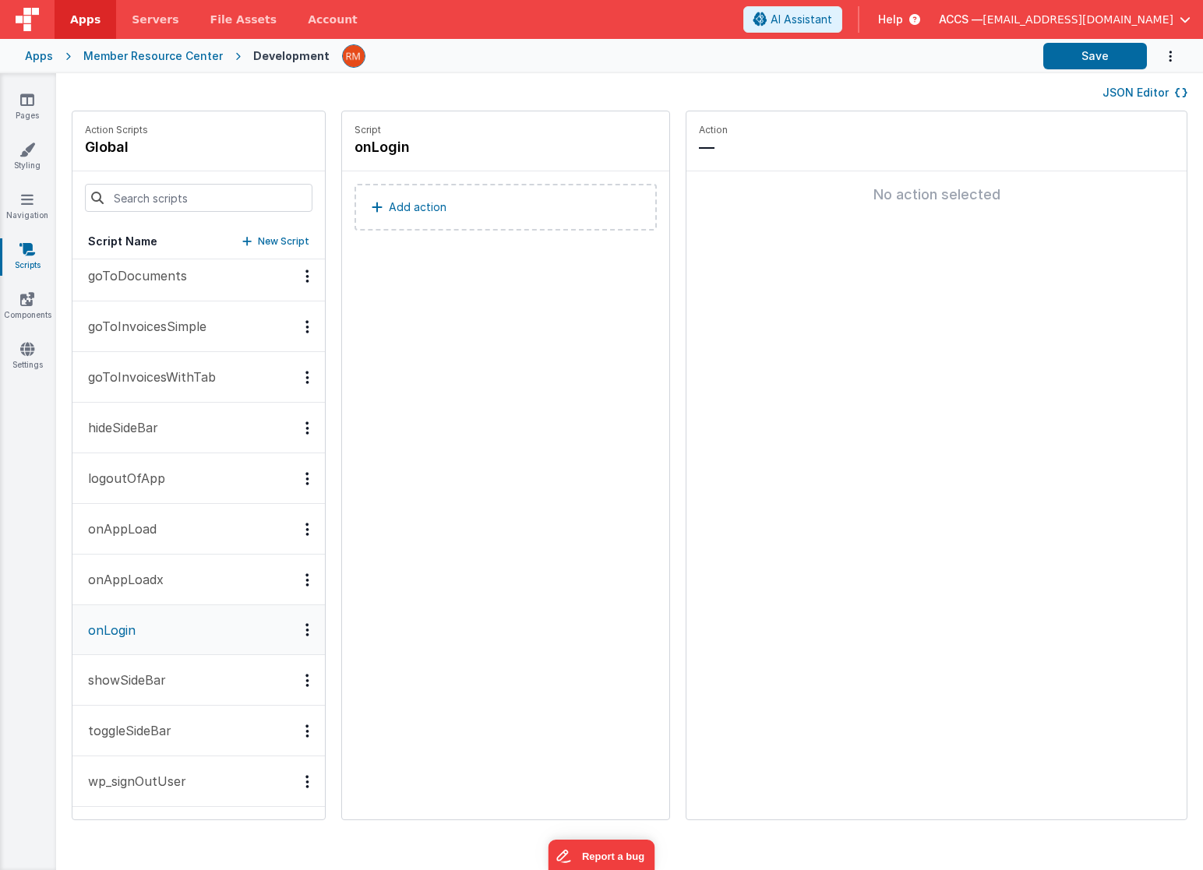
click at [144, 792] on button "wp_signOutUser" at bounding box center [198, 782] width 252 height 51
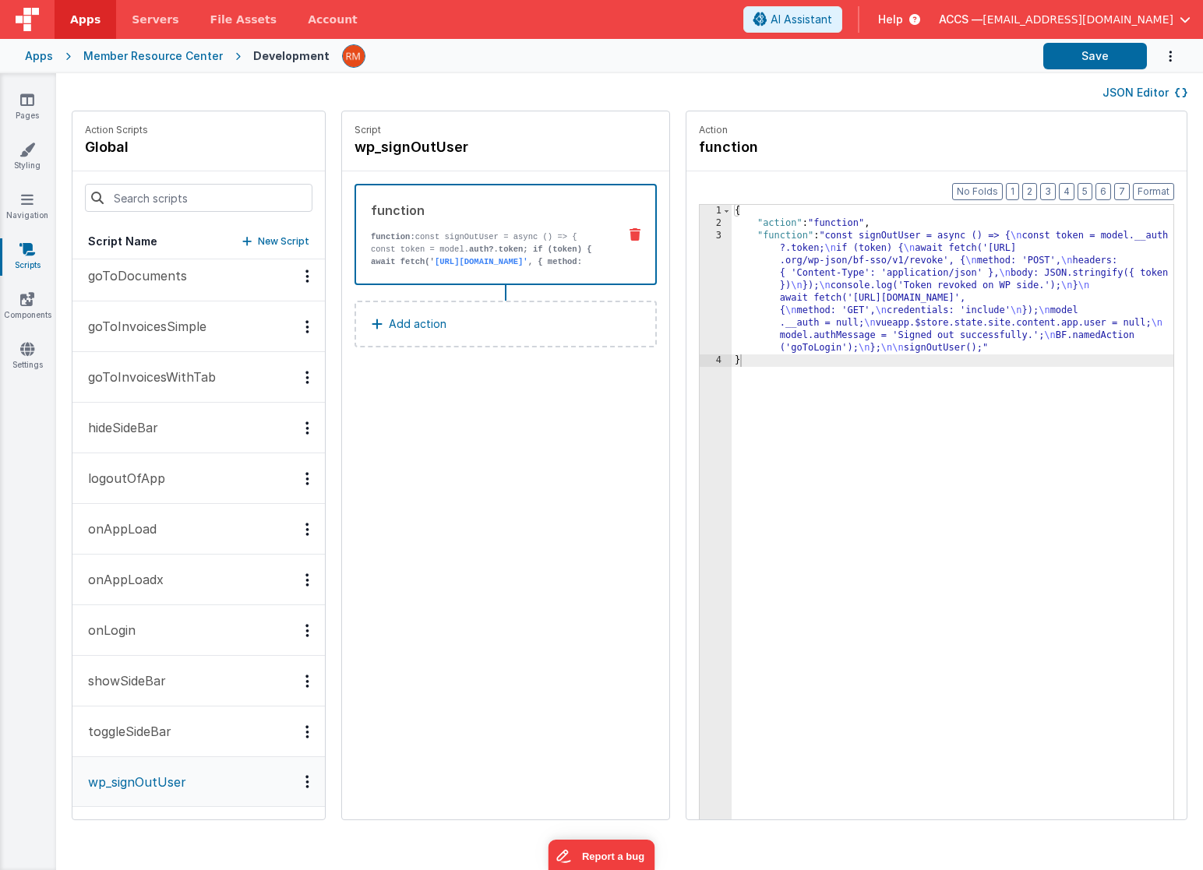
scroll to position [0, 0]
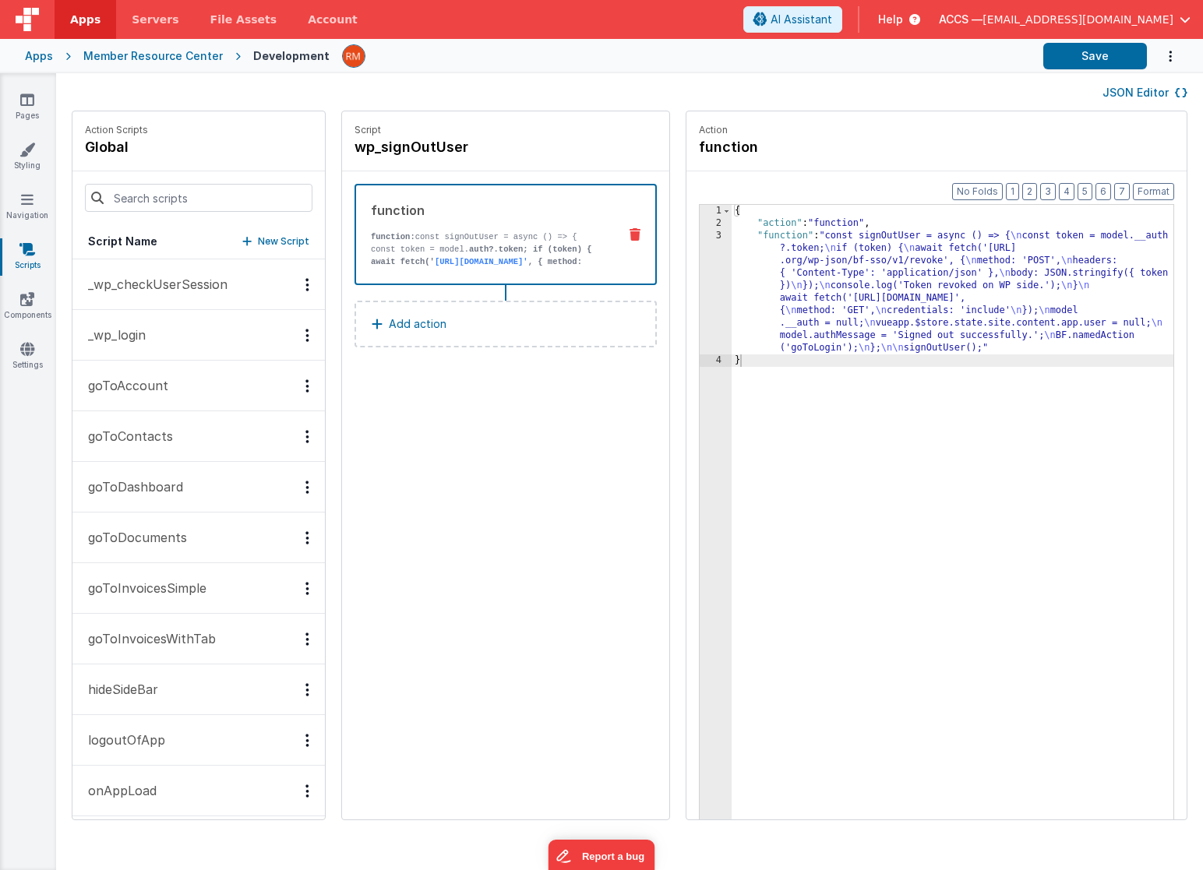
click at [173, 299] on button "_wp_checkUserSession" at bounding box center [198, 284] width 252 height 51
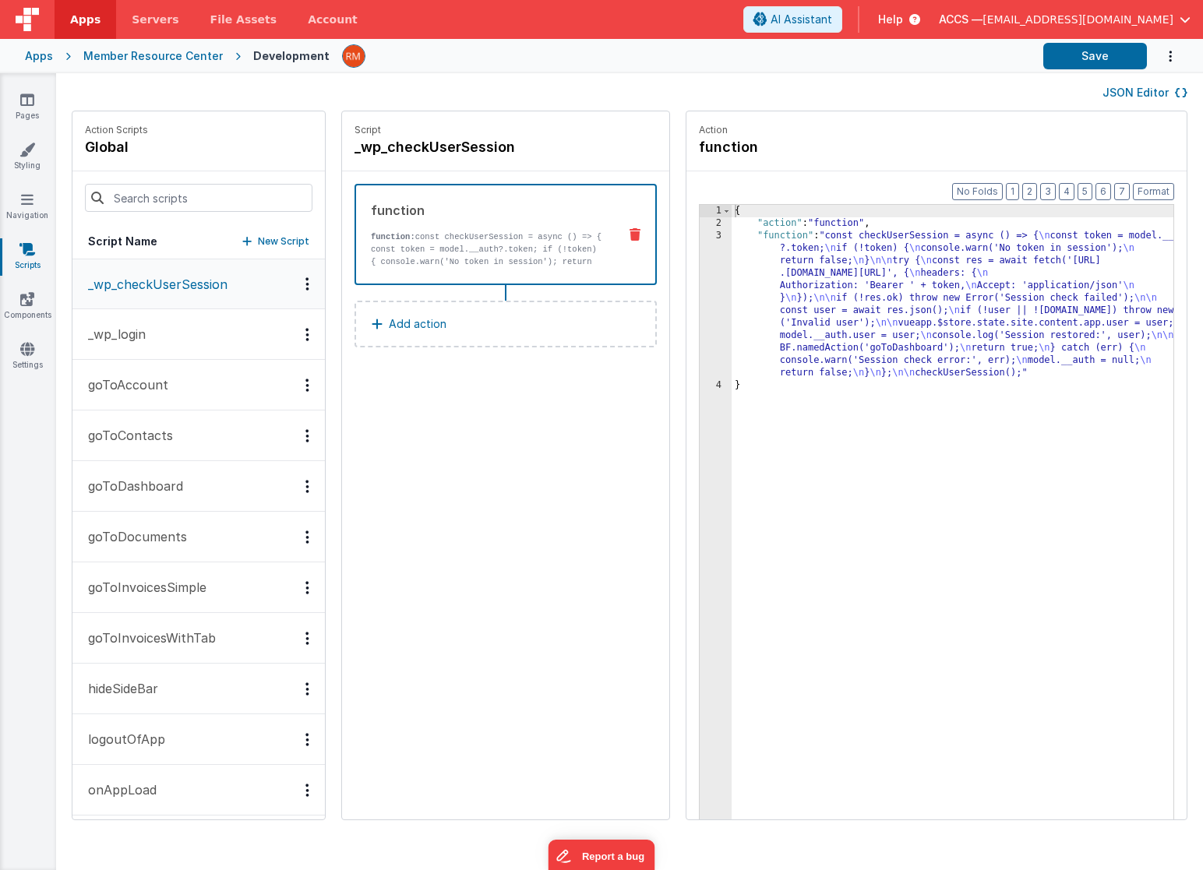
click at [191, 341] on button "_wp_login" at bounding box center [198, 334] width 252 height 51
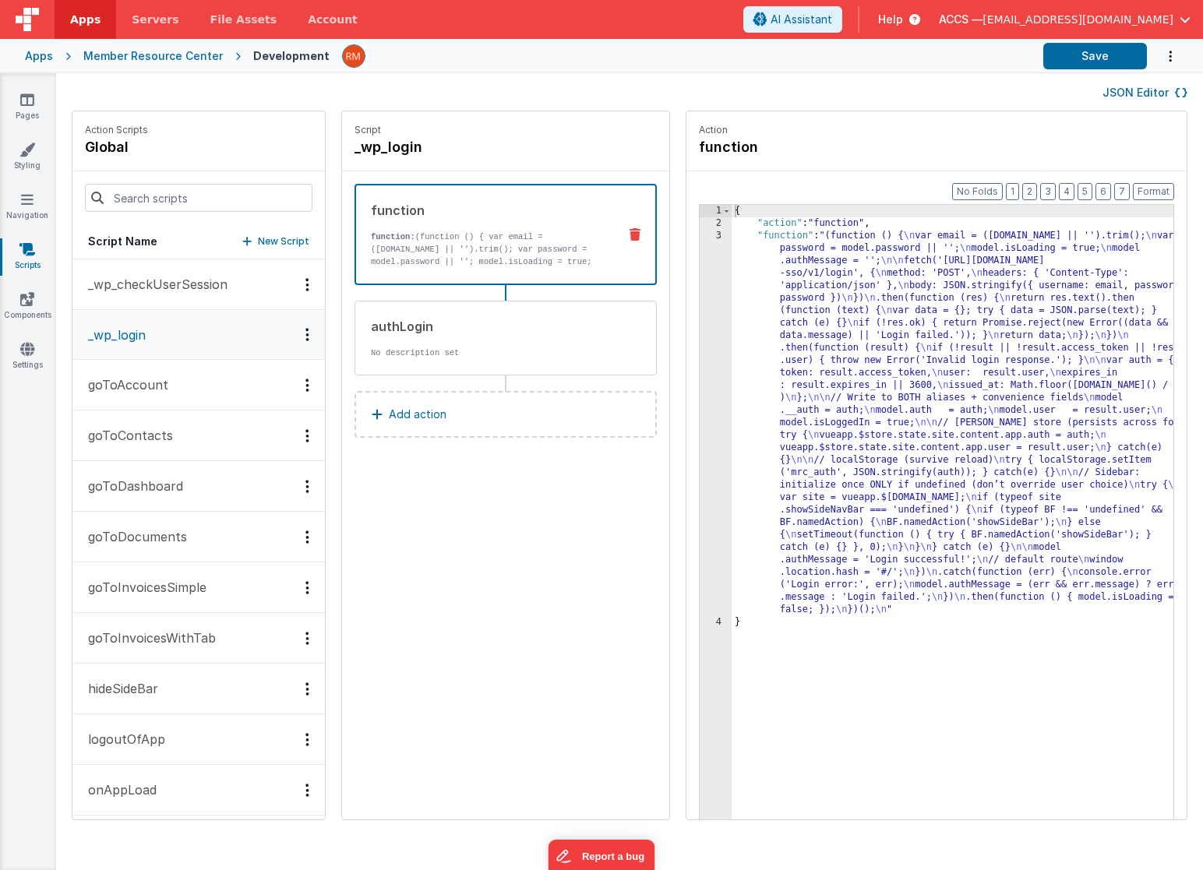
click at [199, 381] on button "goToAccount" at bounding box center [198, 385] width 252 height 51
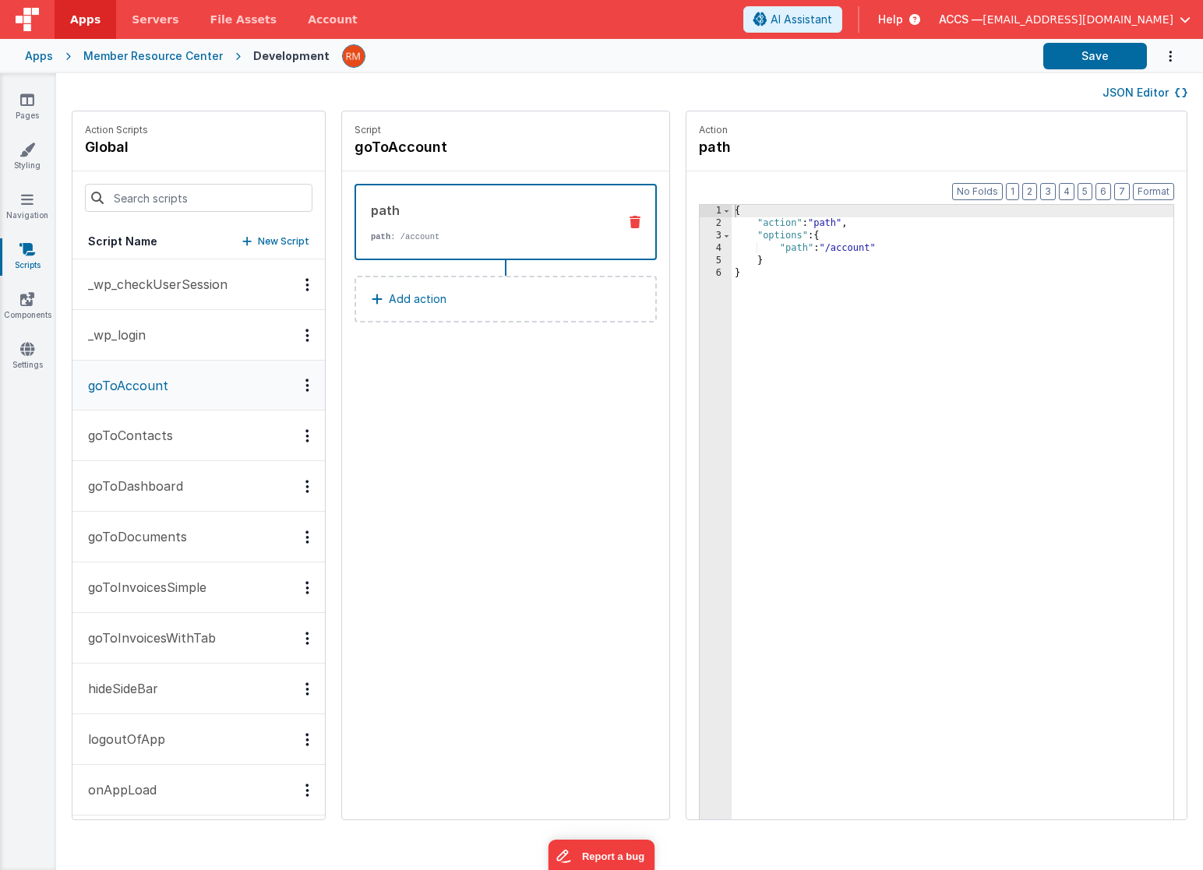
click at [195, 433] on button "goToContacts" at bounding box center [198, 436] width 252 height 51
click at [192, 489] on button "goToDashboard" at bounding box center [198, 486] width 252 height 51
click at [179, 539] on p "goToDocuments" at bounding box center [133, 537] width 108 height 19
click at [201, 584] on p "goToInvoicesSimple" at bounding box center [143, 587] width 128 height 19
click at [204, 637] on p "goToInvoicesWithTab" at bounding box center [147, 638] width 137 height 19
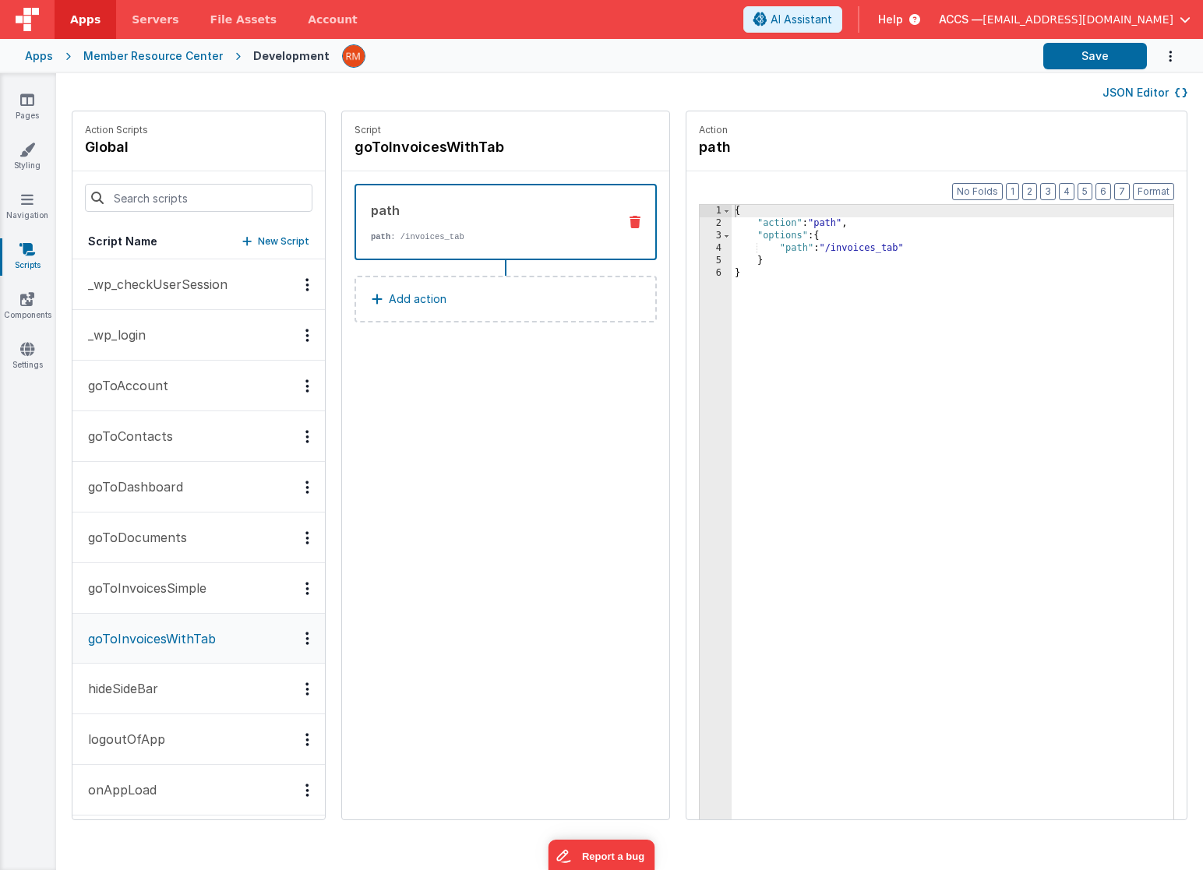
click at [188, 679] on button "hideSideBar" at bounding box center [198, 689] width 252 height 51
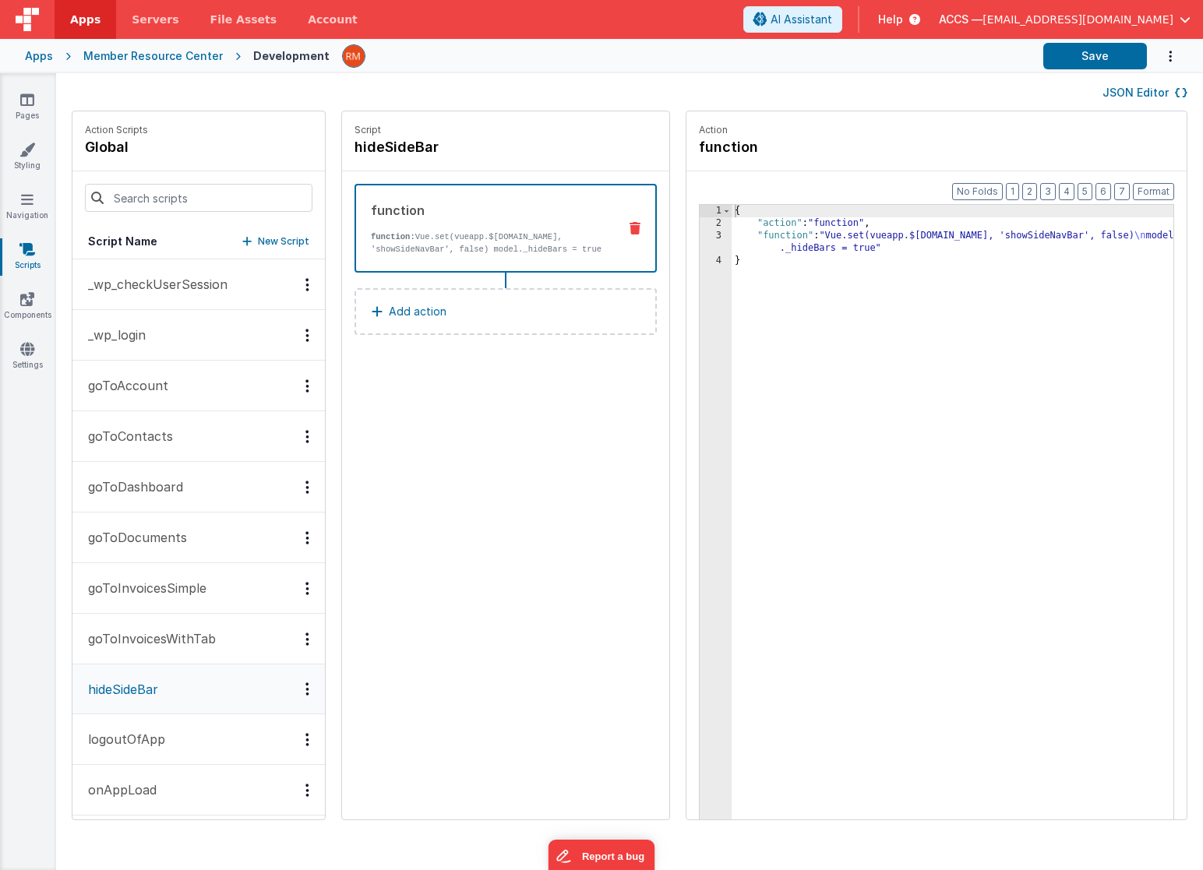
click at [195, 737] on button "logoutOfApp" at bounding box center [198, 740] width 252 height 51
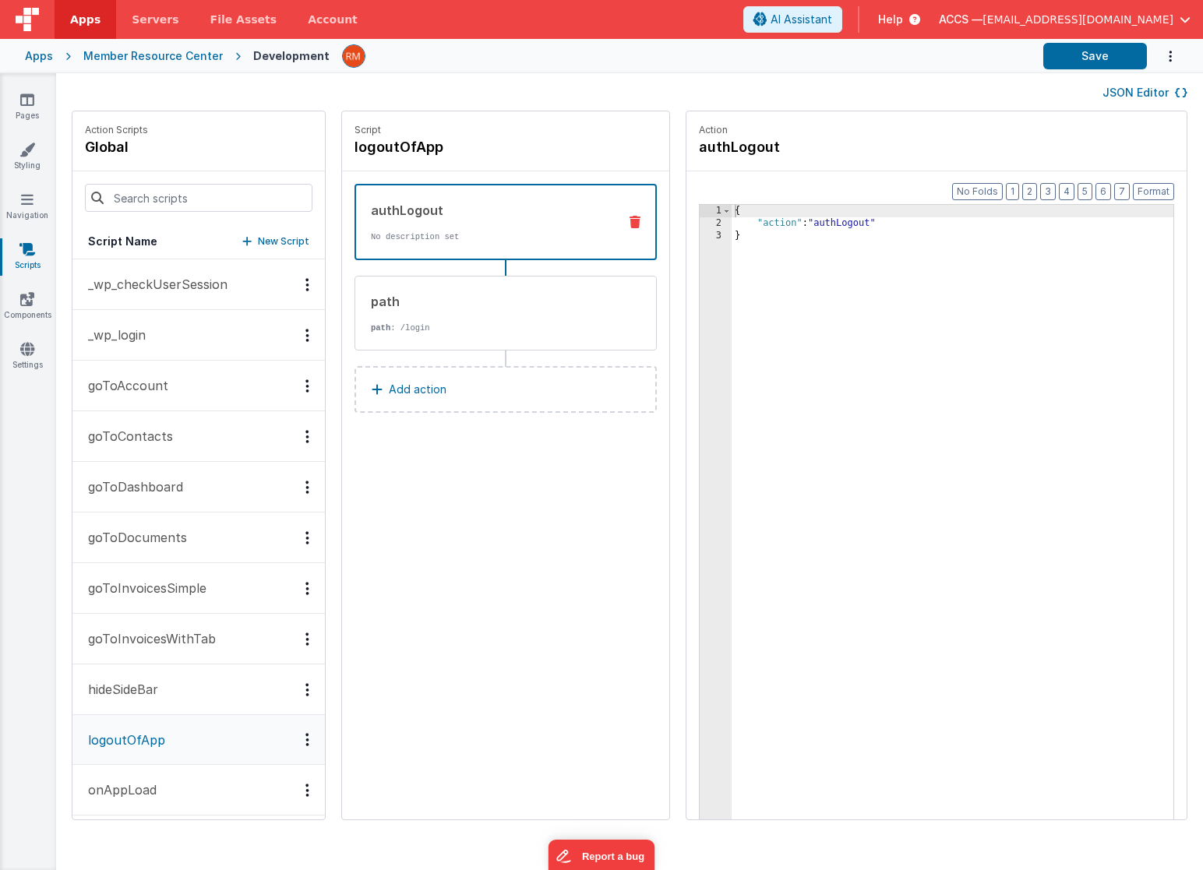
click at [191, 788] on button "onAppLoad" at bounding box center [198, 790] width 252 height 51
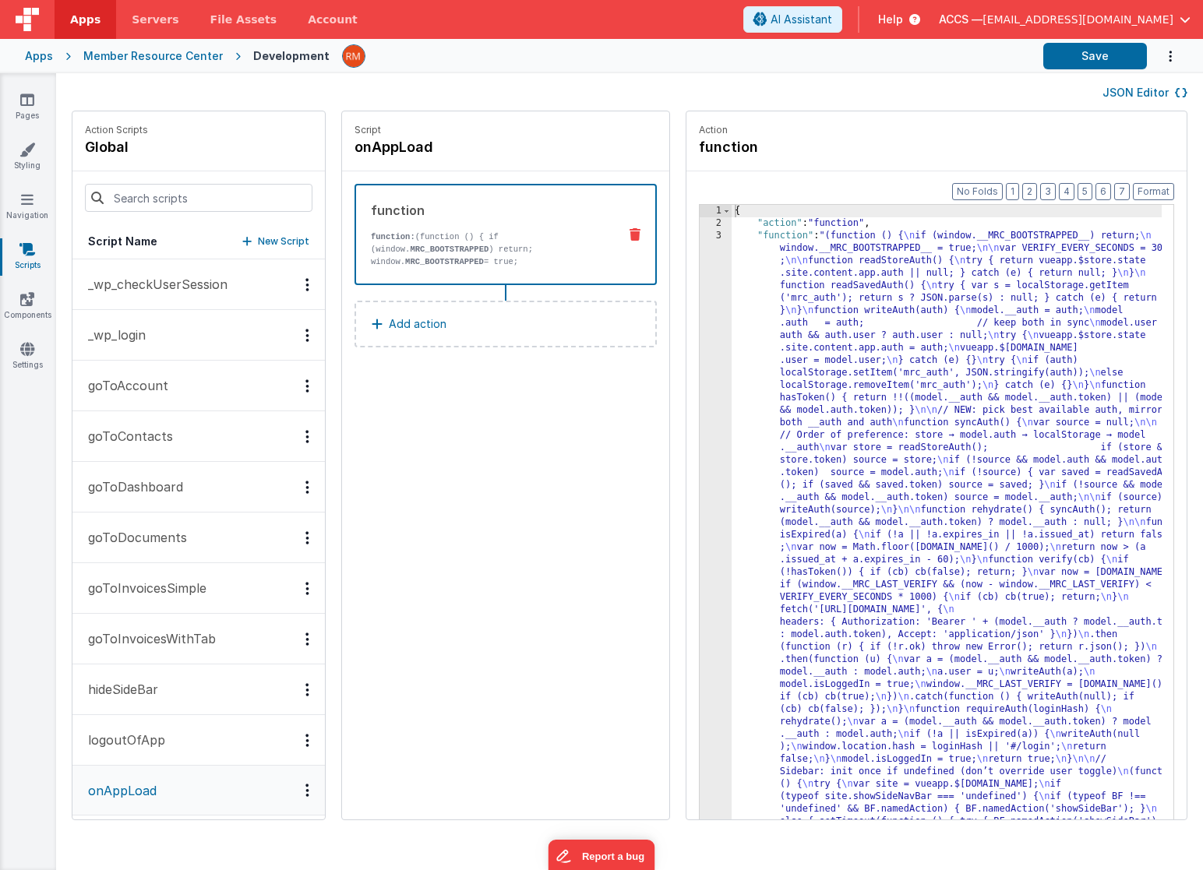
scroll to position [262, 0]
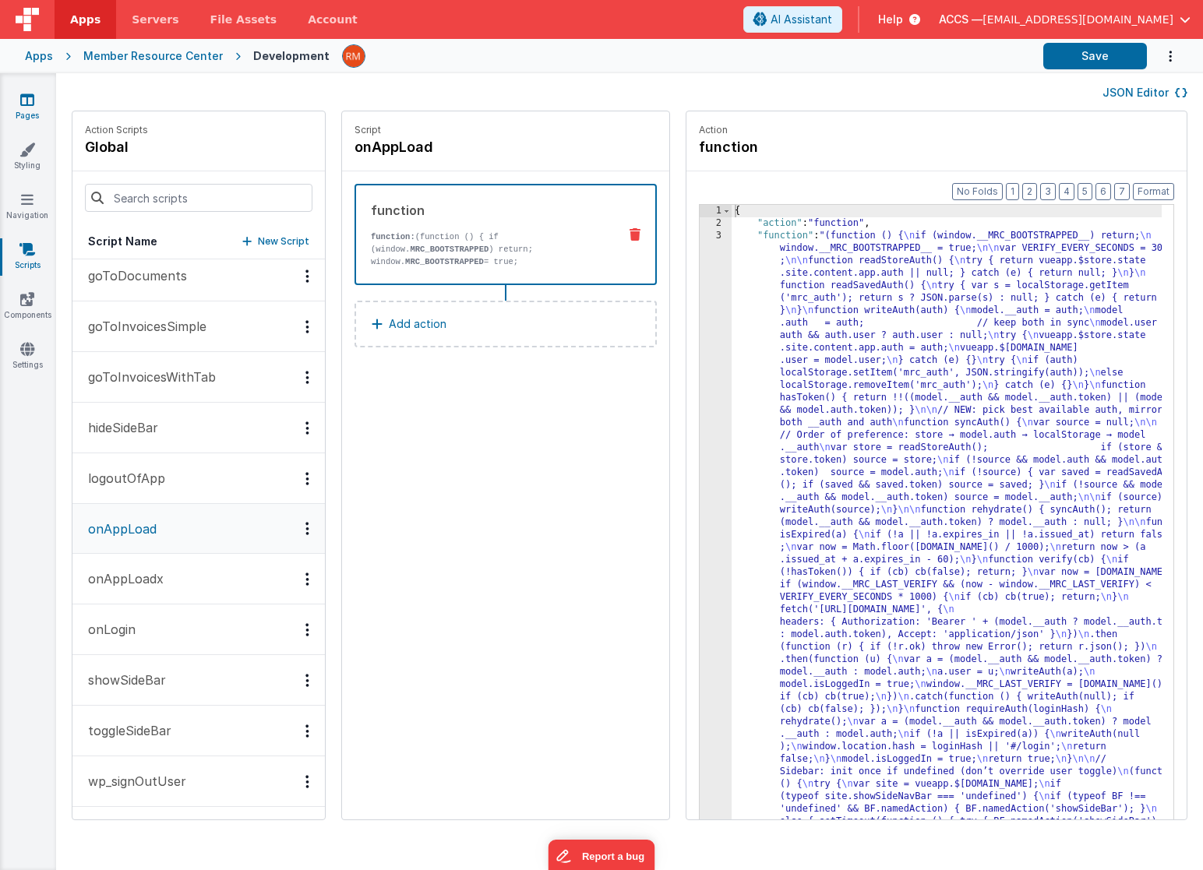
click at [26, 110] on link "Pages" at bounding box center [27, 107] width 56 height 31
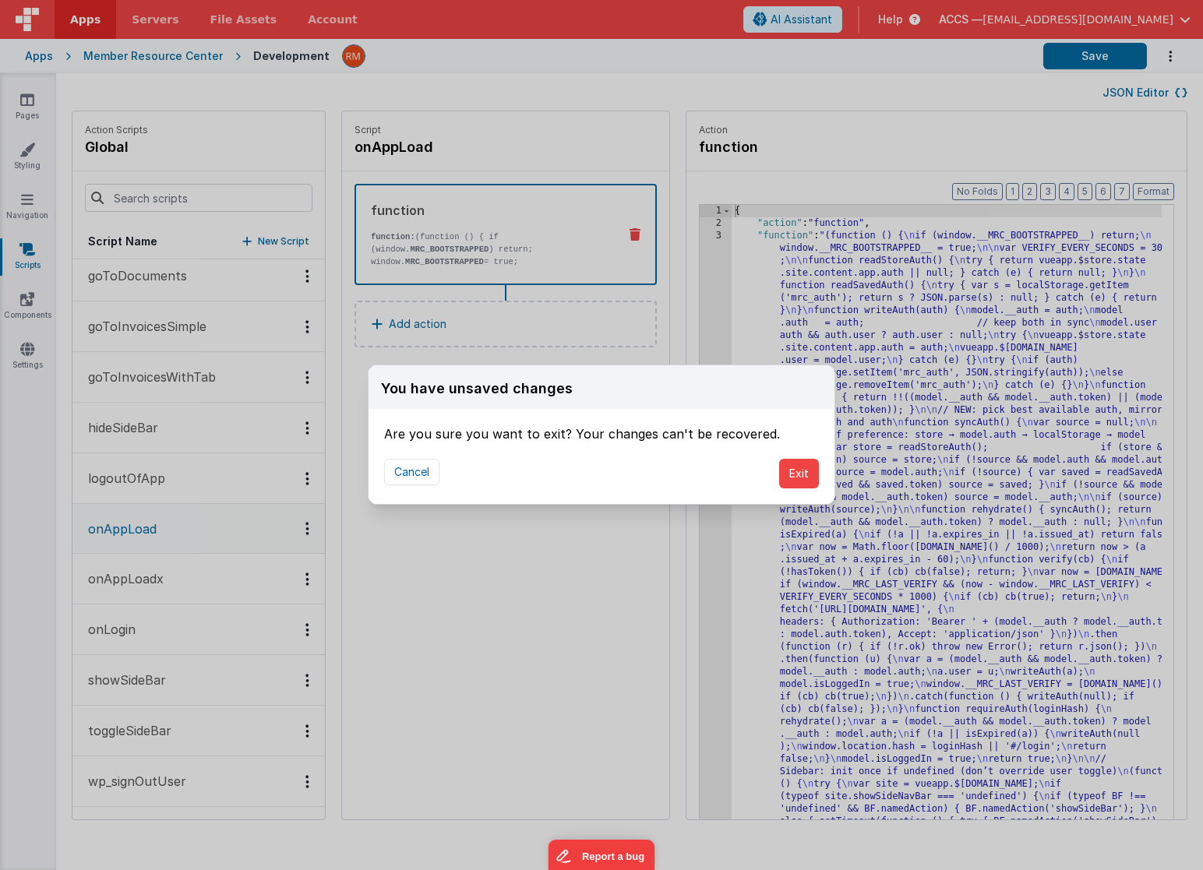
click at [29, 107] on div "You have unsaved changes Are you sure you want to exit? Your changes can't be r…" at bounding box center [601, 435] width 1203 height 870
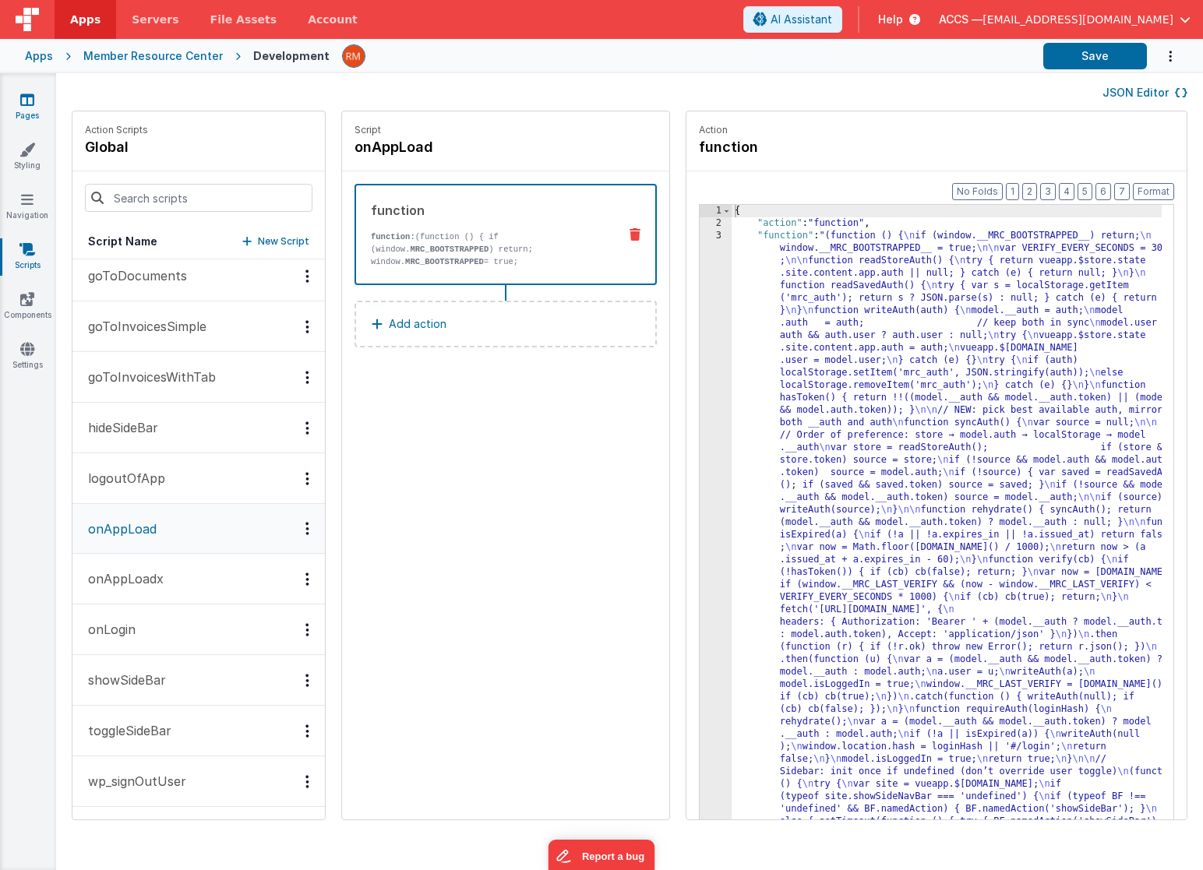
click at [28, 107] on link "Pages" at bounding box center [27, 107] width 56 height 31
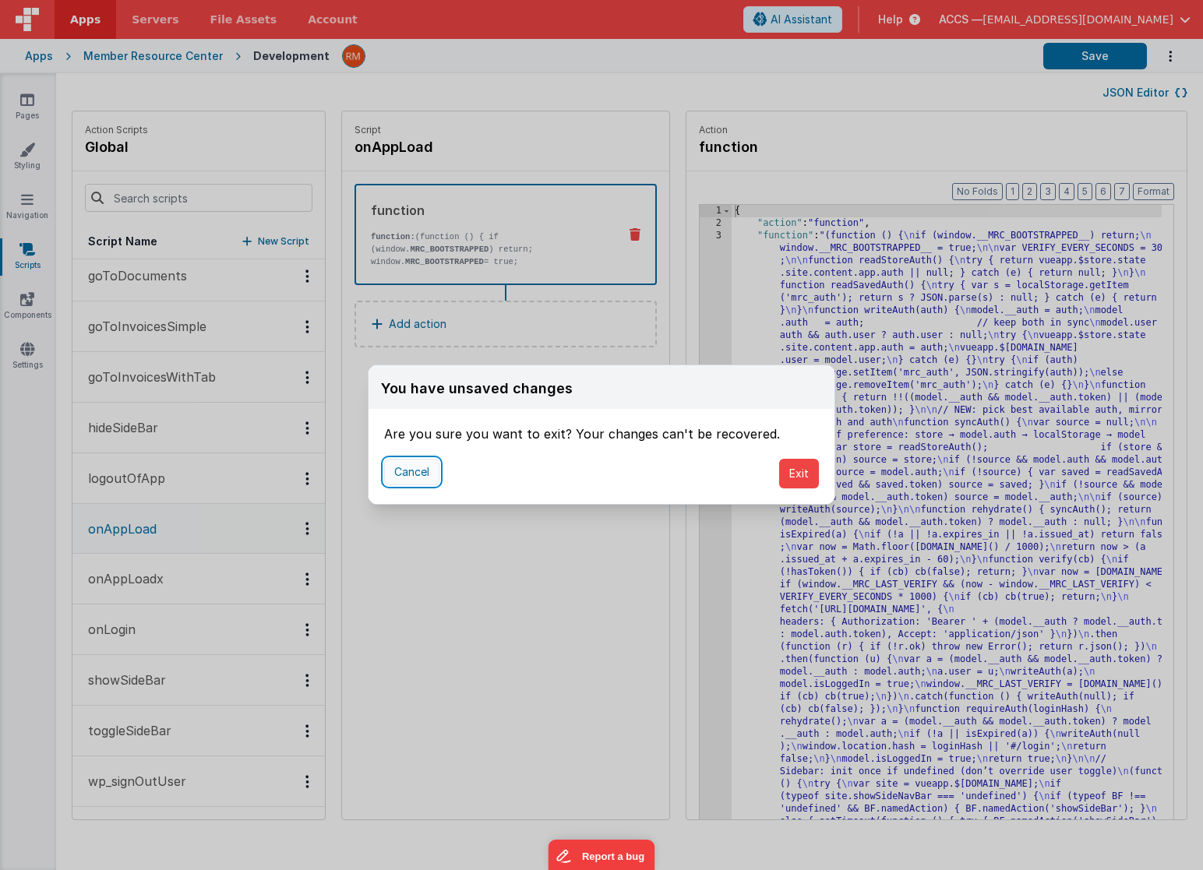
click at [411, 473] on button "Cancel" at bounding box center [411, 472] width 55 height 26
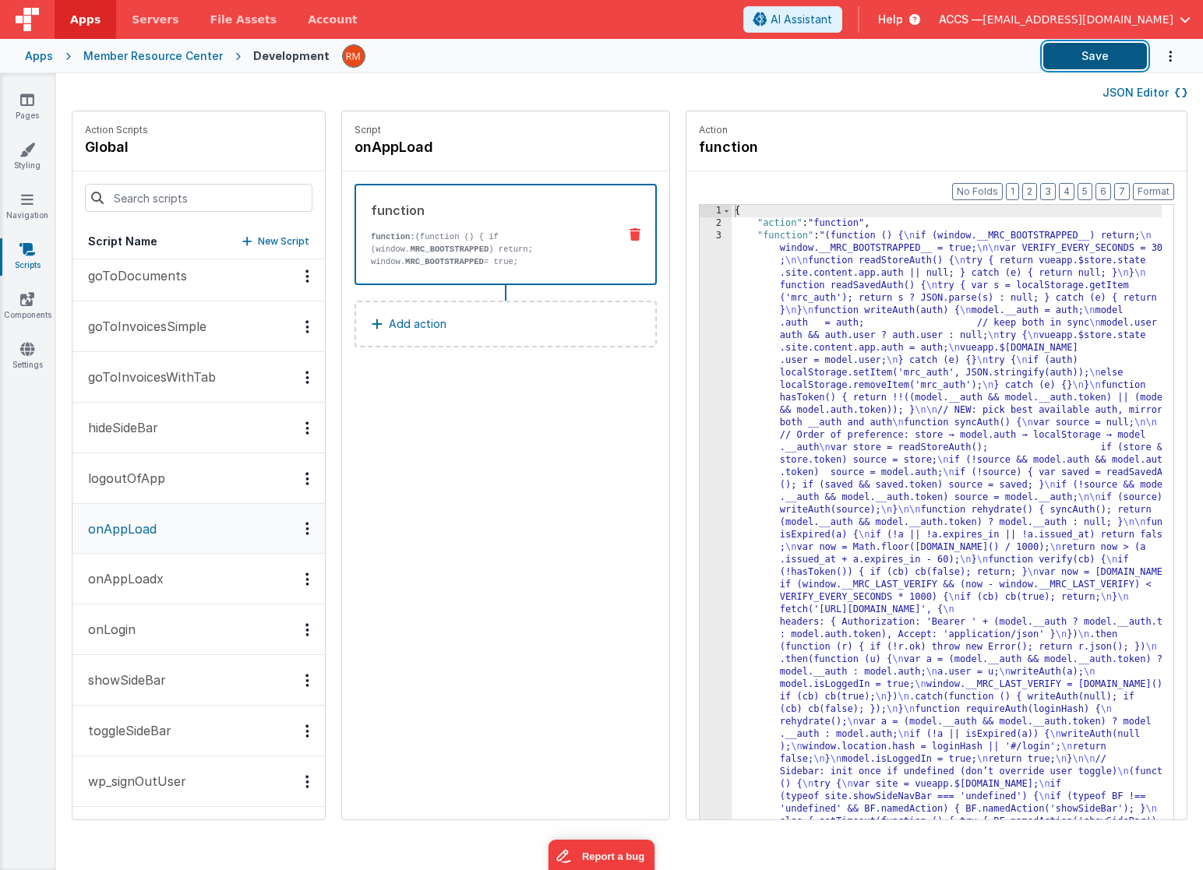
click at [1067, 65] on button "Save" at bounding box center [1095, 56] width 104 height 26
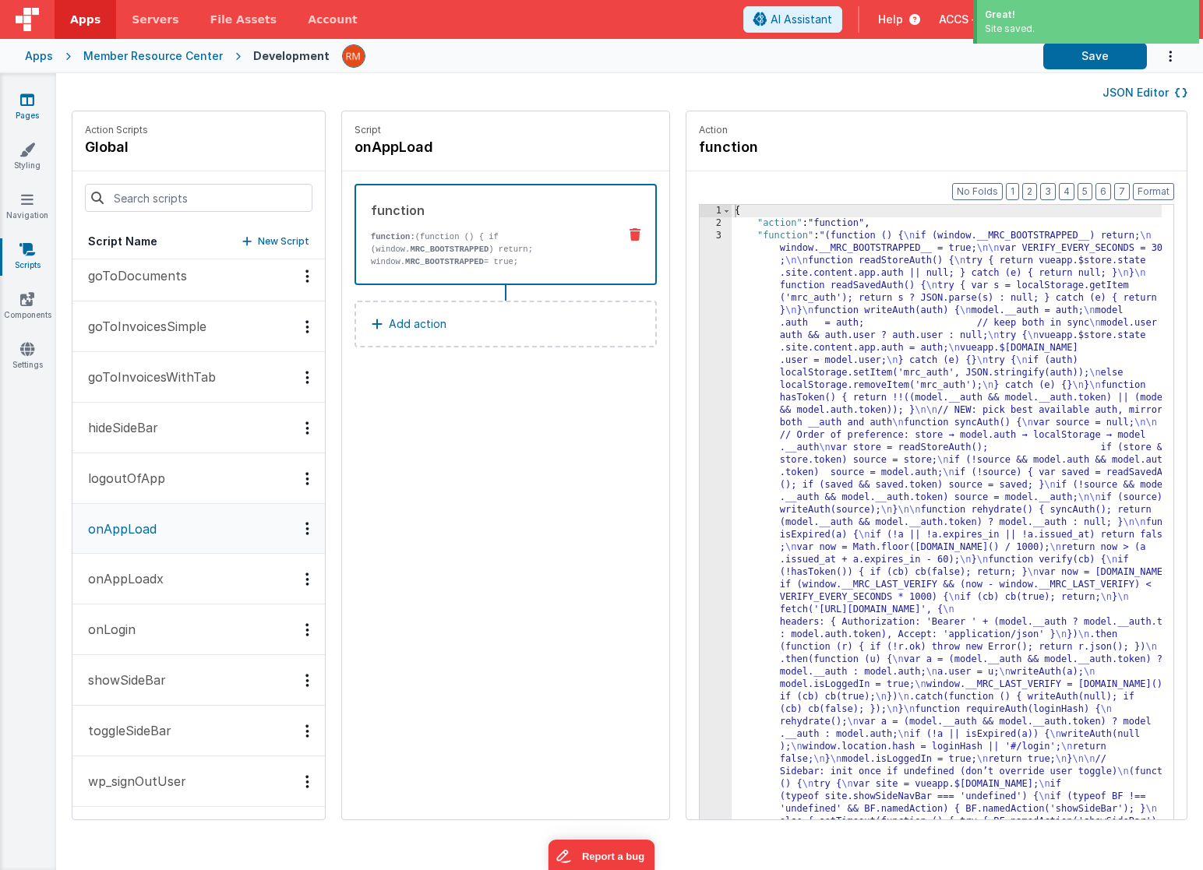
click at [20, 111] on link "Pages" at bounding box center [27, 107] width 56 height 31
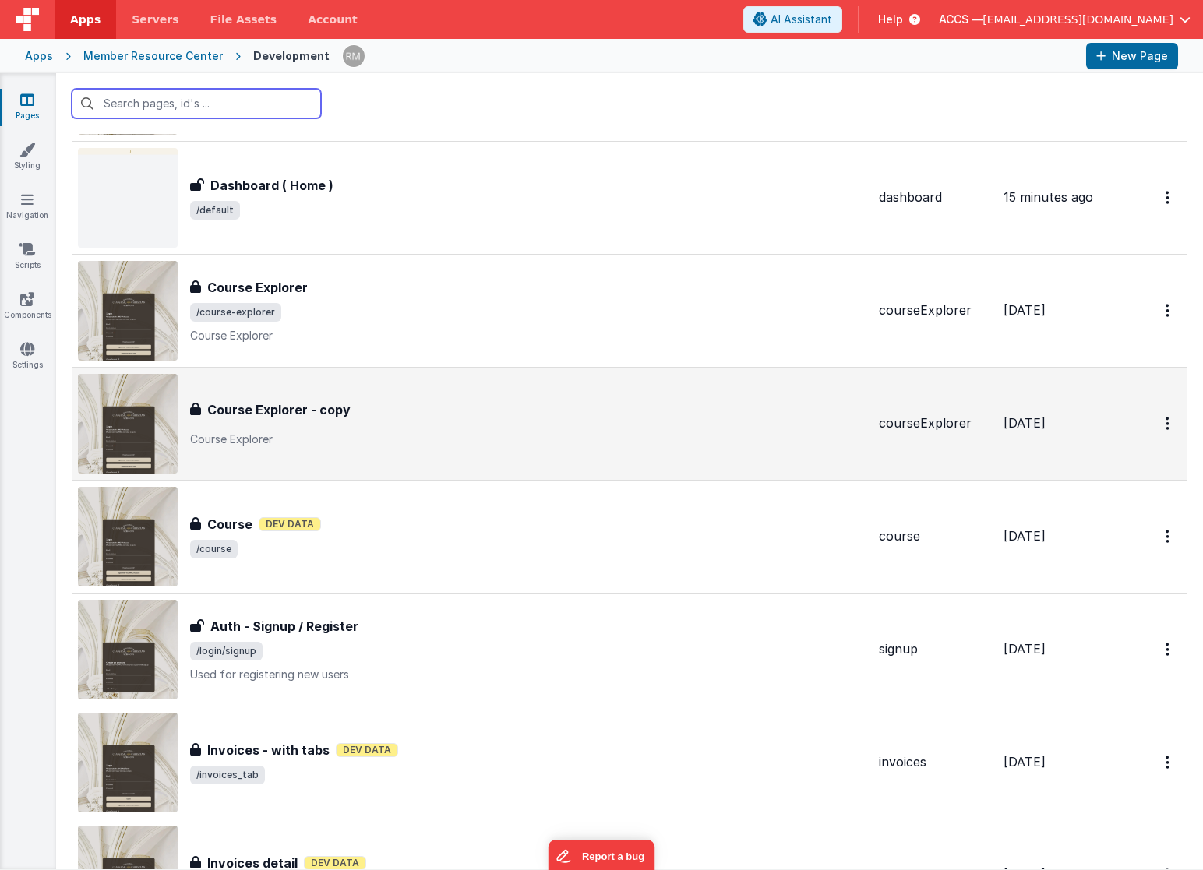
scroll to position [168, 0]
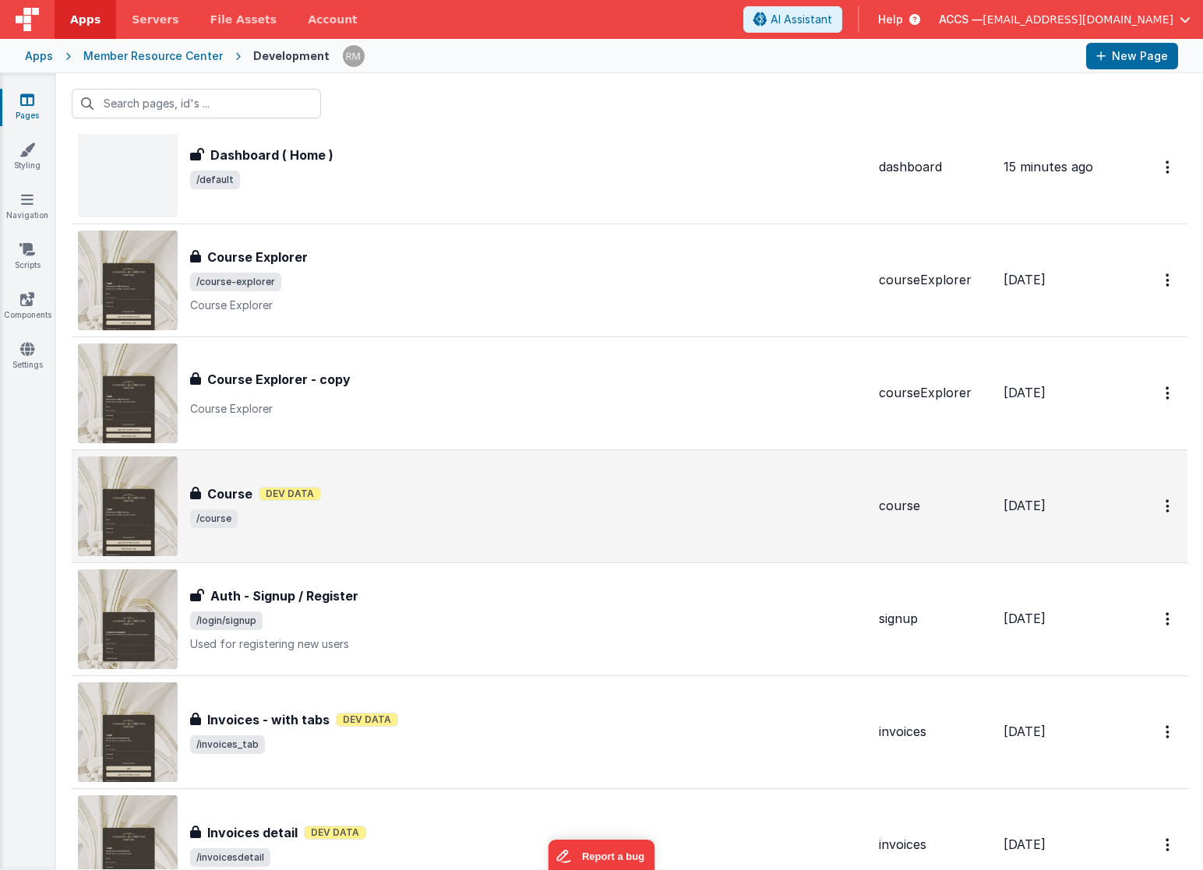
click at [453, 529] on div "Course Course Dev Data /course" at bounding box center [472, 507] width 789 height 100
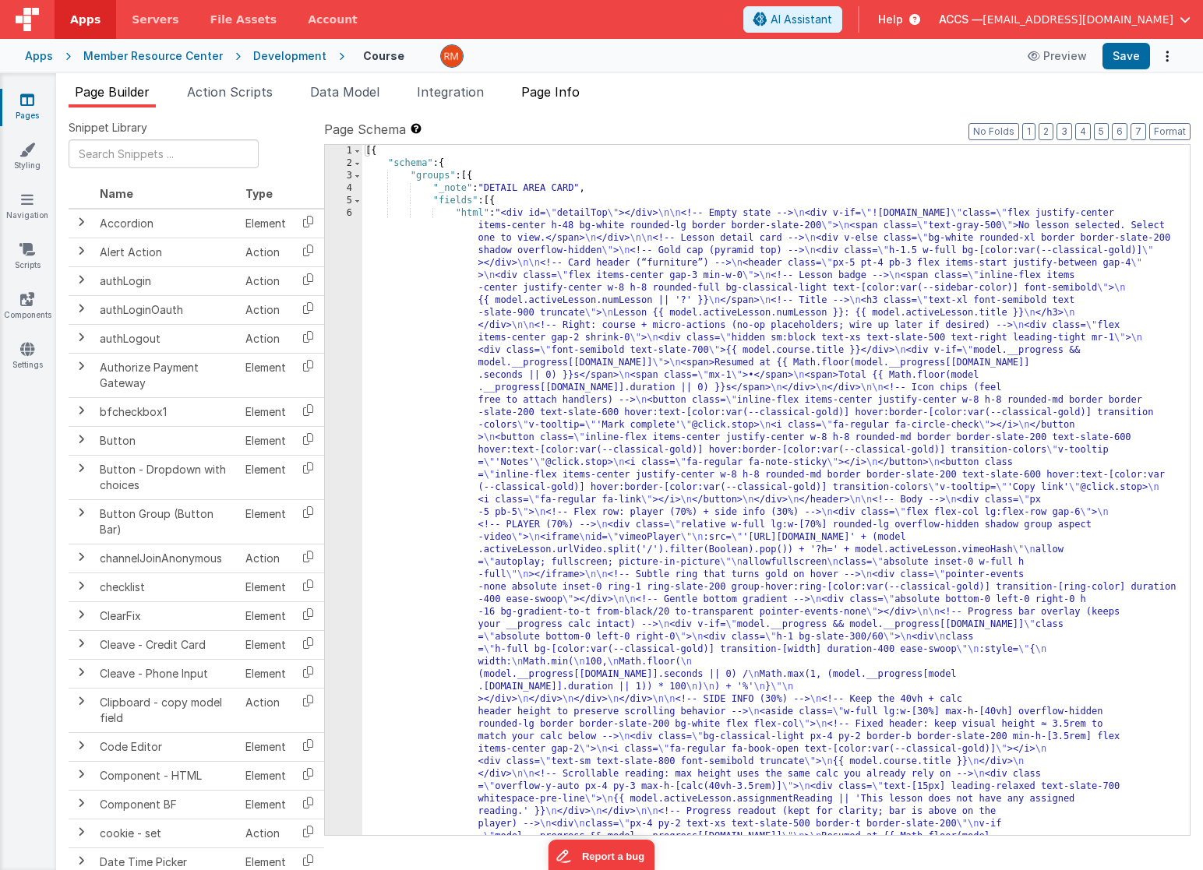
click at [549, 101] on li "Page Info" at bounding box center [550, 95] width 71 height 25
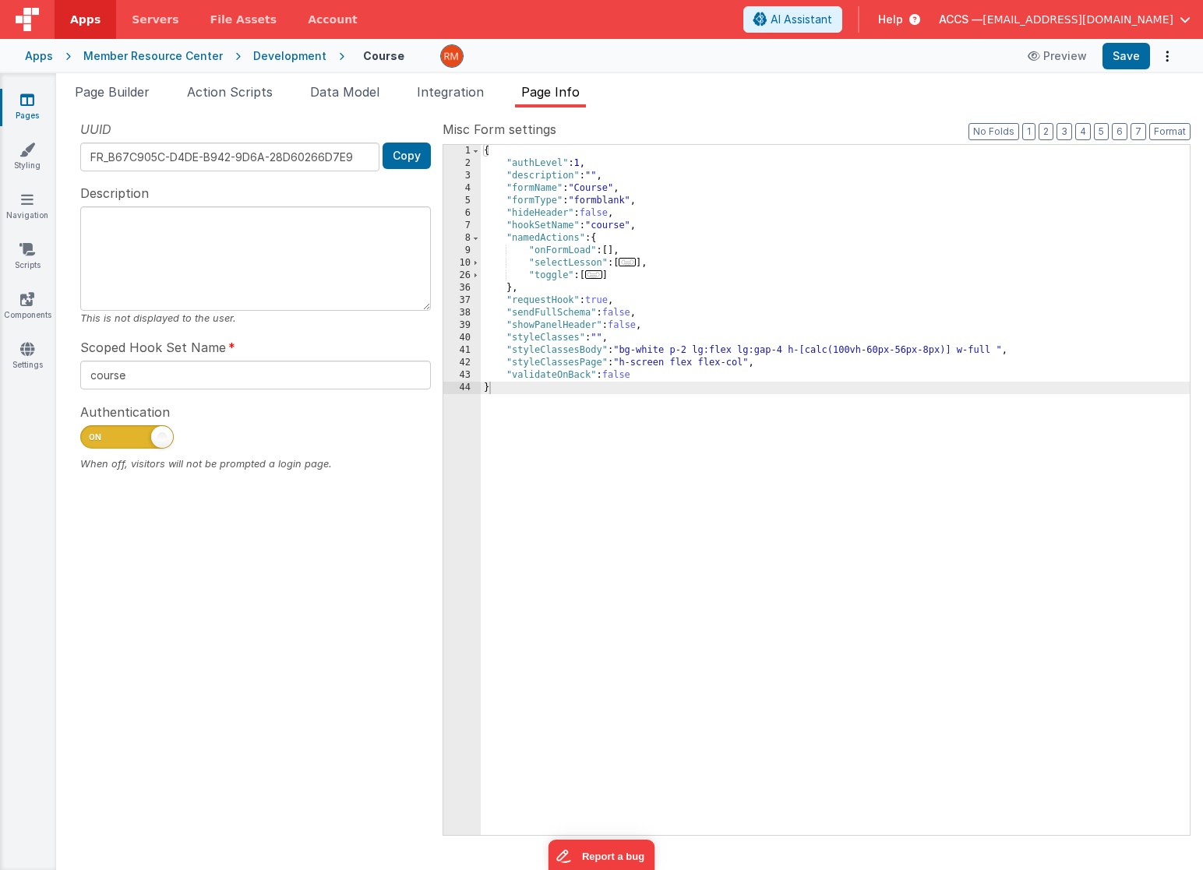
click at [153, 440] on span at bounding box center [162, 437] width 22 height 22
click at [93, 440] on input "checkbox" at bounding box center [86, 435] width 12 height 12
checkbox input "false"
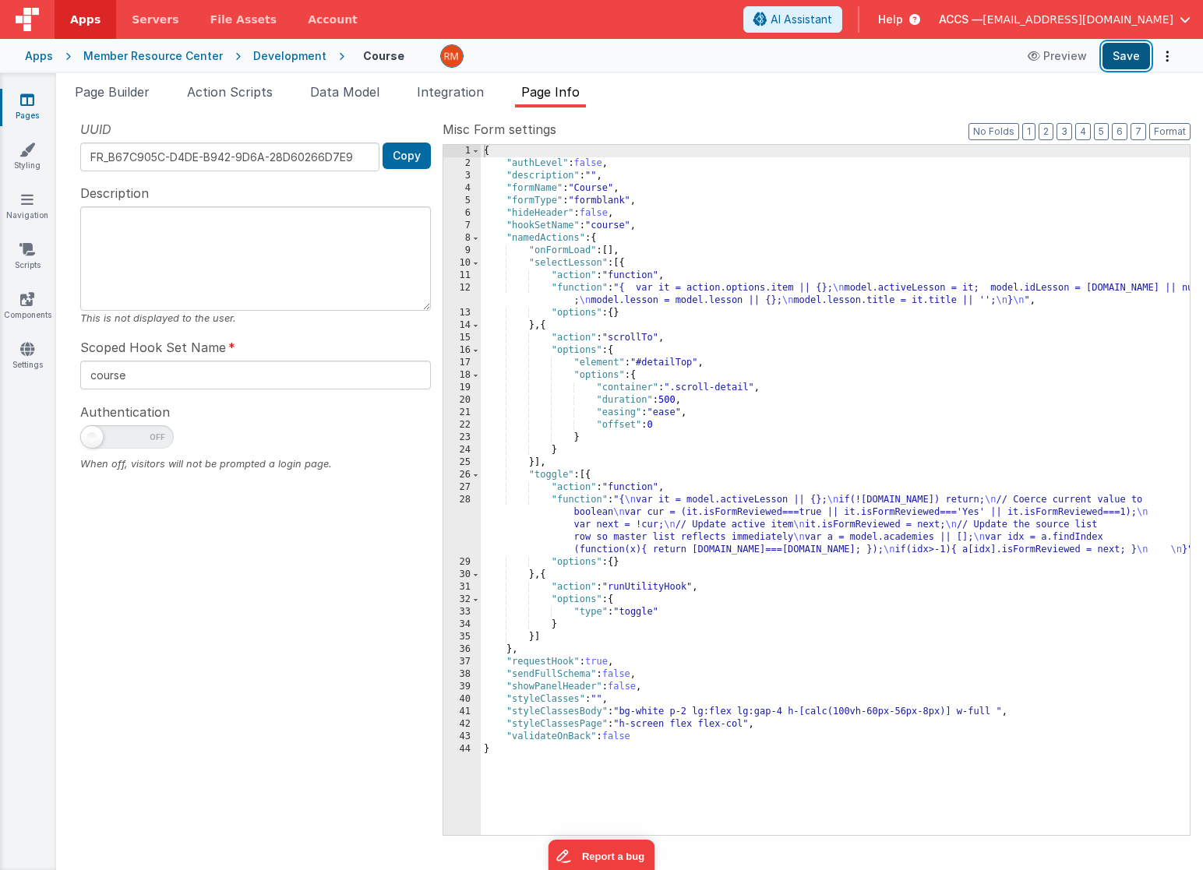
click at [1136, 55] on button "Save" at bounding box center [1127, 56] width 48 height 26
click at [25, 355] on icon at bounding box center [27, 349] width 14 height 16
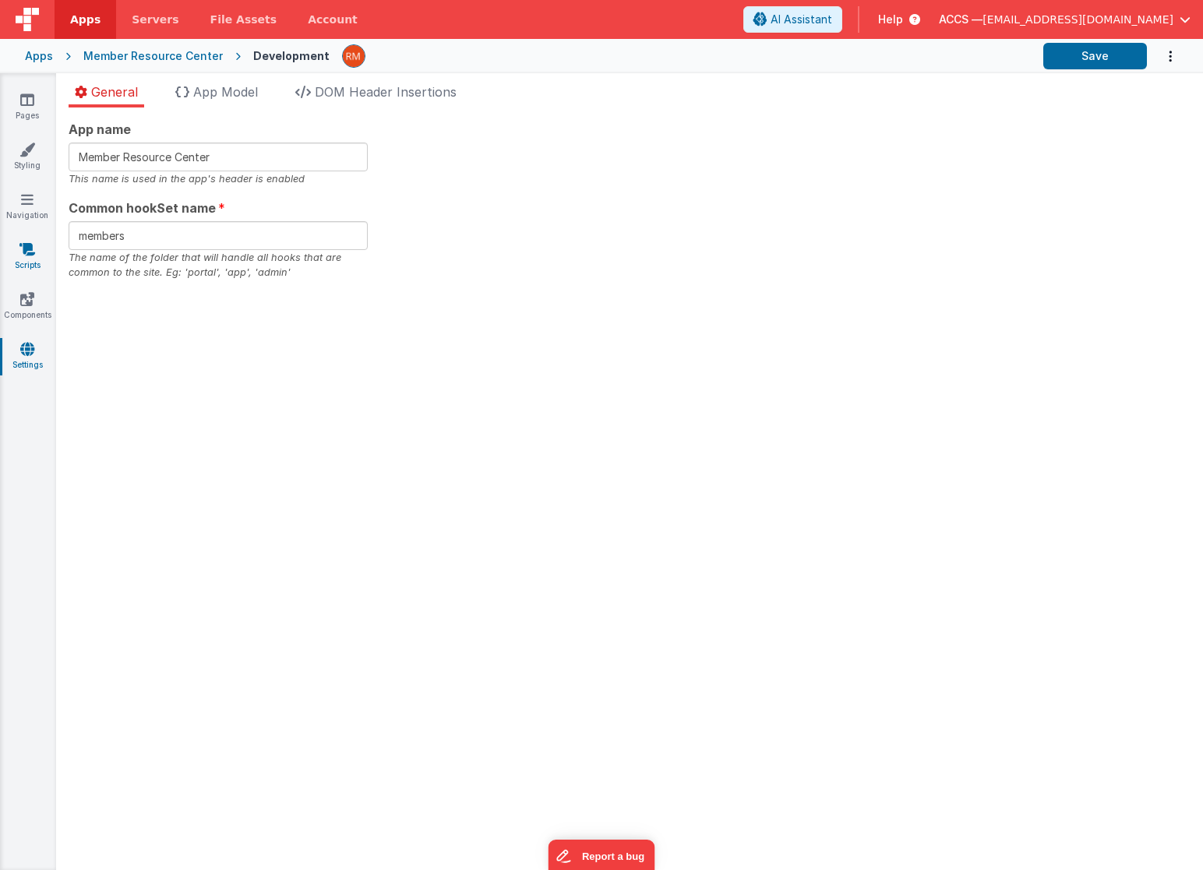
click at [22, 263] on link "Scripts" at bounding box center [27, 257] width 56 height 31
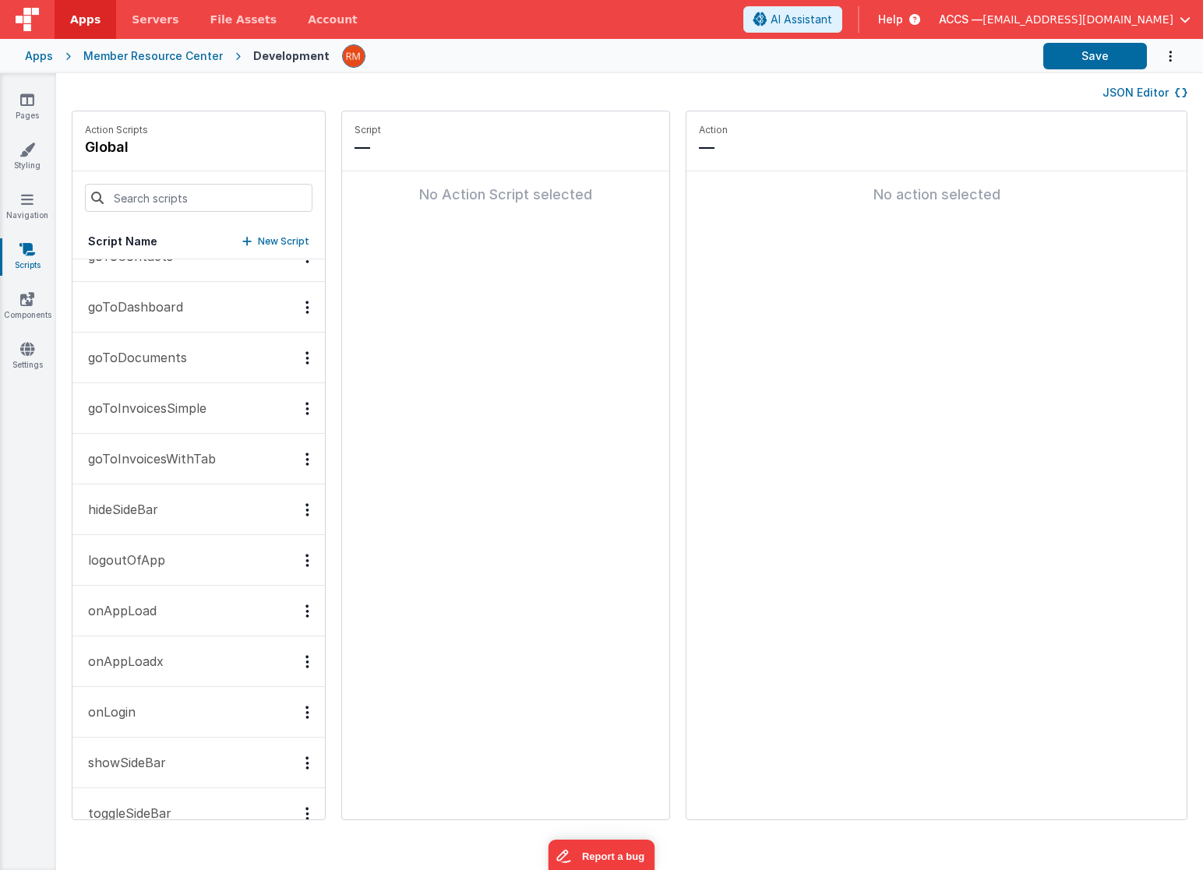
scroll to position [199, 0]
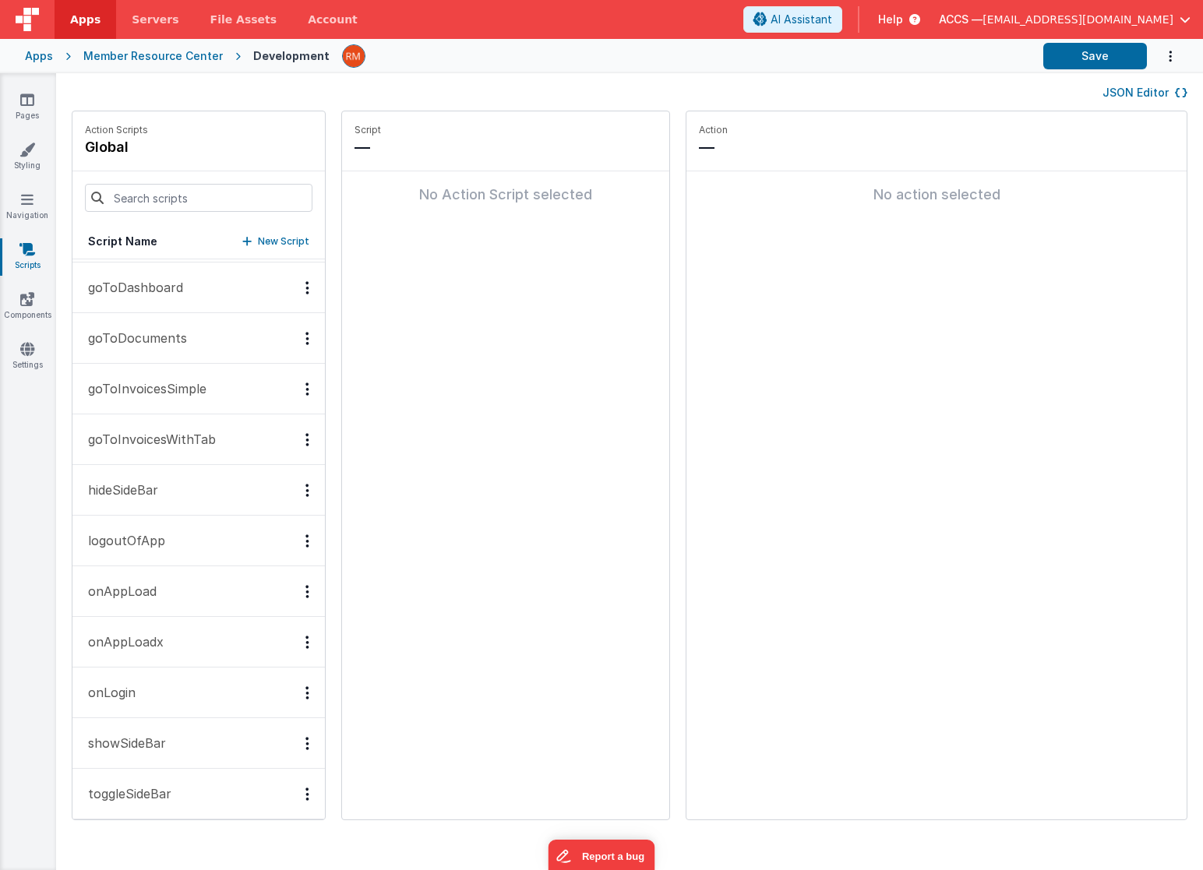
click at [197, 591] on button "onAppLoad" at bounding box center [198, 591] width 252 height 51
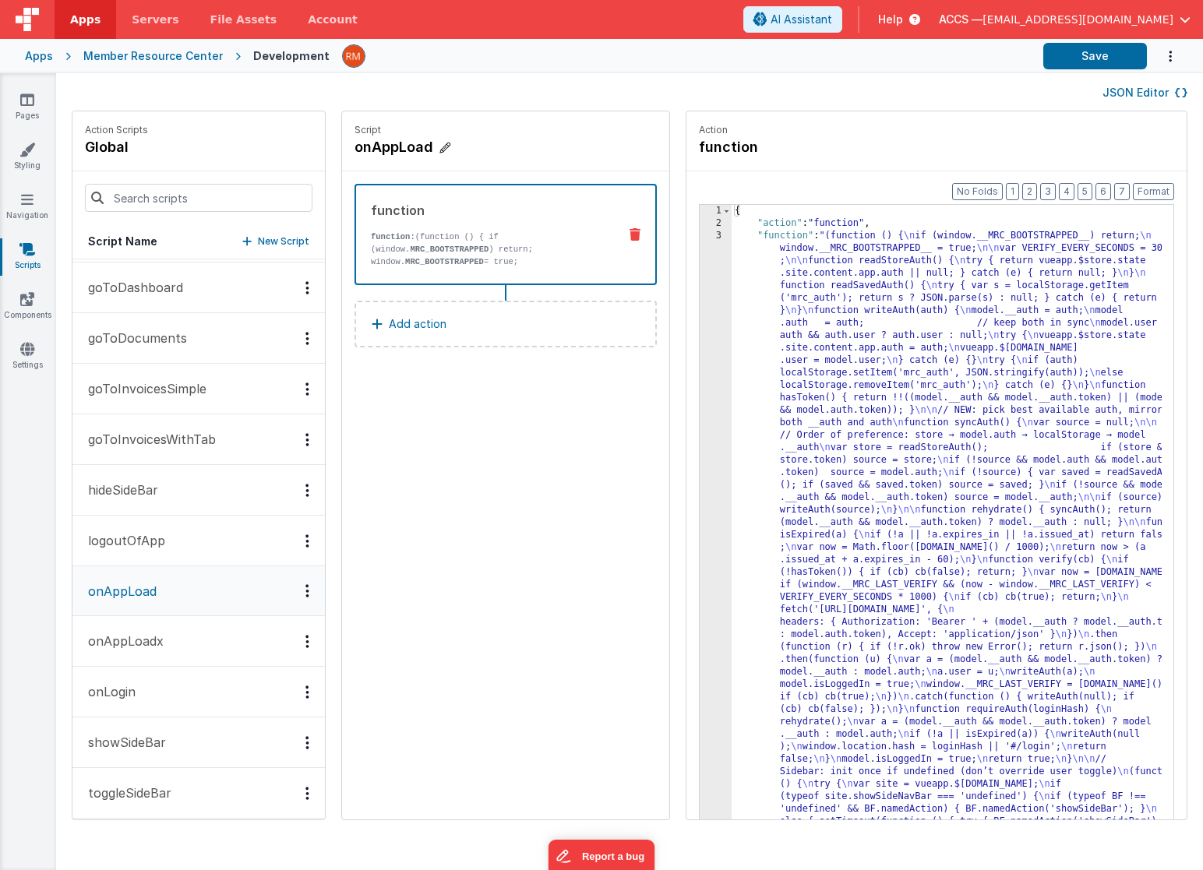
click at [439, 147] on icon at bounding box center [444, 148] width 11 height 16
click at [402, 147] on input "onAppLoad" at bounding box center [433, 147] width 156 height 22
type input "onAppLoadxy"
click at [1104, 48] on button "Save" at bounding box center [1095, 56] width 104 height 26
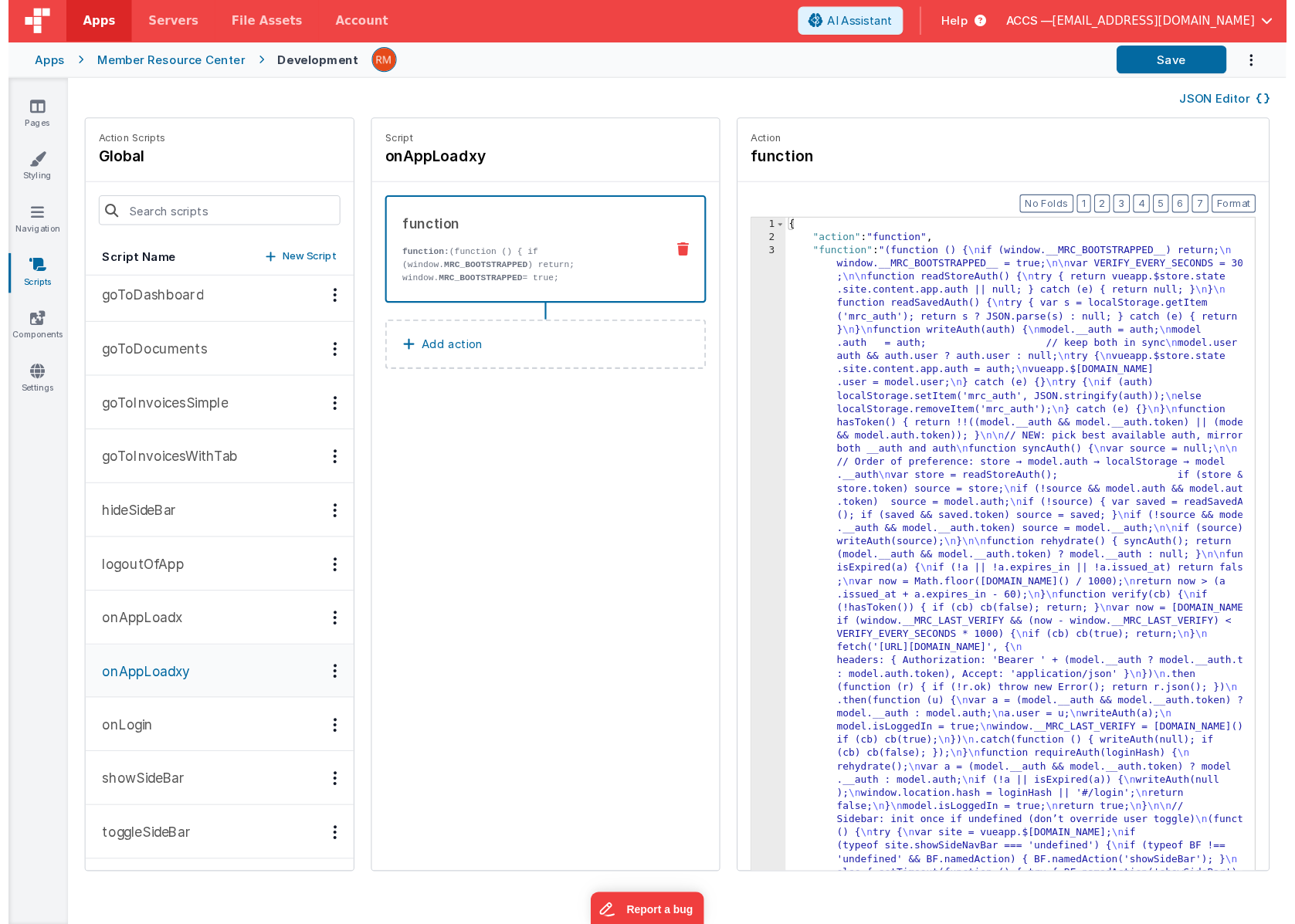
scroll to position [218, 0]
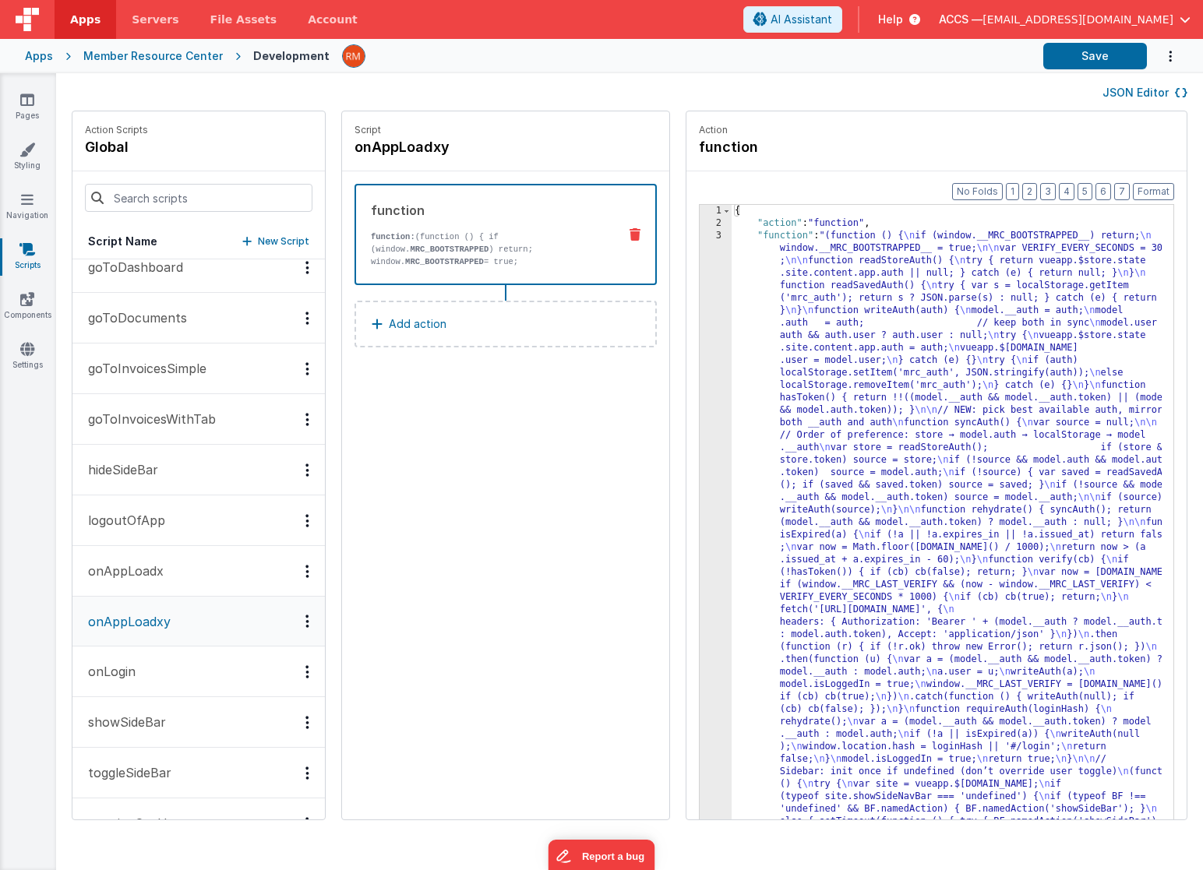
click at [189, 618] on button "onAppLoadxy" at bounding box center [198, 622] width 252 height 50
click at [456, 152] on icon at bounding box center [461, 148] width 11 height 16
click at [416, 149] on input "onAppLoadxy" at bounding box center [433, 147] width 156 height 22
type input "onAppLoad"
click at [520, 146] on icon at bounding box center [525, 147] width 11 height 19
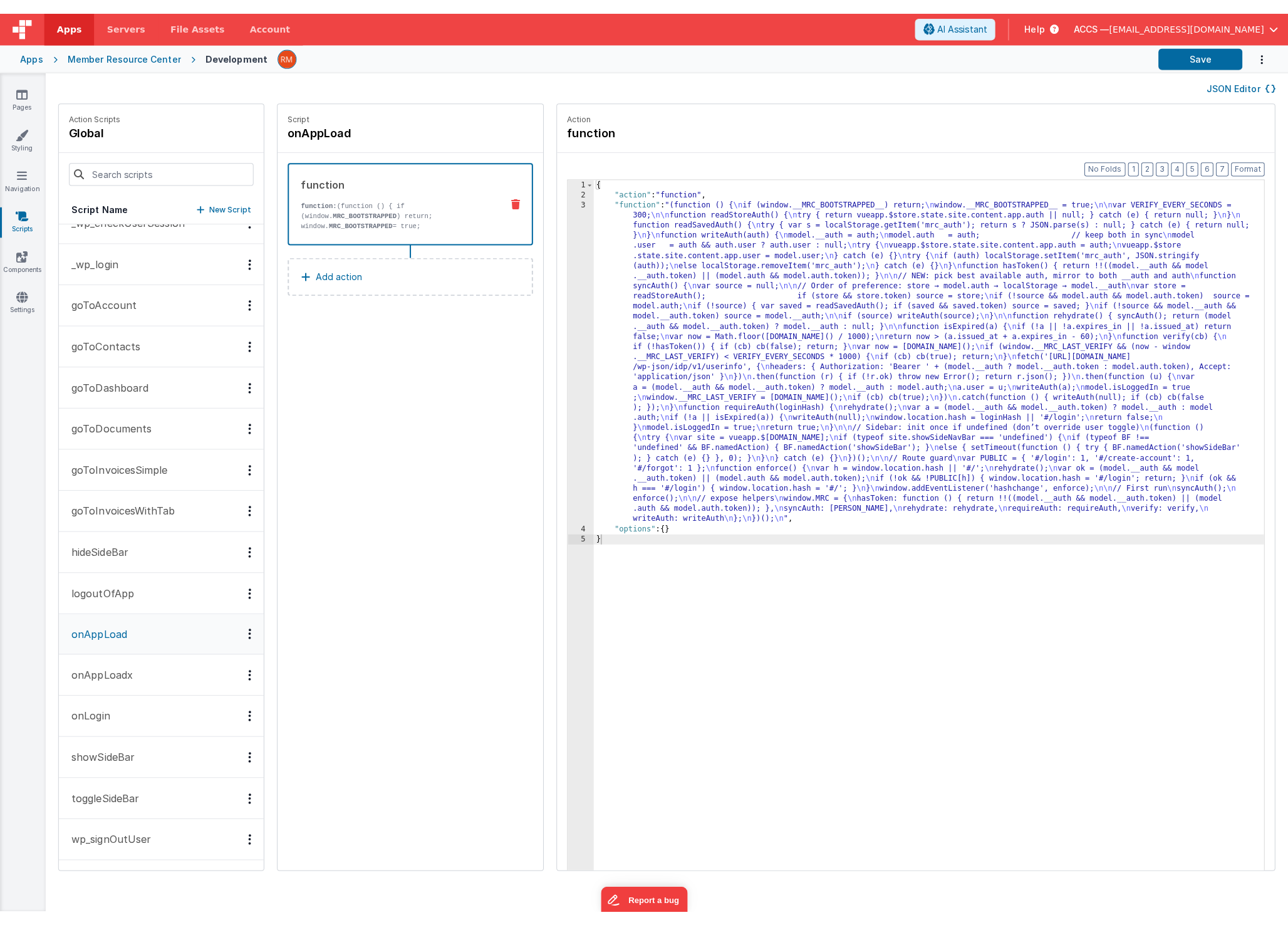
scroll to position [0, 0]
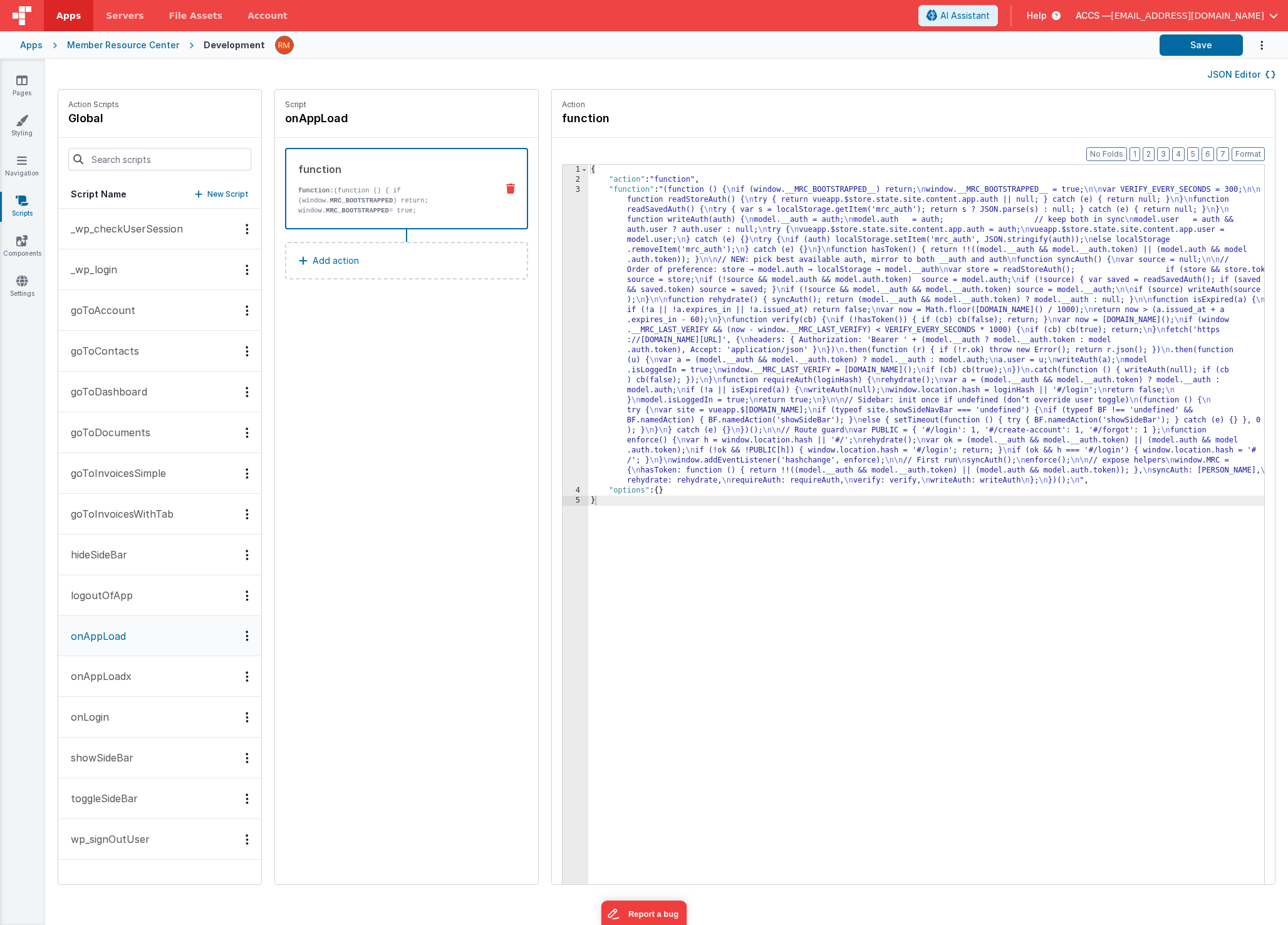
click at [171, 595] on button "logoutOfApp" at bounding box center [159, 595] width 203 height 41
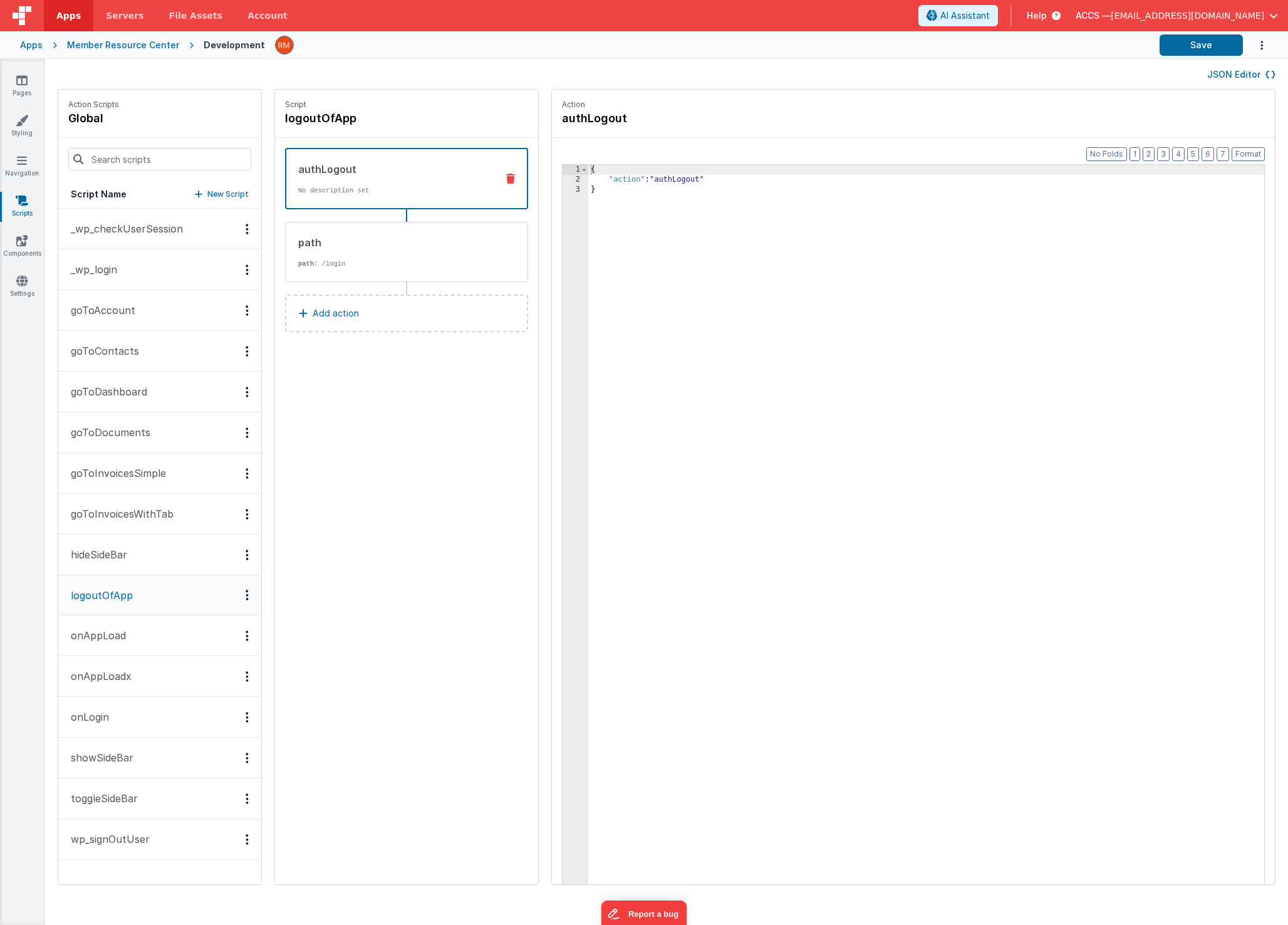
click at [142, 234] on p "_wp_checkUserSession" at bounding box center [123, 228] width 120 height 15
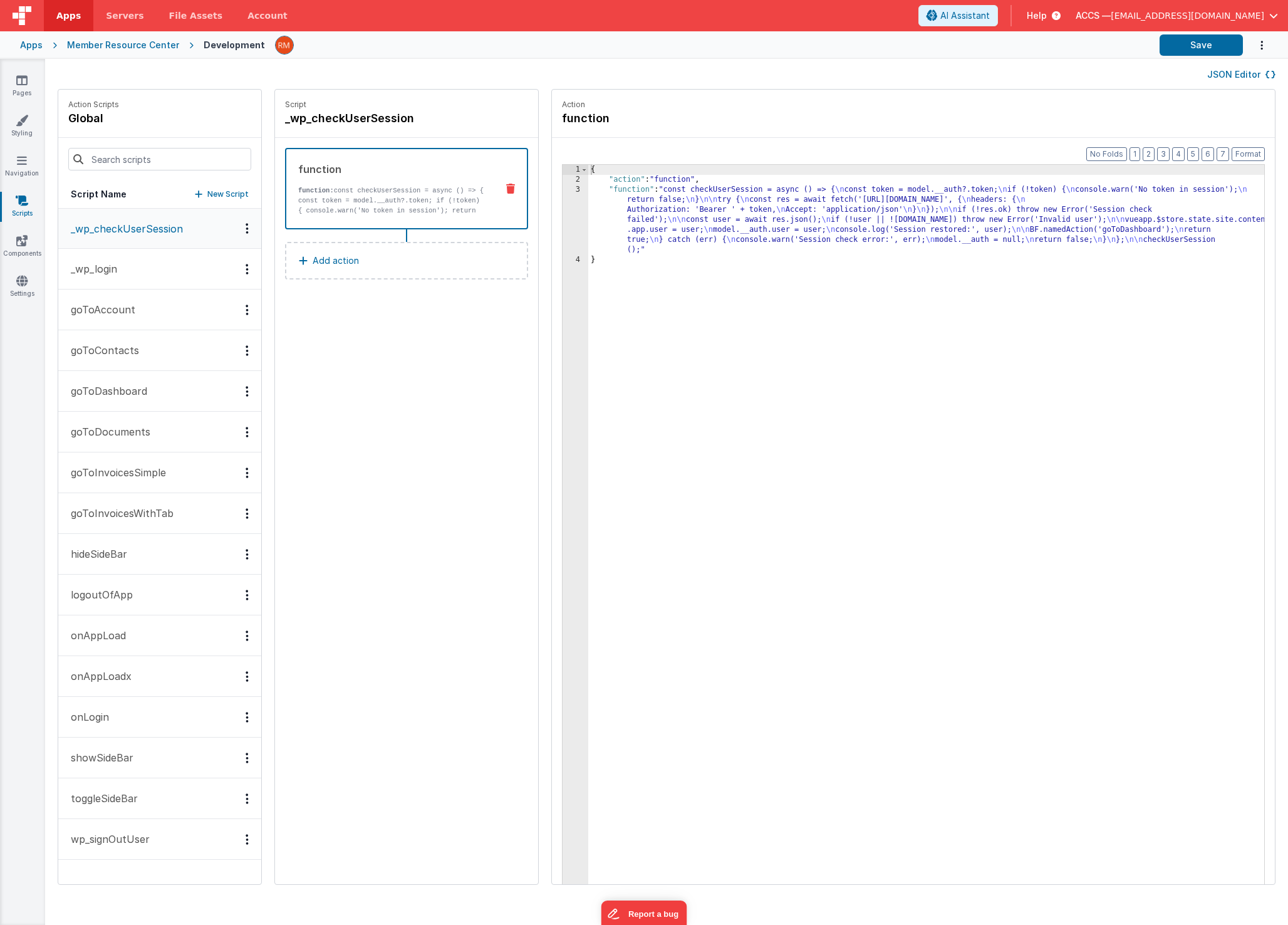
click at [137, 269] on button "_wp_login" at bounding box center [159, 269] width 203 height 41
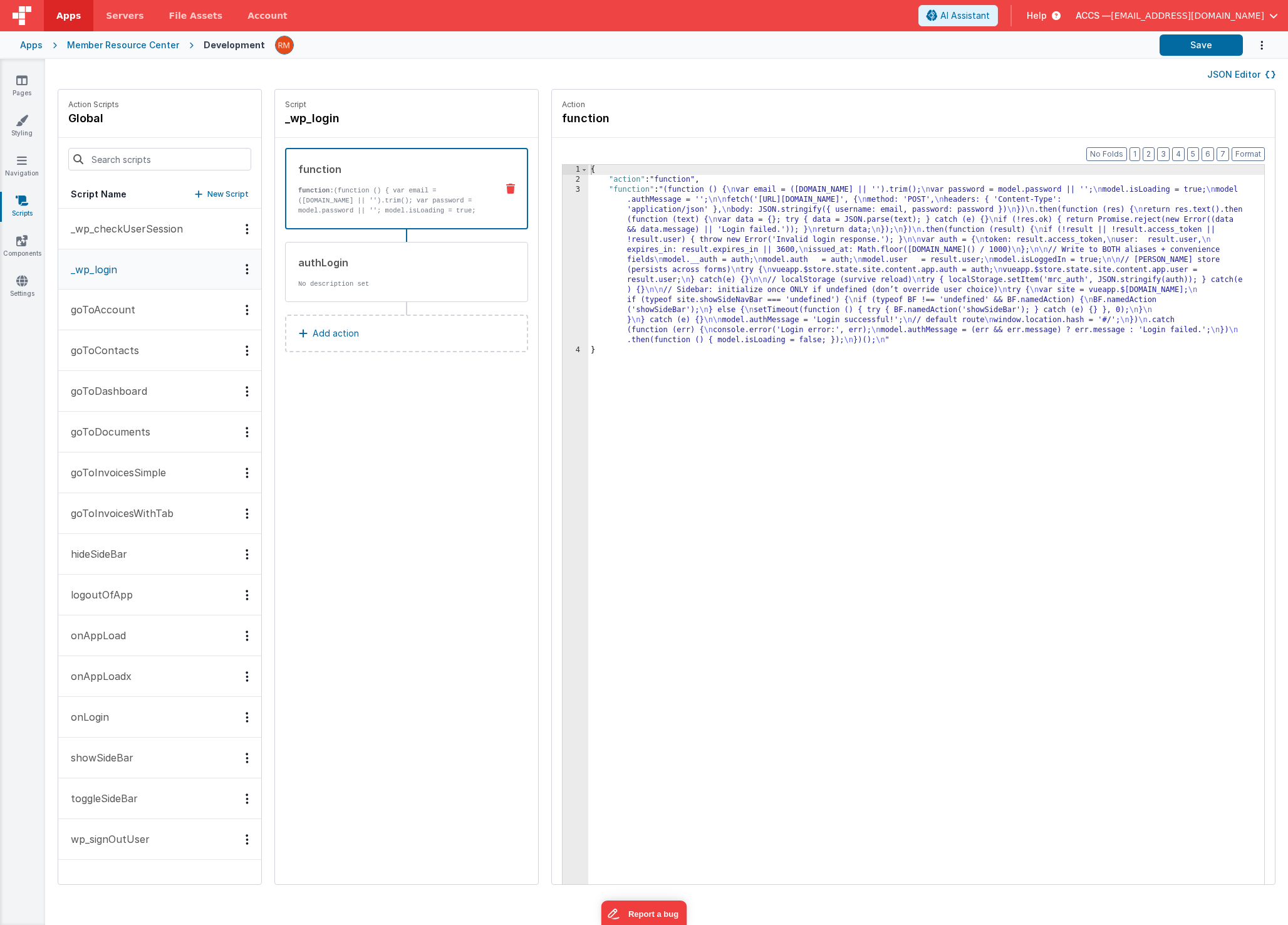
click at [589, 187] on div "{ "action" : "function" , "function" : "(function () { \n var email = ([DOMAIN_…" at bounding box center [945, 554] width 713 height 779
click at [563, 192] on div "3" at bounding box center [576, 265] width 26 height 160
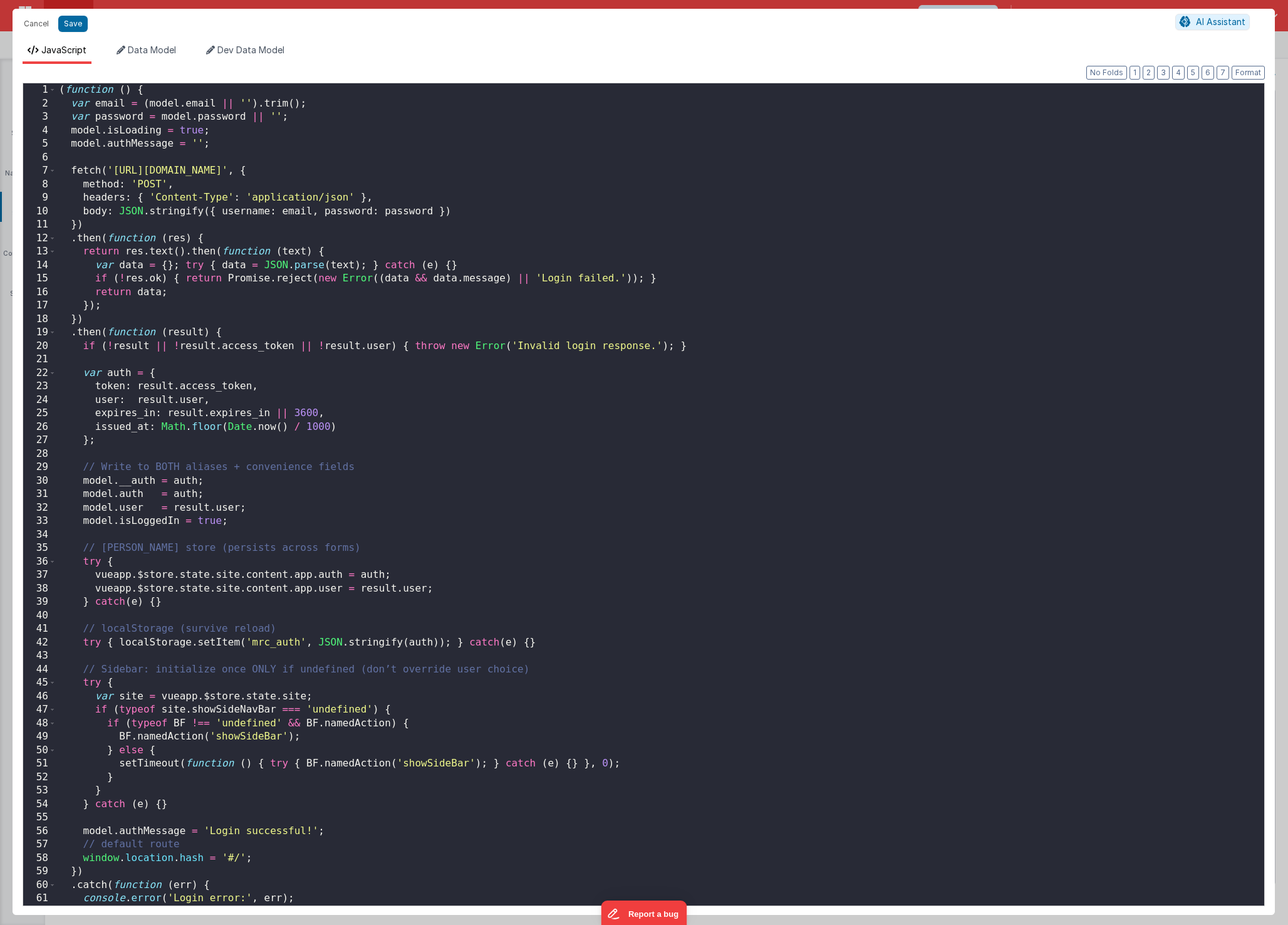
scroll to position [67, 0]
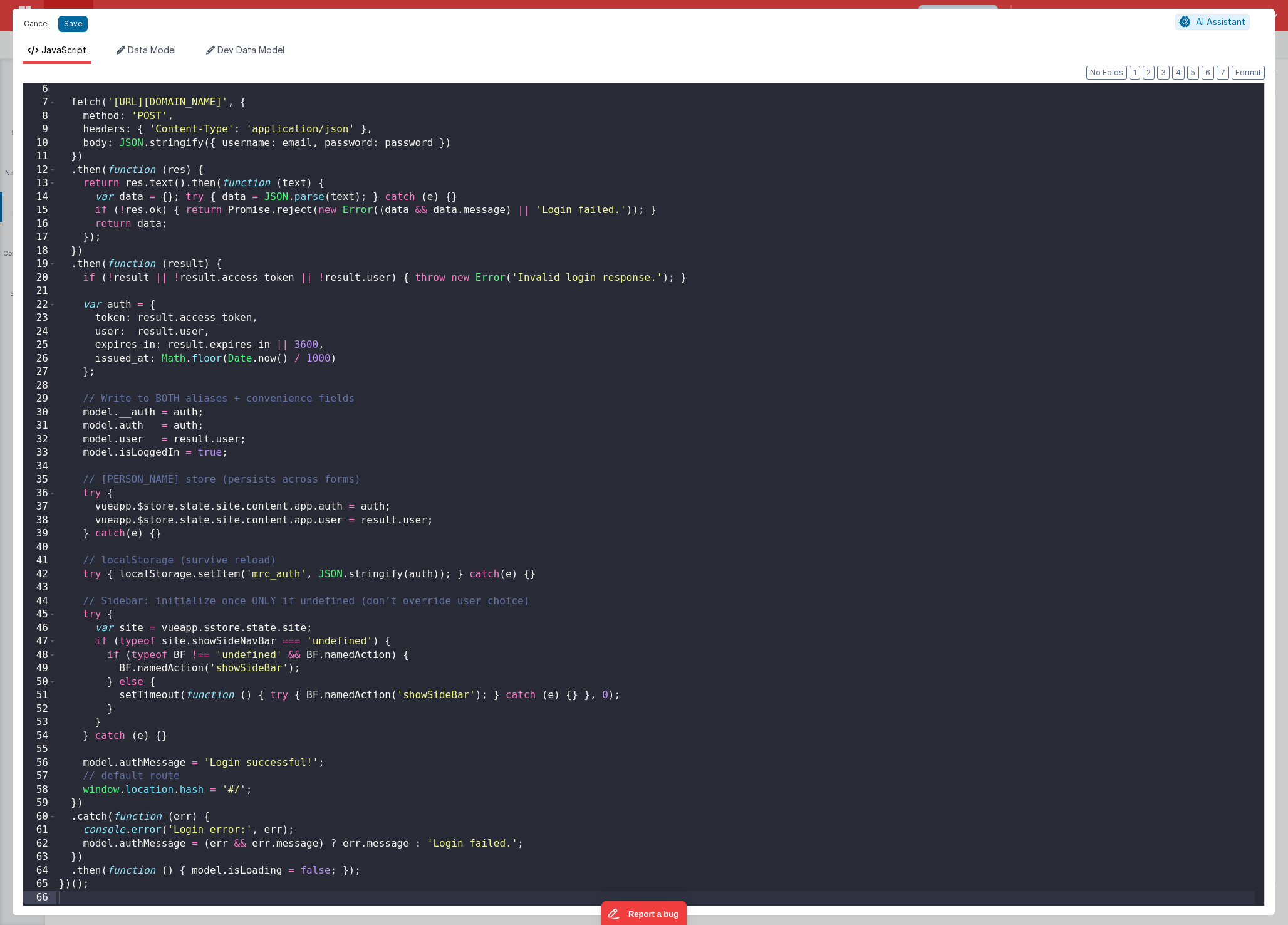
click at [47, 27] on button "Cancel" at bounding box center [36, 24] width 38 height 18
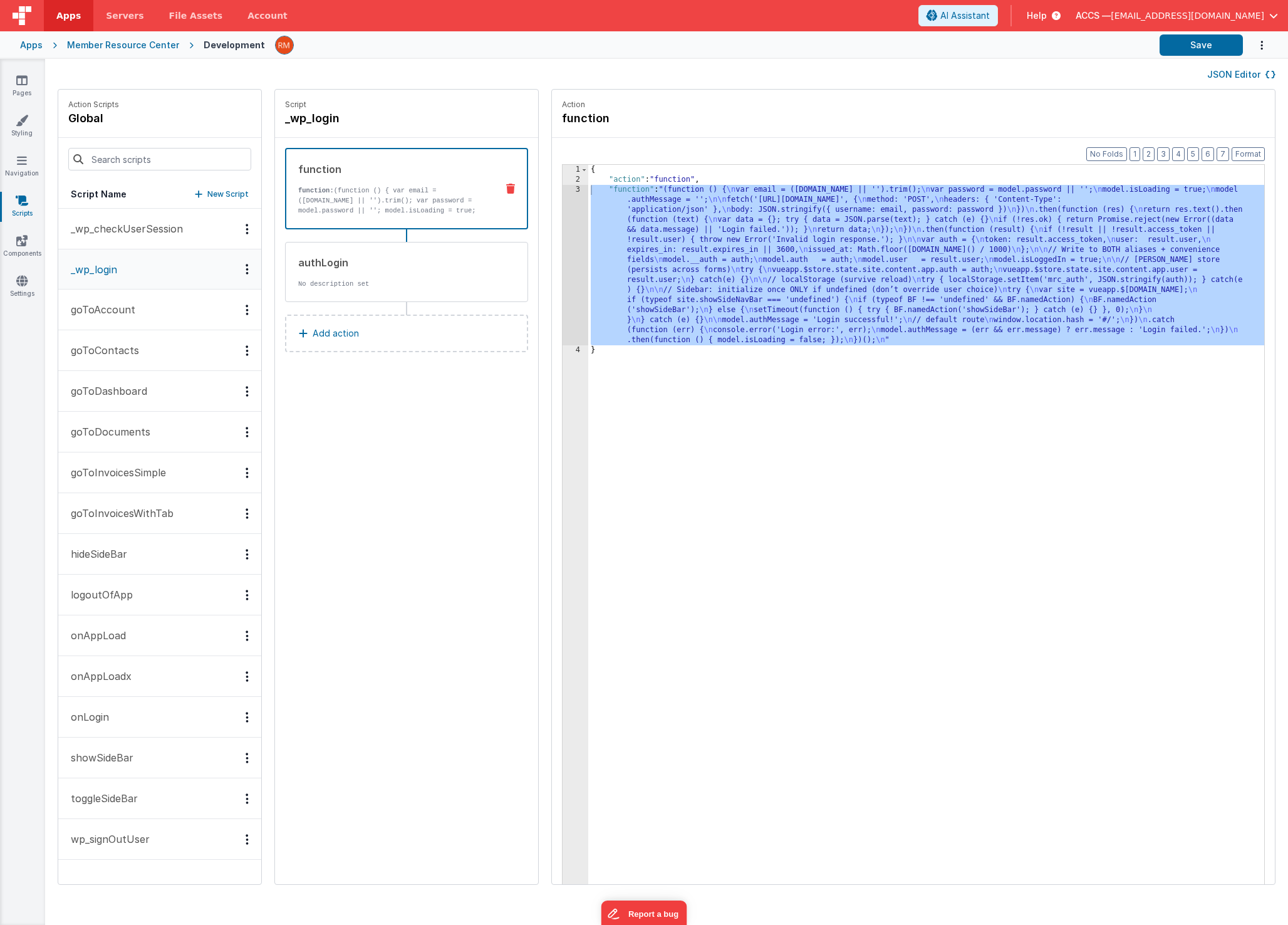
click at [151, 700] on button "showSideBar" at bounding box center [159, 758] width 203 height 41
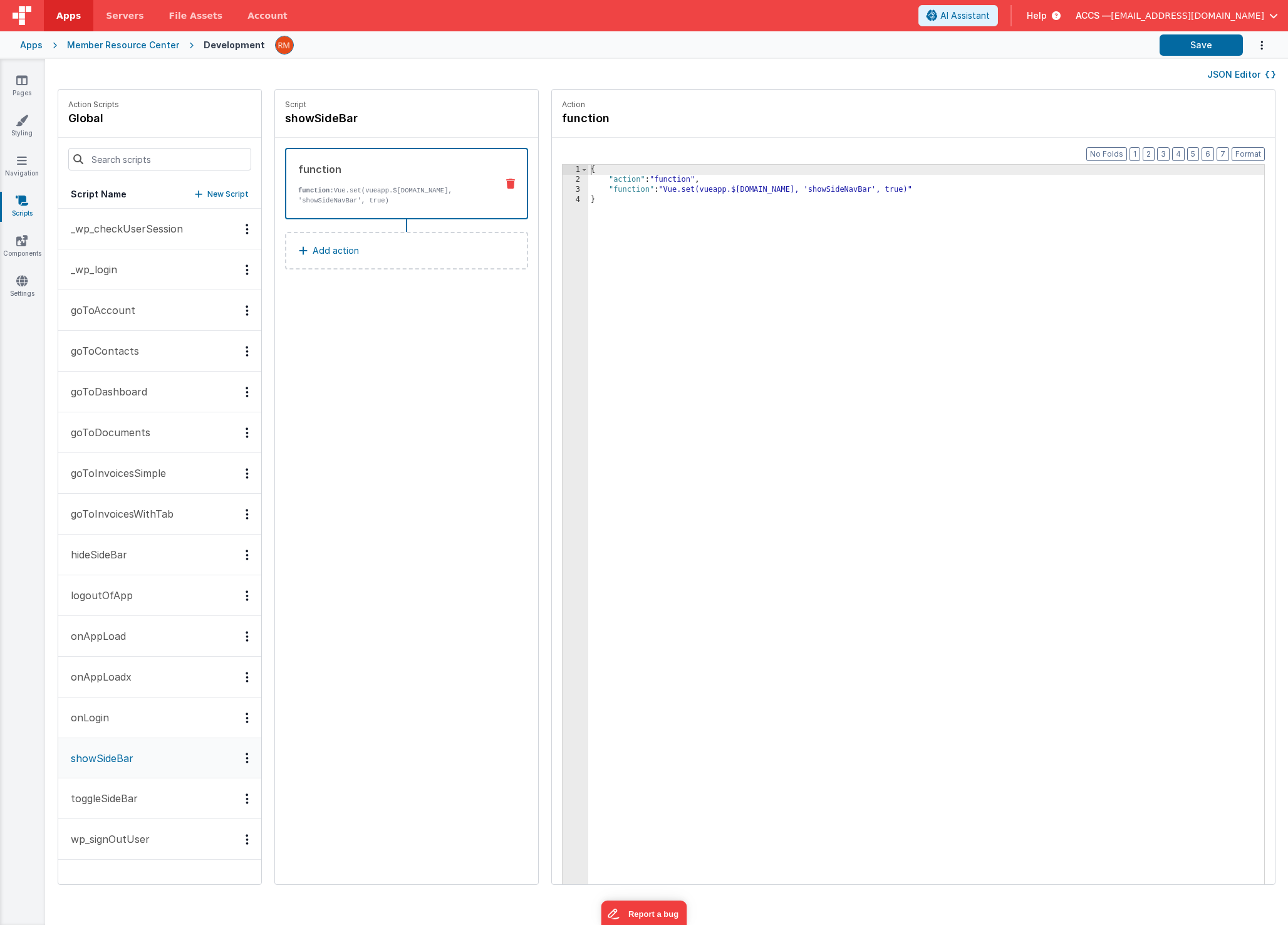
click at [143, 700] on button "toggleSideBar" at bounding box center [159, 799] width 203 height 41
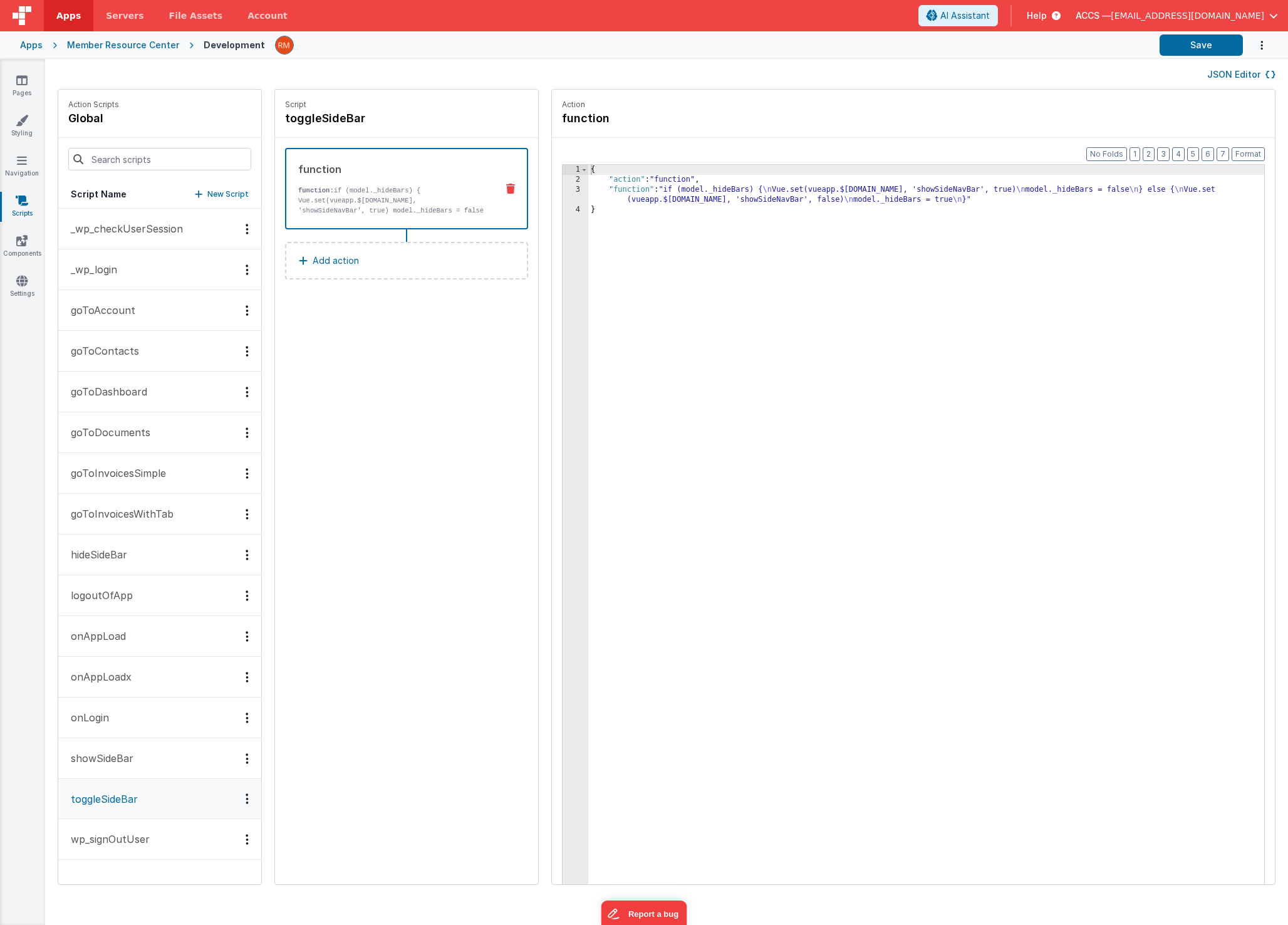
click at [135, 263] on button "_wp_login" at bounding box center [159, 269] width 203 height 41
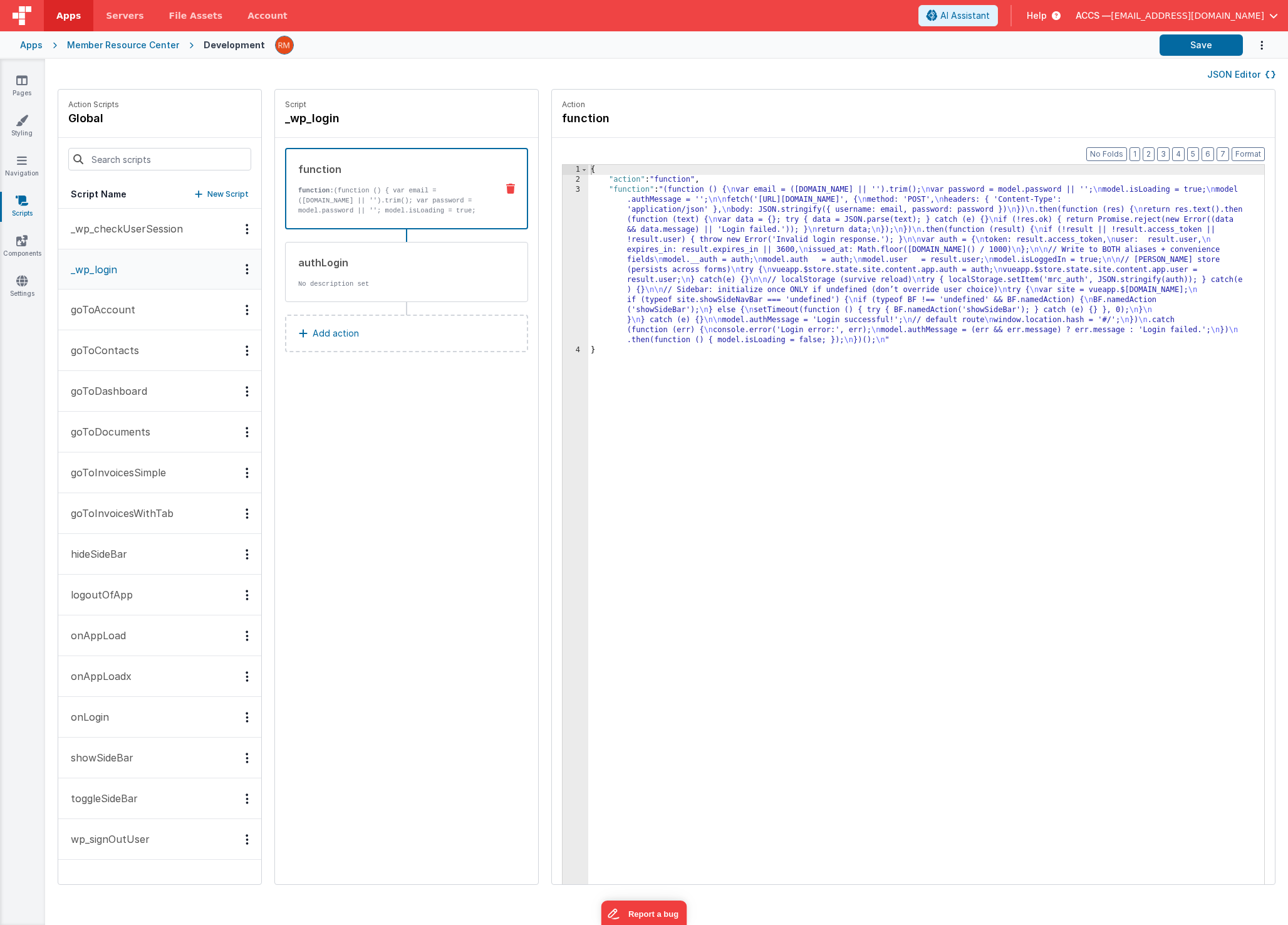
click at [589, 191] on div "{ "action" : "function" , "function" : "(function () { \n var email = ([DOMAIN_…" at bounding box center [945, 554] width 713 height 779
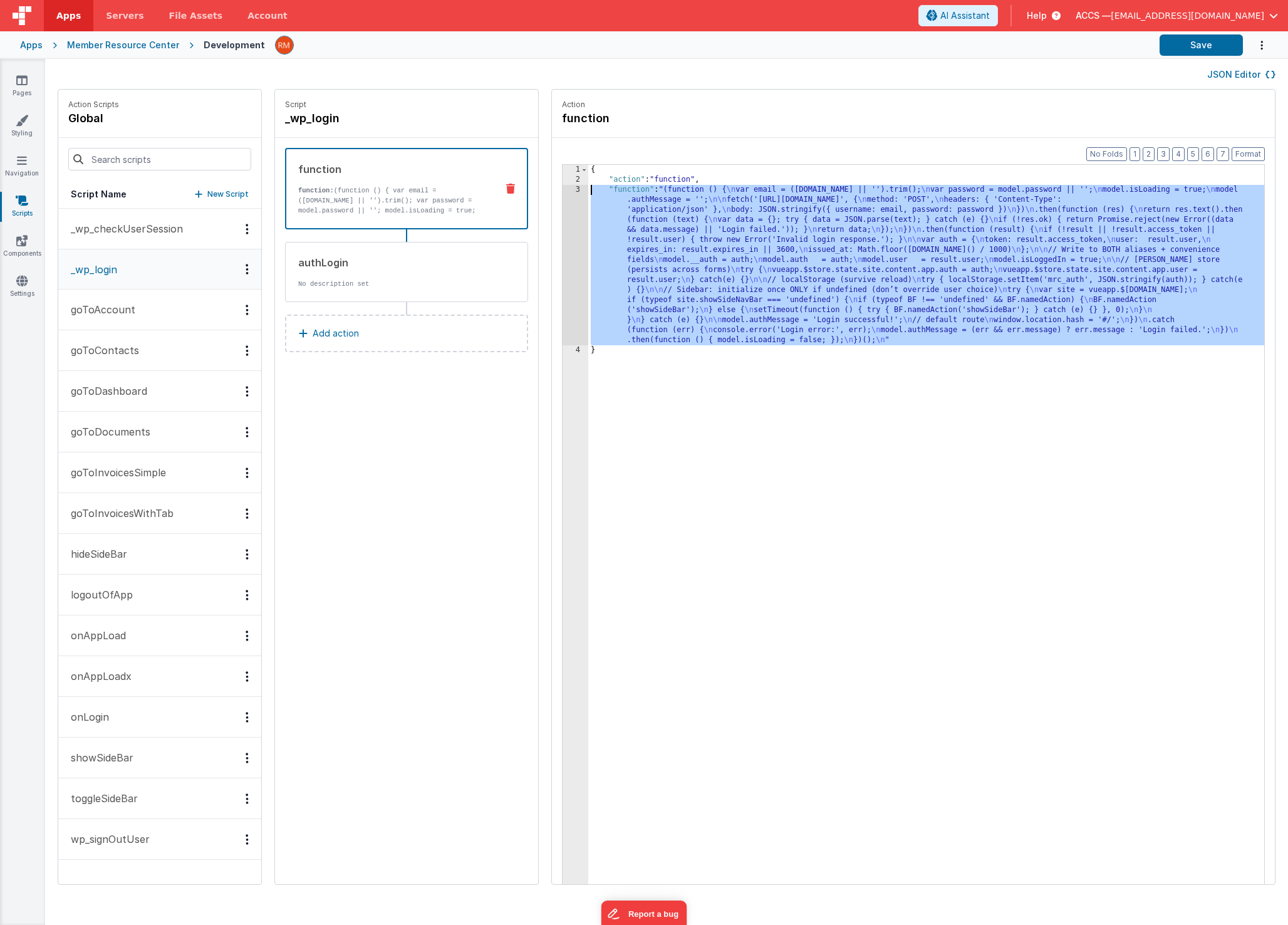
click at [563, 191] on div "3" at bounding box center [576, 265] width 26 height 160
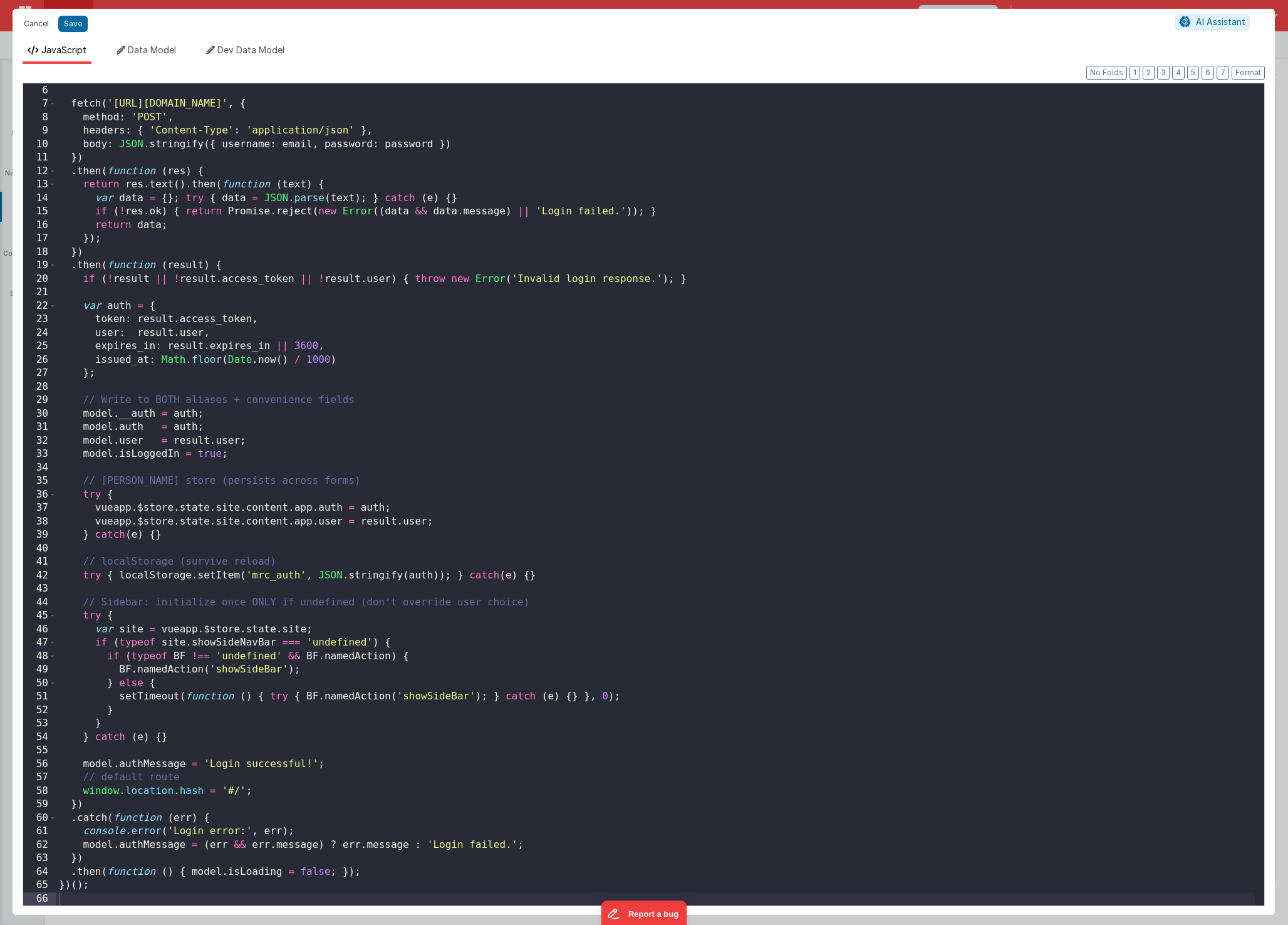
click at [31, 26] on button "Cancel" at bounding box center [36, 24] width 38 height 18
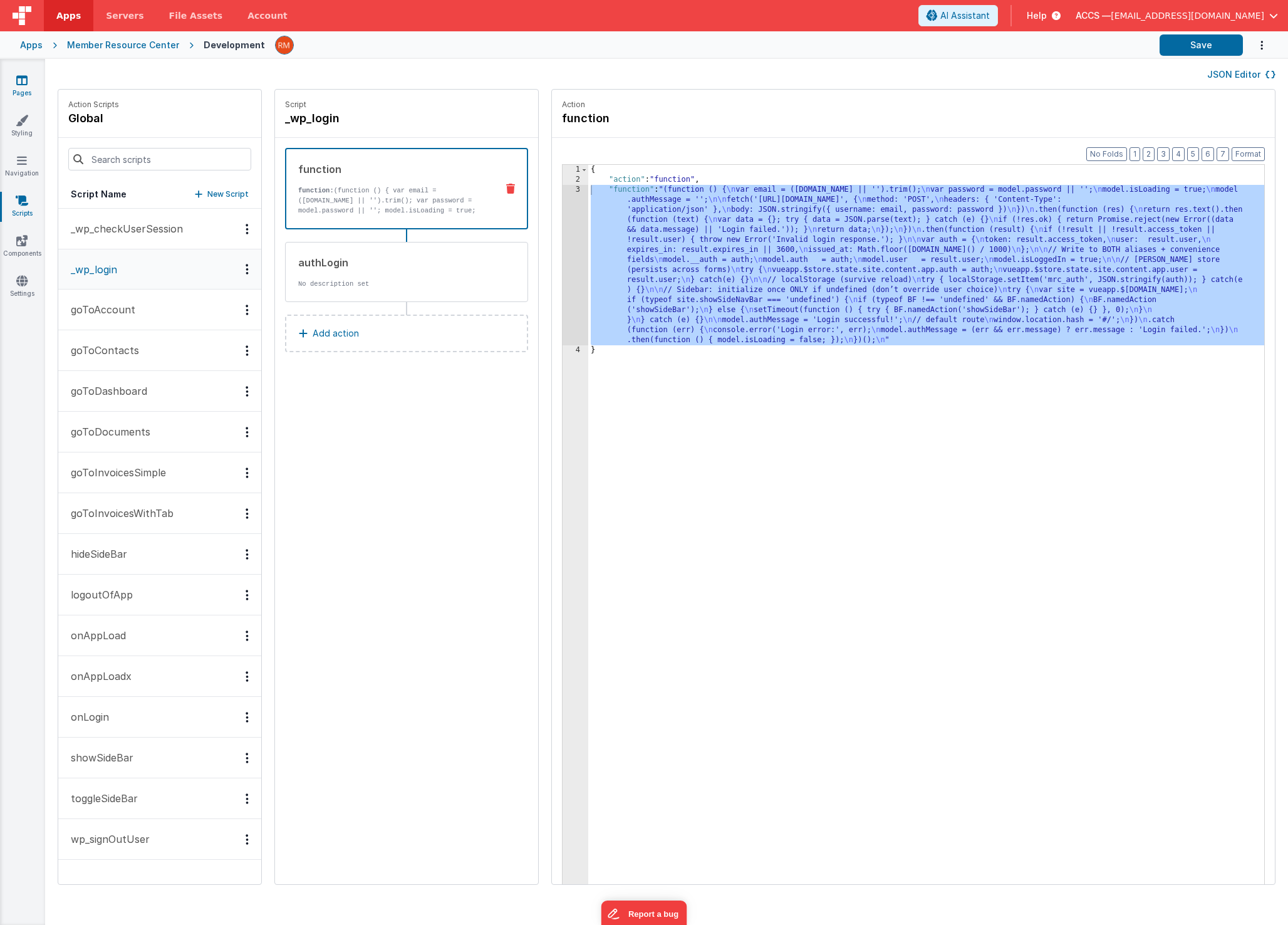
click at [29, 88] on link "Pages" at bounding box center [22, 86] width 45 height 25
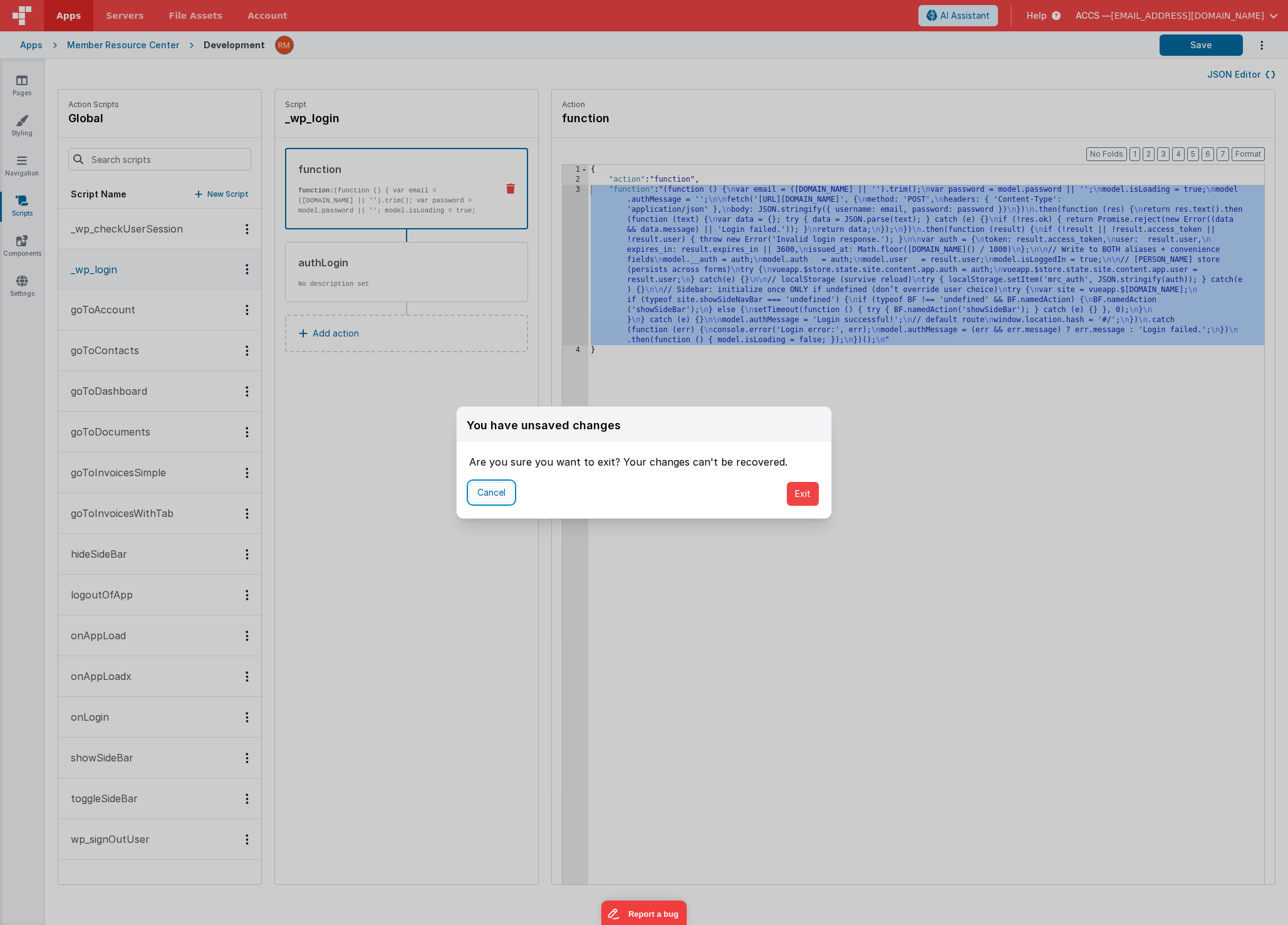
click at [507, 493] on button "Cancel" at bounding box center [491, 492] width 44 height 21
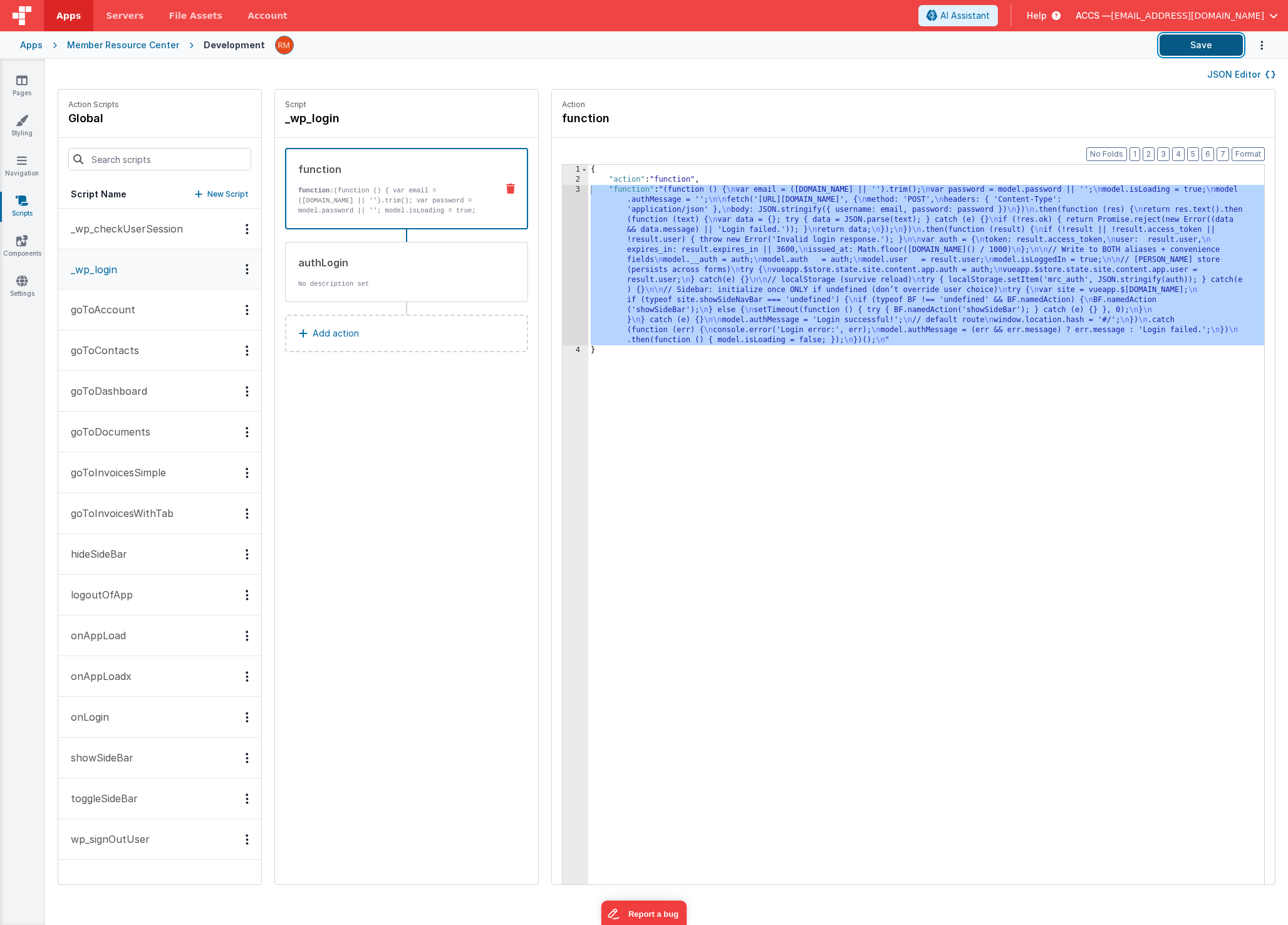
click at [966, 44] on button "Save" at bounding box center [1201, 45] width 84 height 21
click at [15, 88] on link "Pages" at bounding box center [22, 86] width 45 height 25
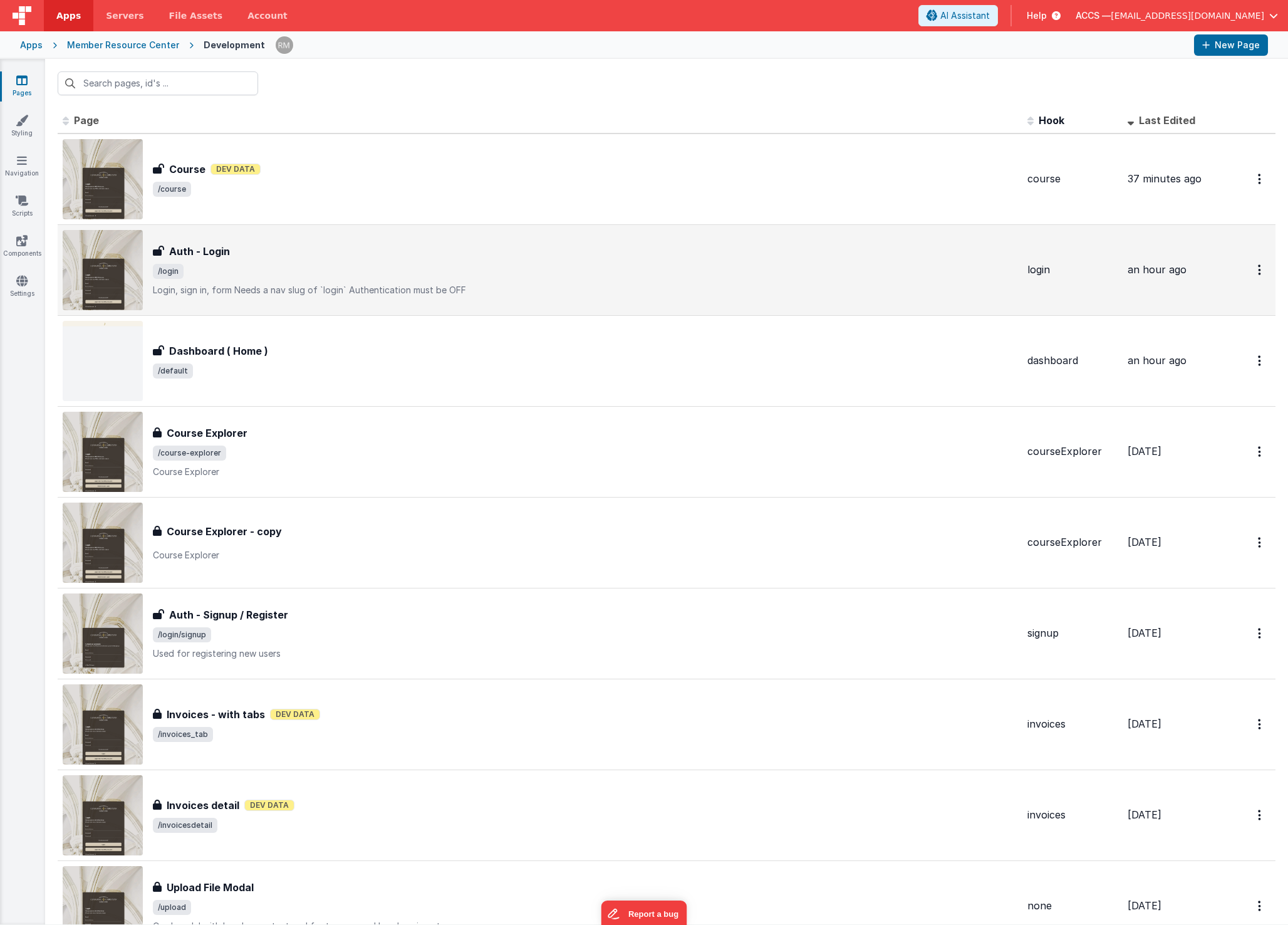
click at [432, 261] on div "Auth - Login Auth - Login /login Login, sign in, formNeeds a nav slug of `logi…" at bounding box center [585, 269] width 864 height 52
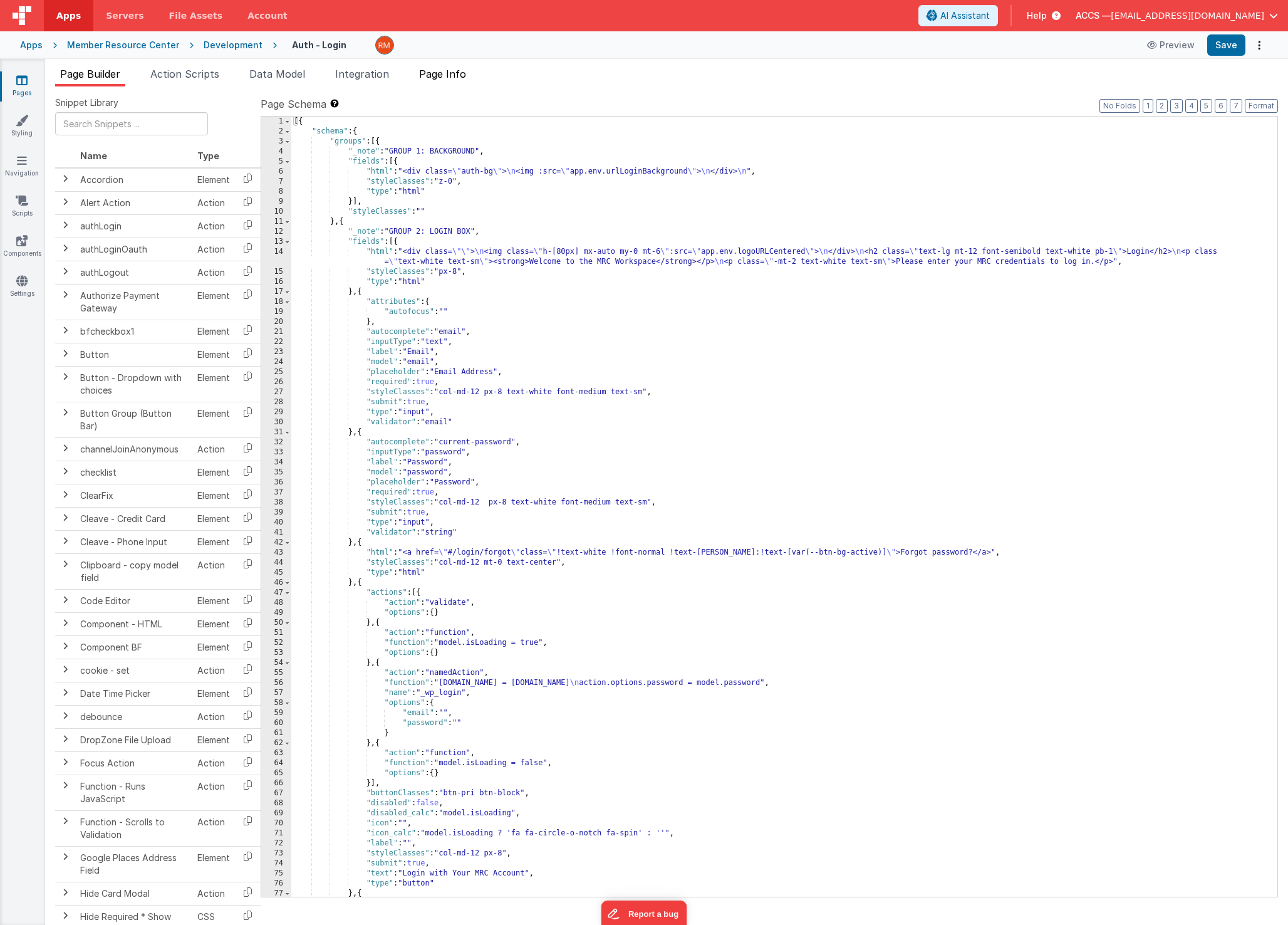
click at [466, 69] on span "Page Info" at bounding box center [442, 74] width 47 height 13
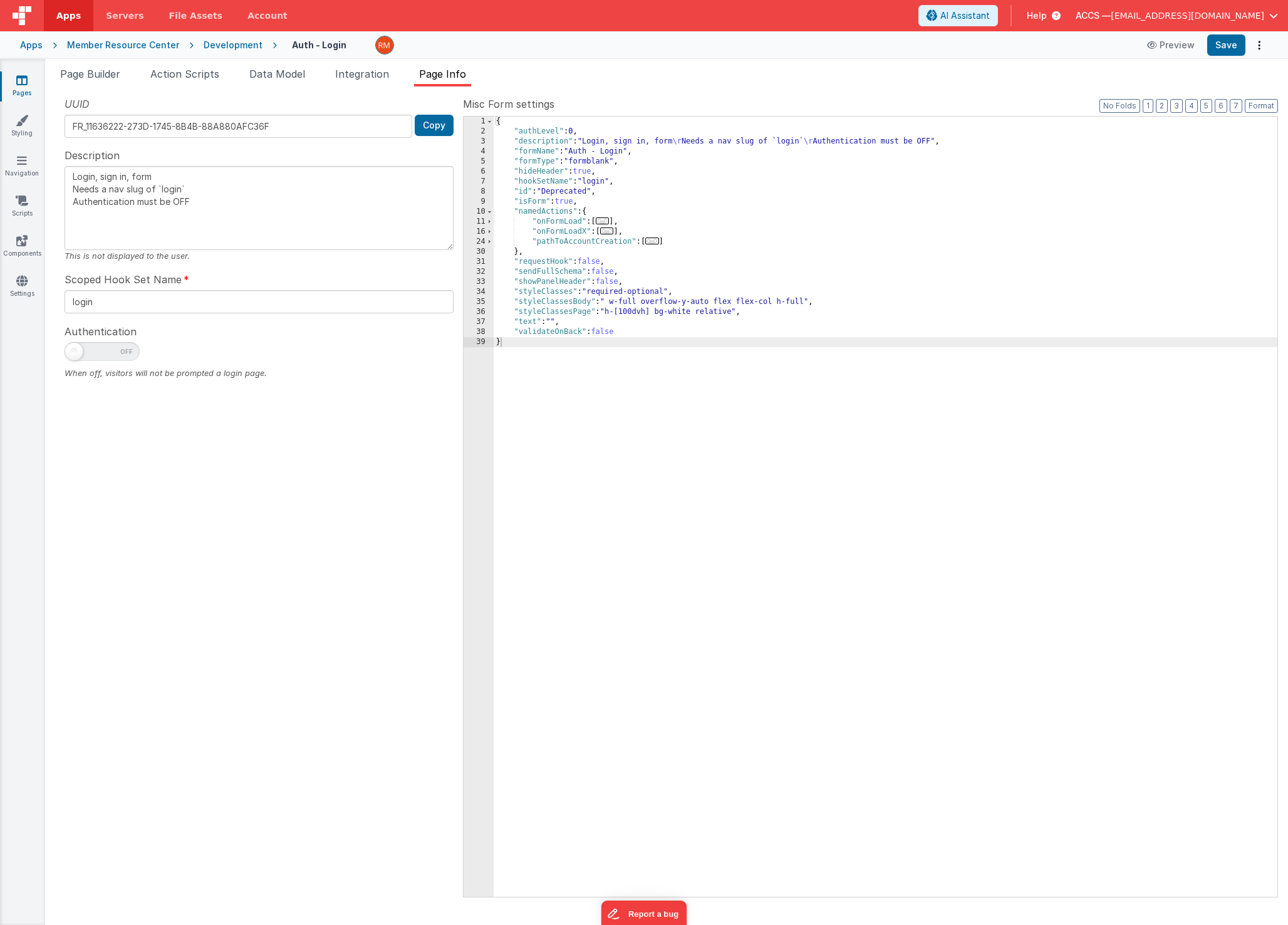
click at [609, 223] on span "..." at bounding box center [602, 220] width 14 height 7
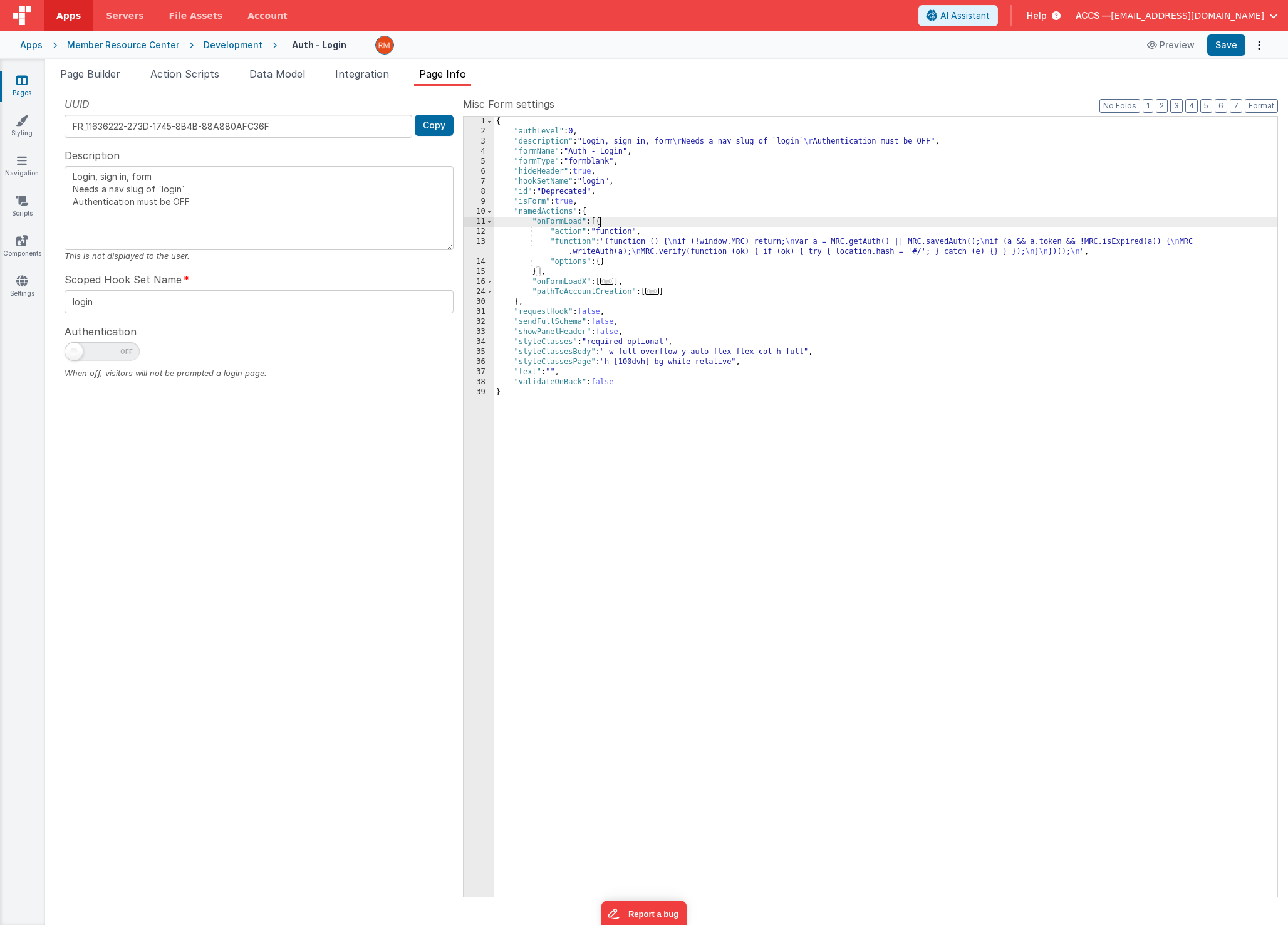
click at [26, 84] on icon at bounding box center [22, 80] width 11 height 13
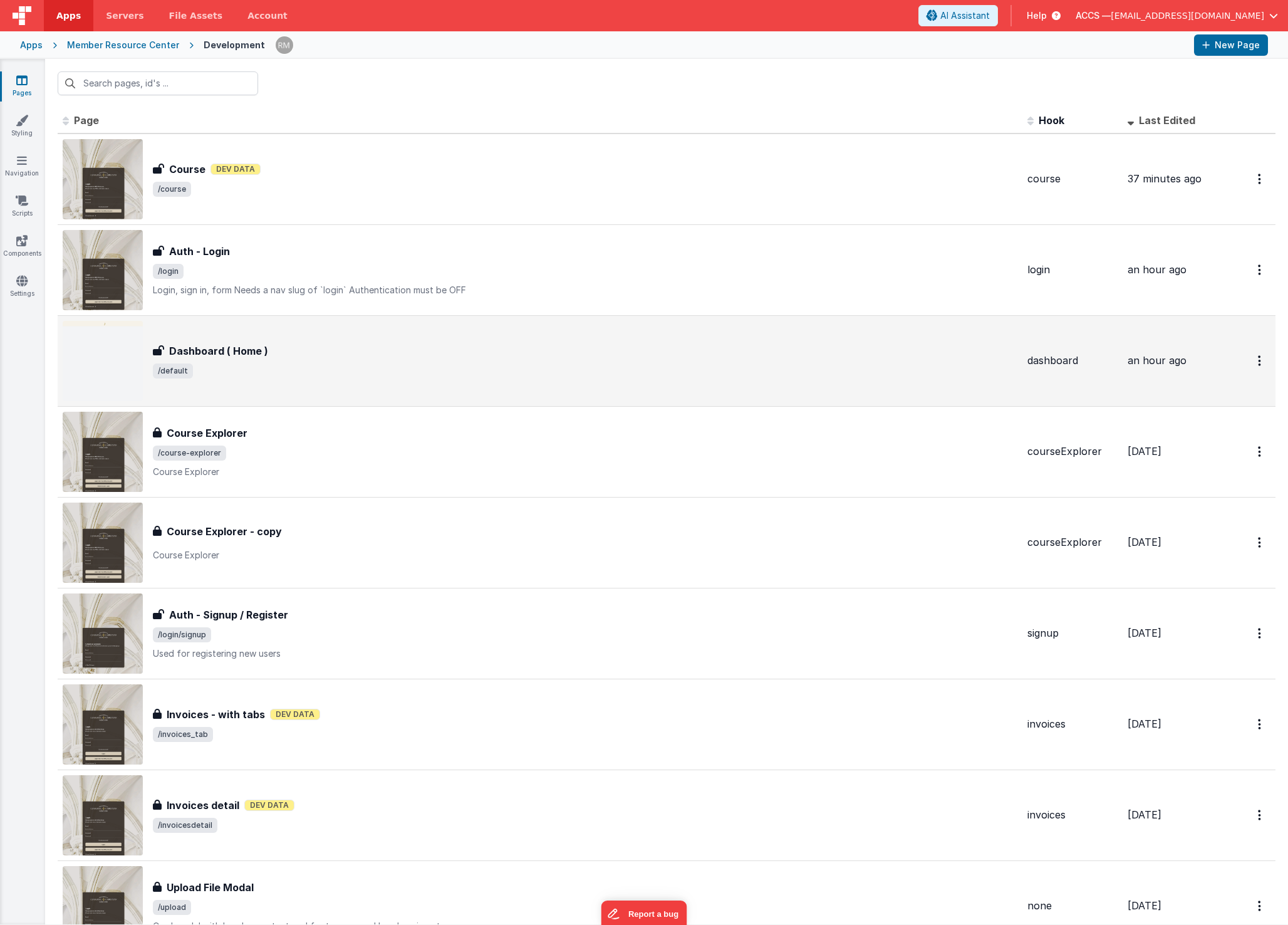
click at [362, 358] on div "Dashboard ( Home )" at bounding box center [585, 351] width 864 height 15
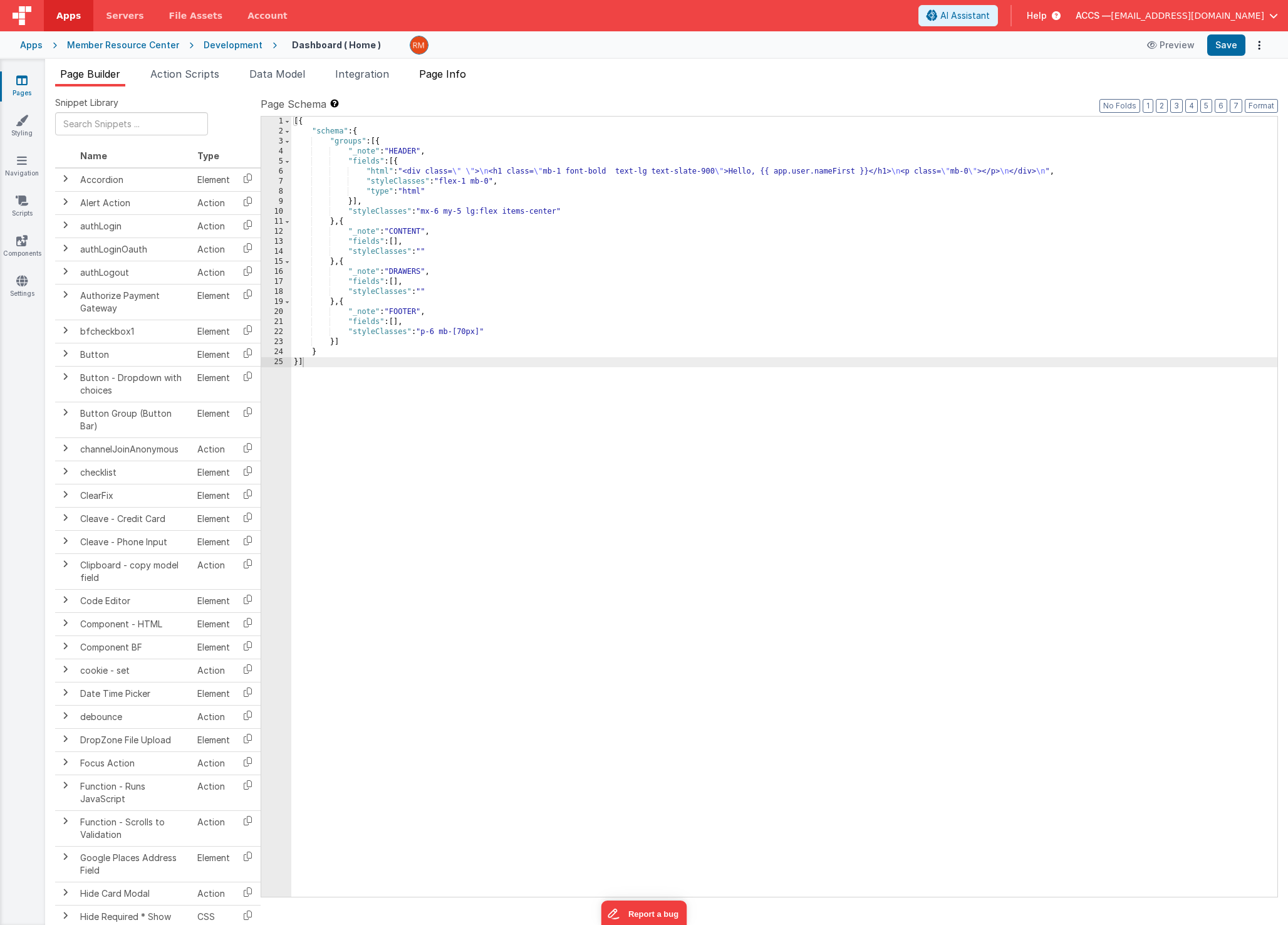
click at [441, 72] on span "Page Info" at bounding box center [442, 74] width 47 height 13
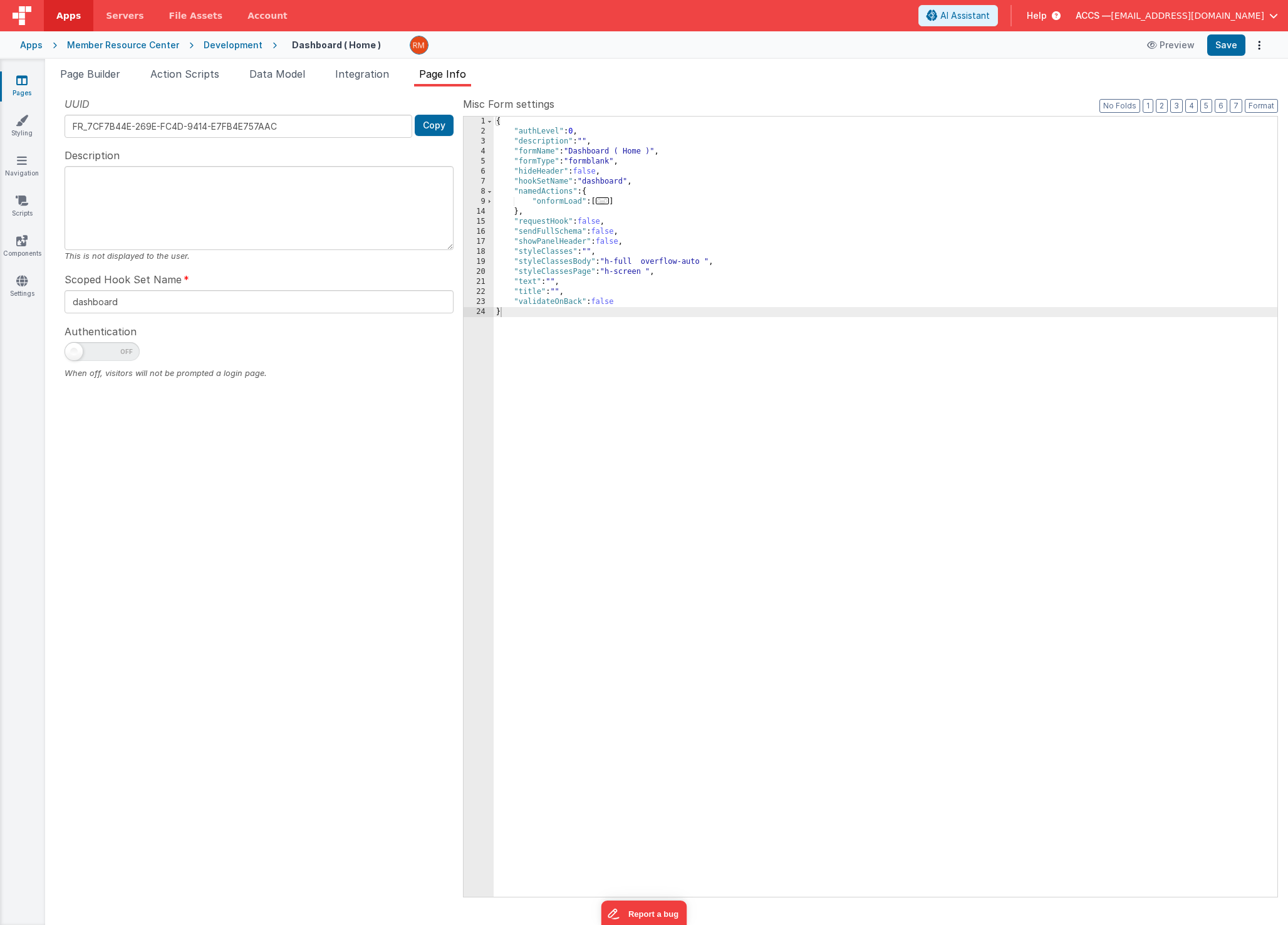
click at [605, 204] on span "..." at bounding box center [602, 200] width 14 height 7
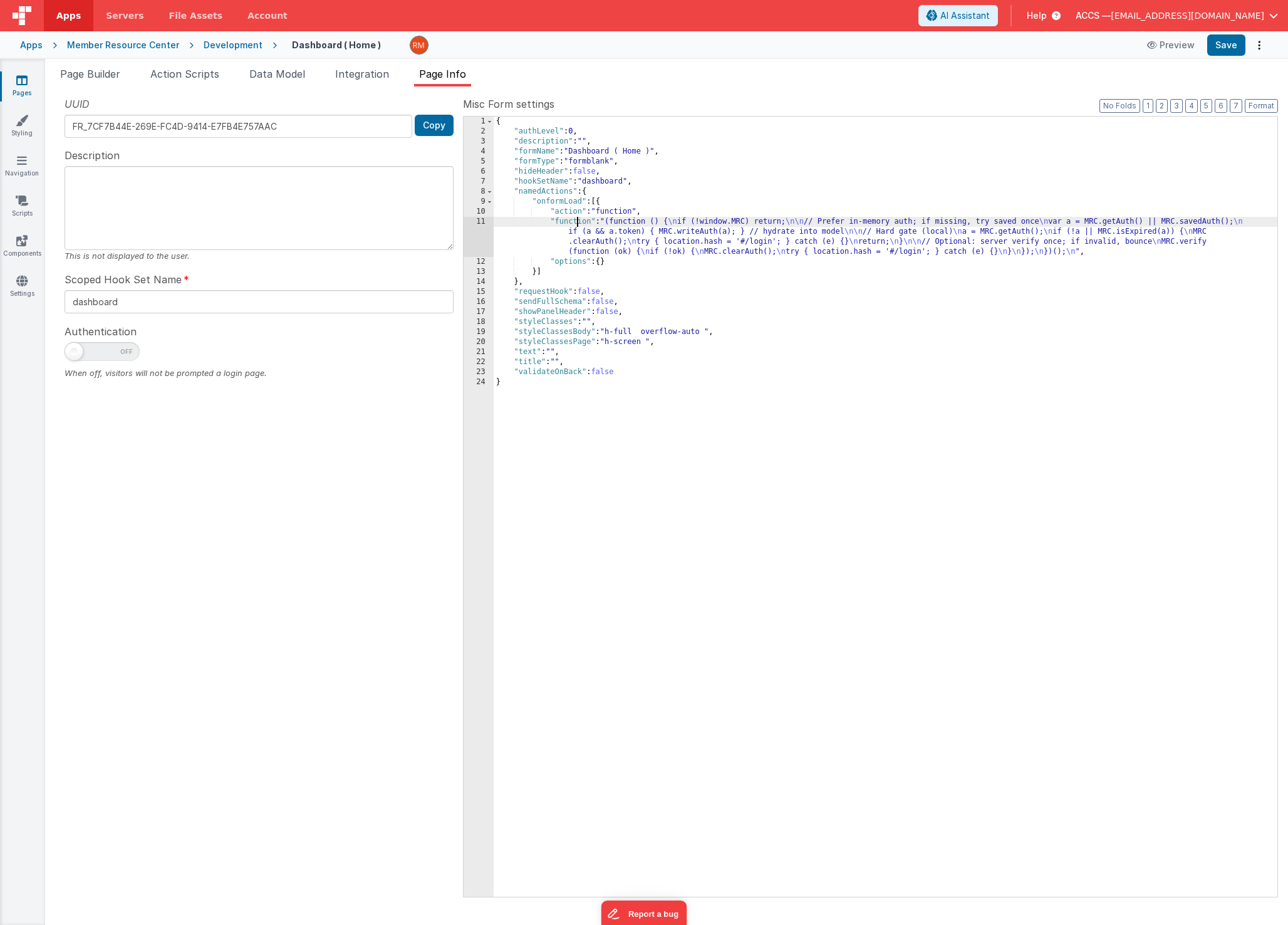
click at [576, 224] on div "{ "authLevel" : 0 , "description" : "" , "formName" : "Dashboard ( Home )" , "f…" at bounding box center [885, 516] width 784 height 800
click at [483, 220] on div "11" at bounding box center [478, 237] width 30 height 40
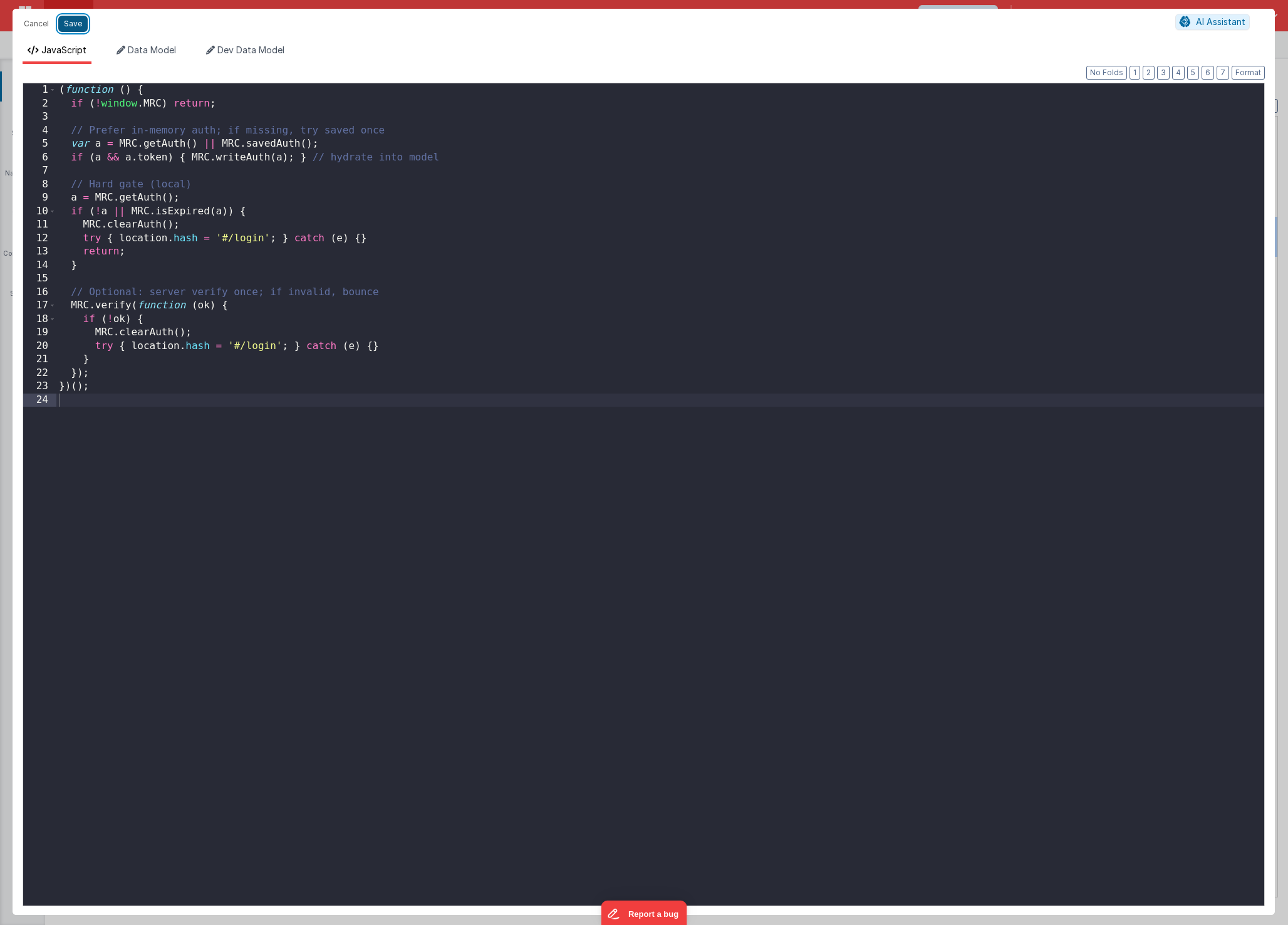
click at [74, 21] on button "Save" at bounding box center [72, 23] width 30 height 16
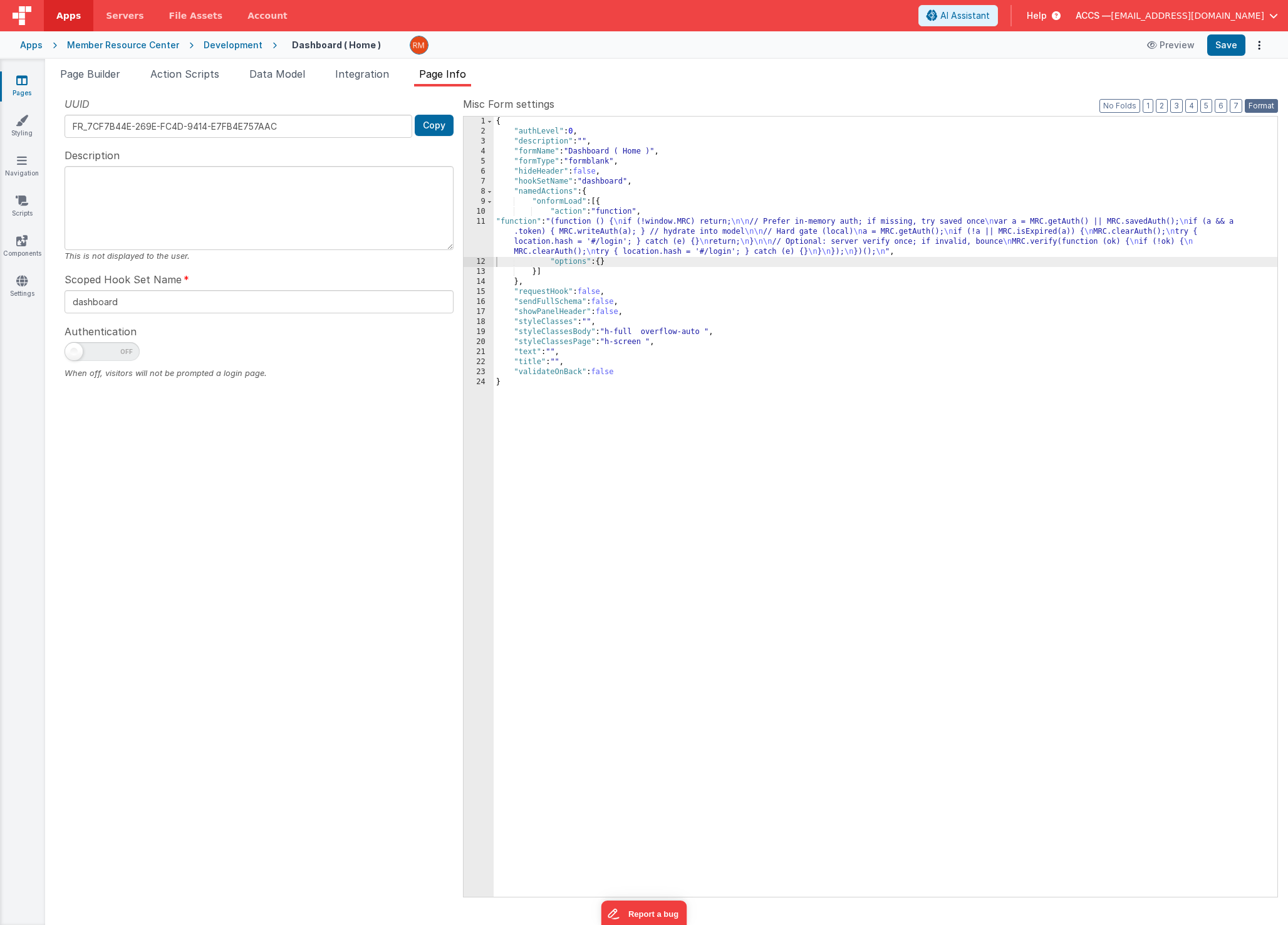
click at [966, 110] on button "Format" at bounding box center [1261, 105] width 33 height 14
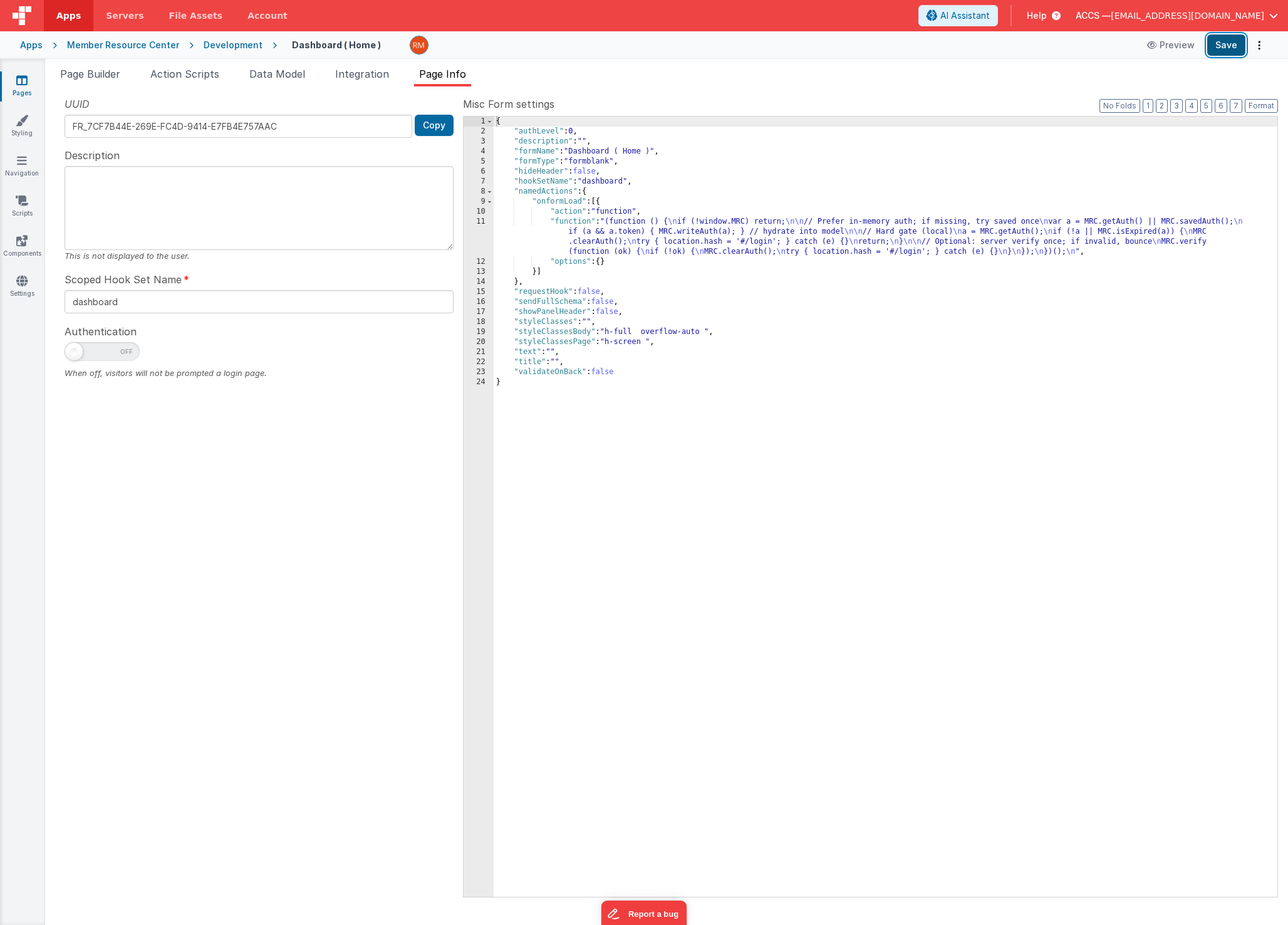
click at [966, 44] on button "Save" at bounding box center [1227, 45] width 39 height 21
click at [966, 21] on span "[EMAIL_ADDRESS][DOMAIN_NAME]" at bounding box center [1188, 16] width 154 height 13
click at [966, 105] on div "Logout" at bounding box center [1178, 107] width 186 height 13
